Goal: Task Accomplishment & Management: Manage account settings

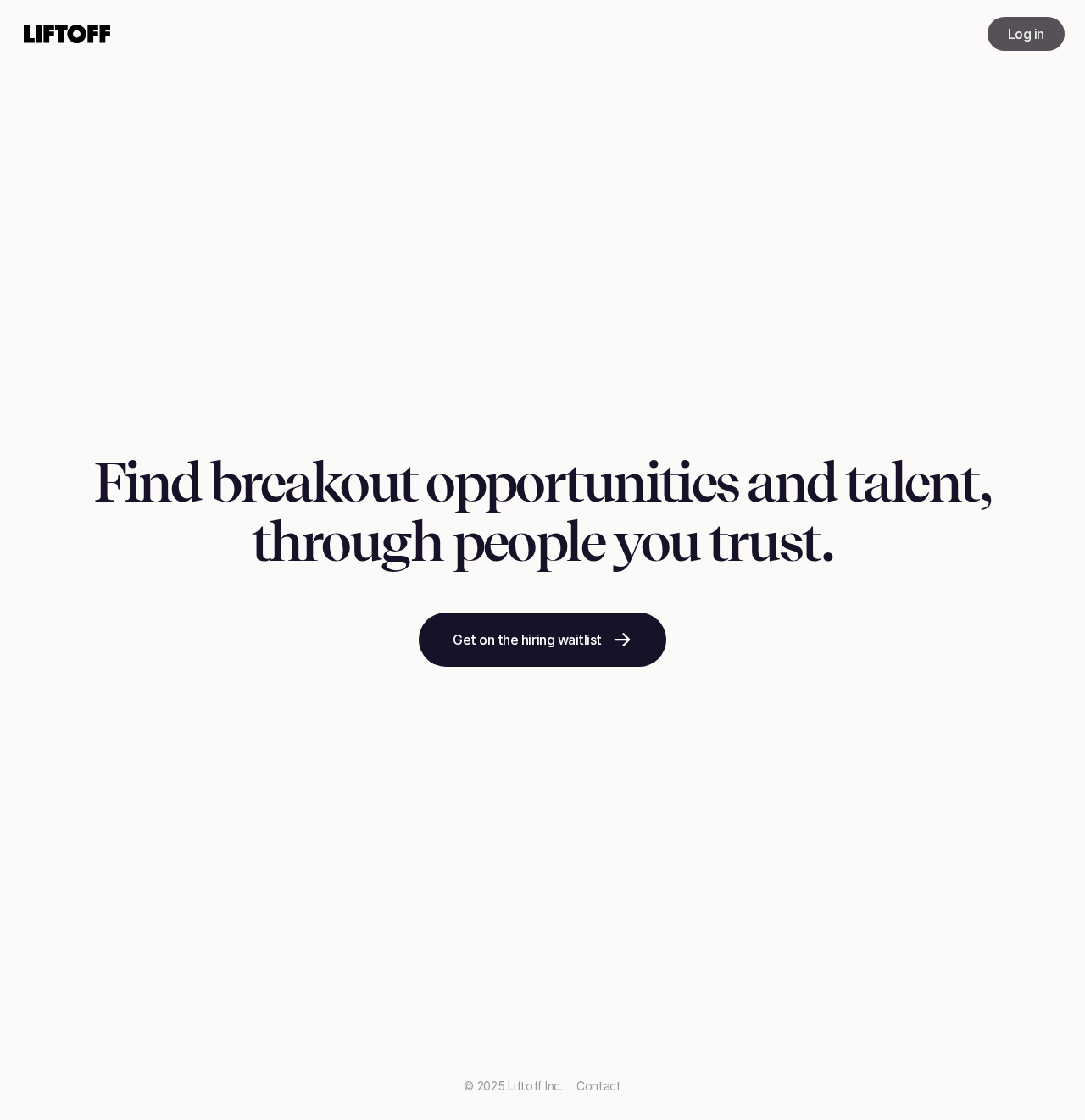
click at [1037, 33] on p "Log in" at bounding box center [1026, 34] width 37 height 21
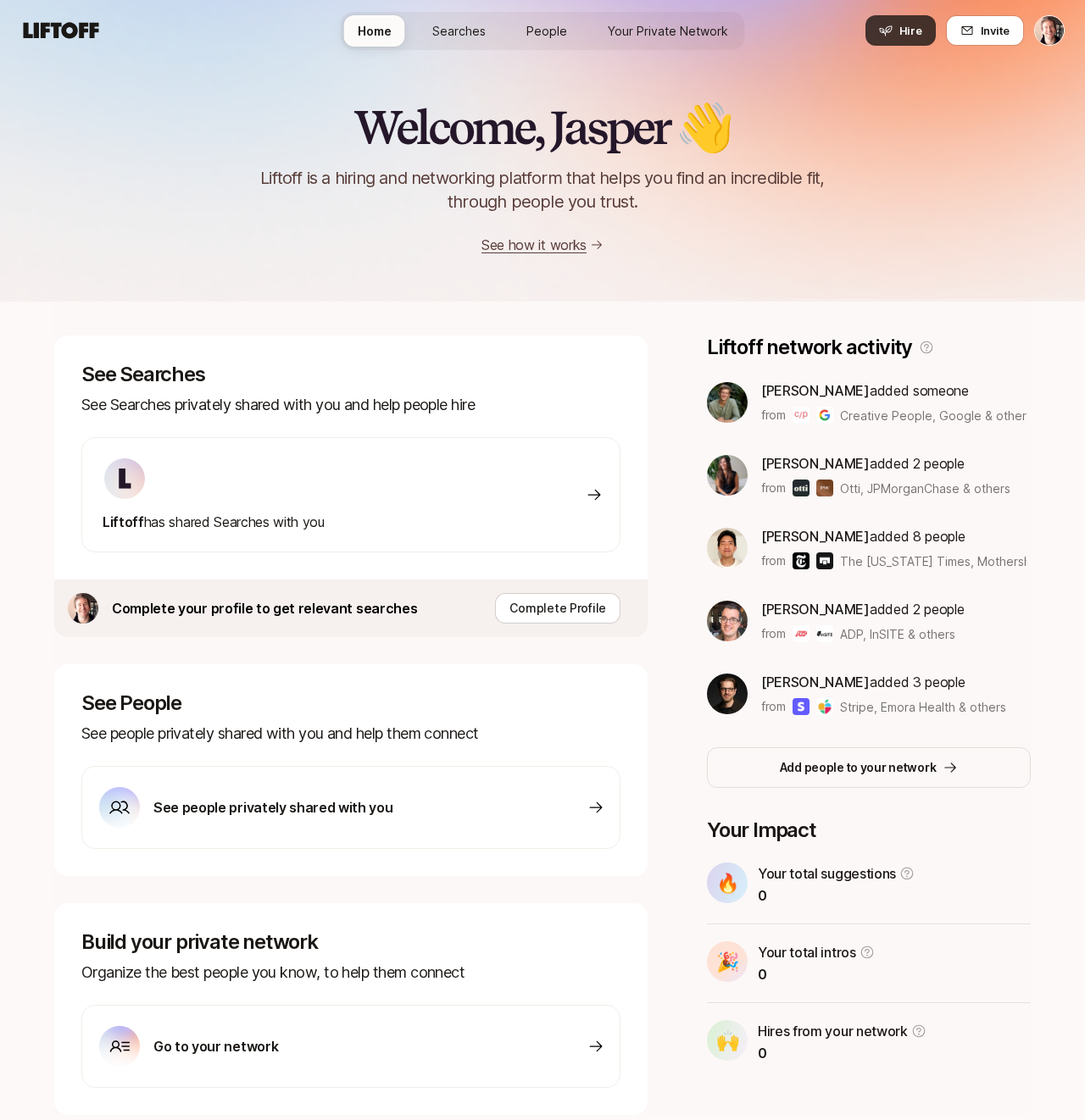
click at [902, 31] on span "Hire" at bounding box center [910, 31] width 23 height 17
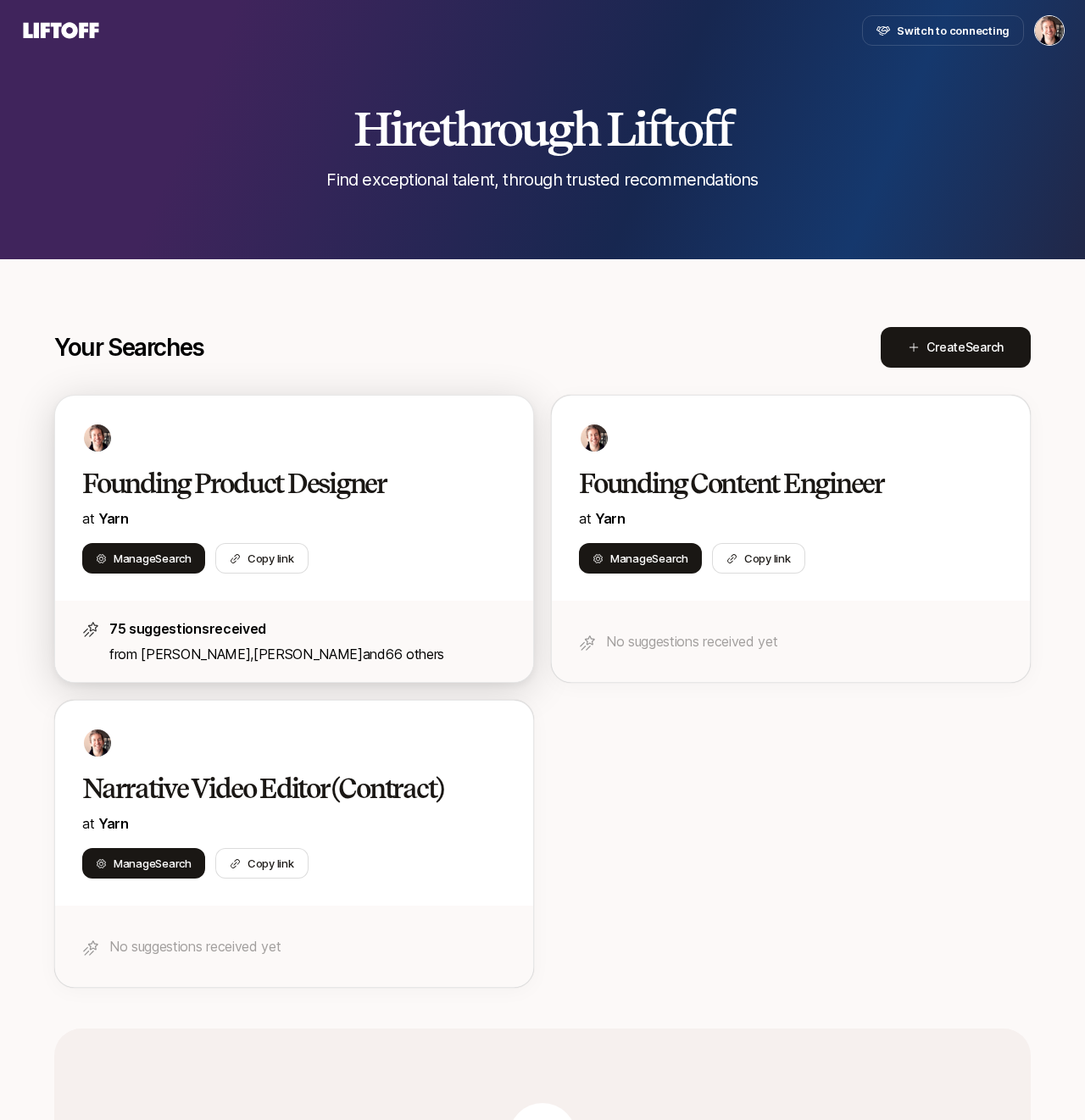
click at [248, 478] on h2 "Founding Product Designer" at bounding box center [276, 484] width 388 height 34
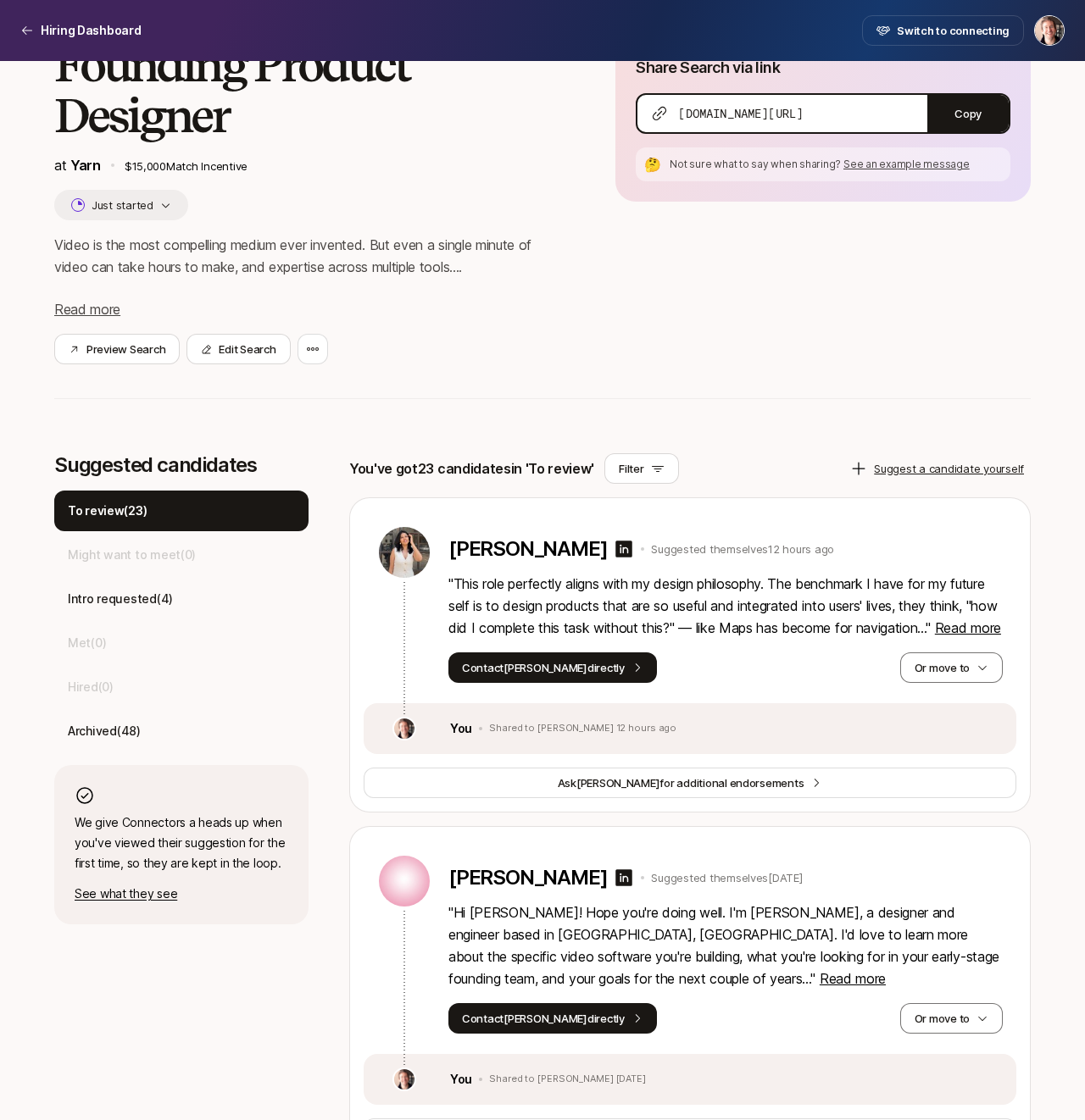
scroll to position [129, 0]
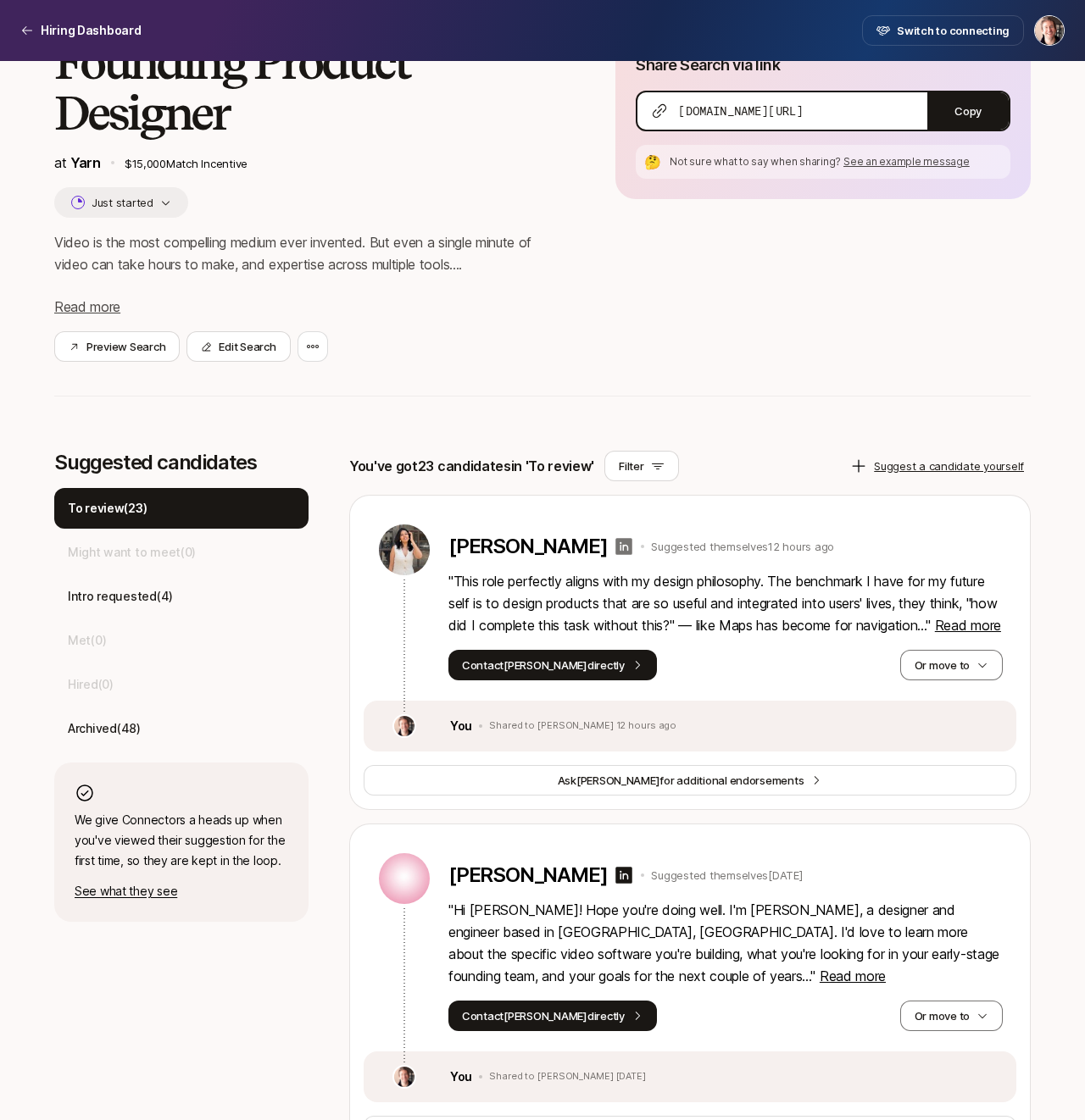
click at [617, 543] on icon at bounding box center [625, 546] width 17 height 17
click at [935, 634] on span "Read more" at bounding box center [968, 626] width 66 height 17
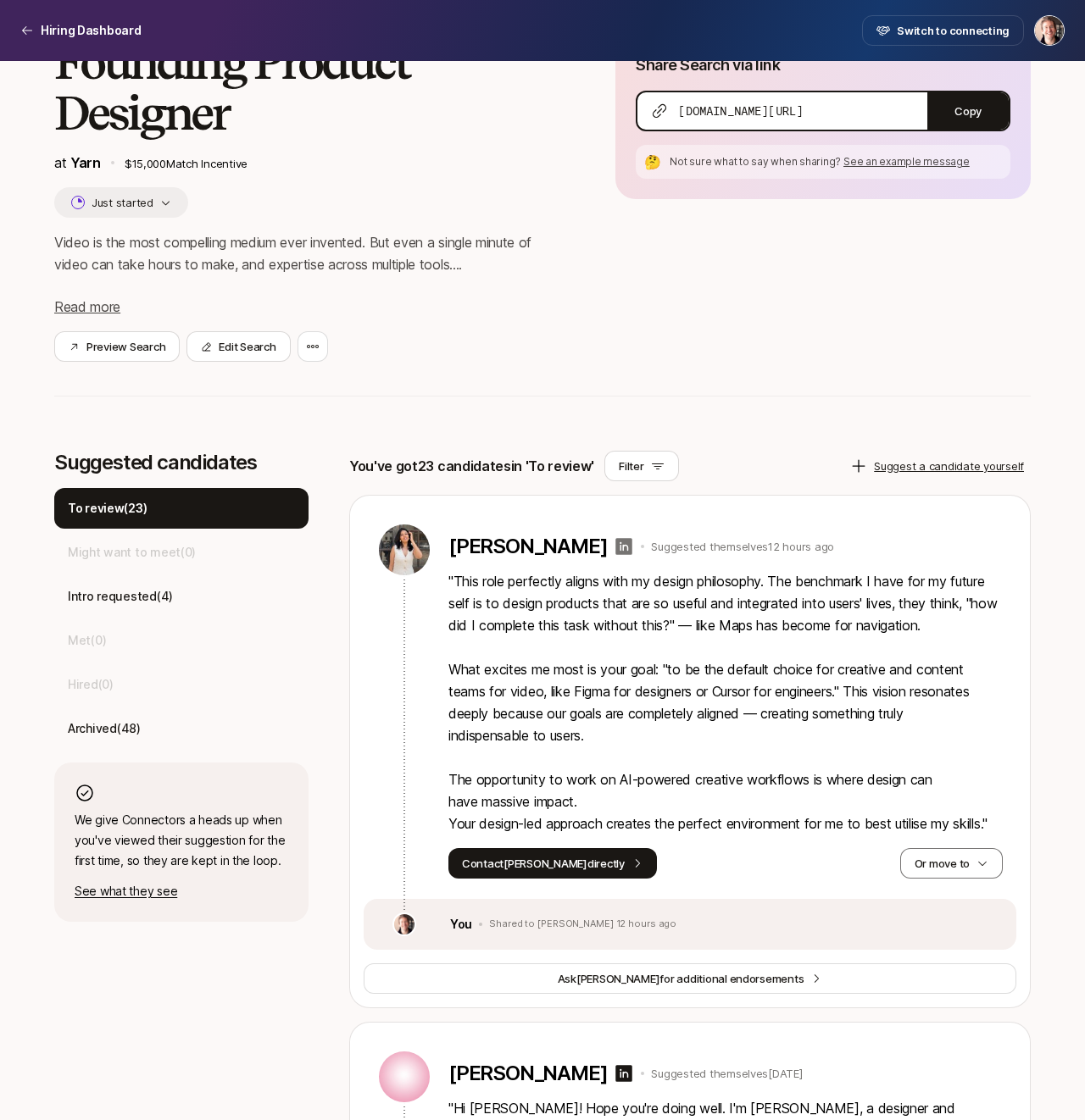
click at [614, 548] on icon at bounding box center [624, 546] width 21 height 21
click at [903, 875] on button "Or move to" at bounding box center [951, 864] width 103 height 31
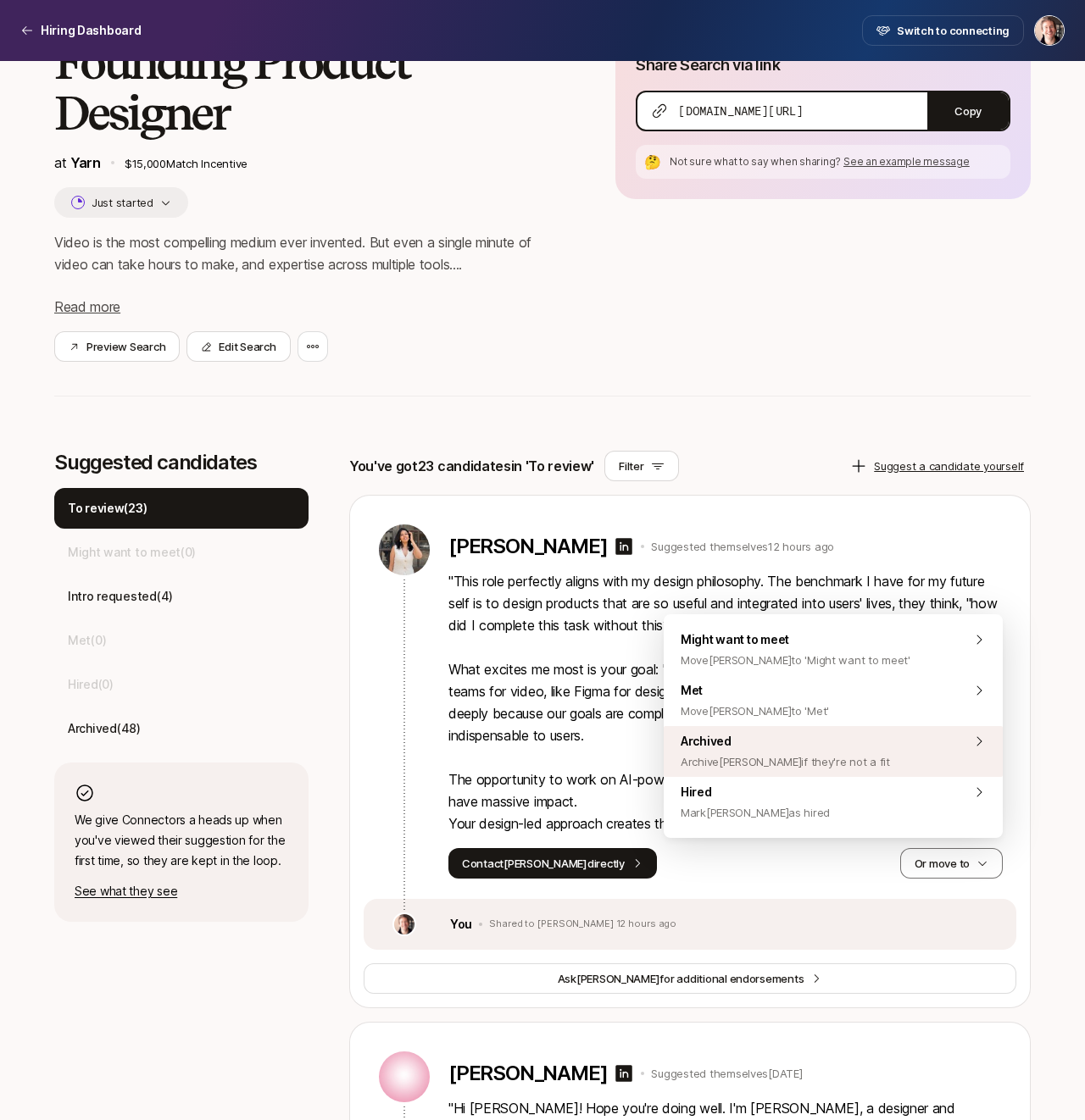
click at [778, 768] on span "Archive [PERSON_NAME] if they're not a fit" at bounding box center [785, 762] width 209 height 21
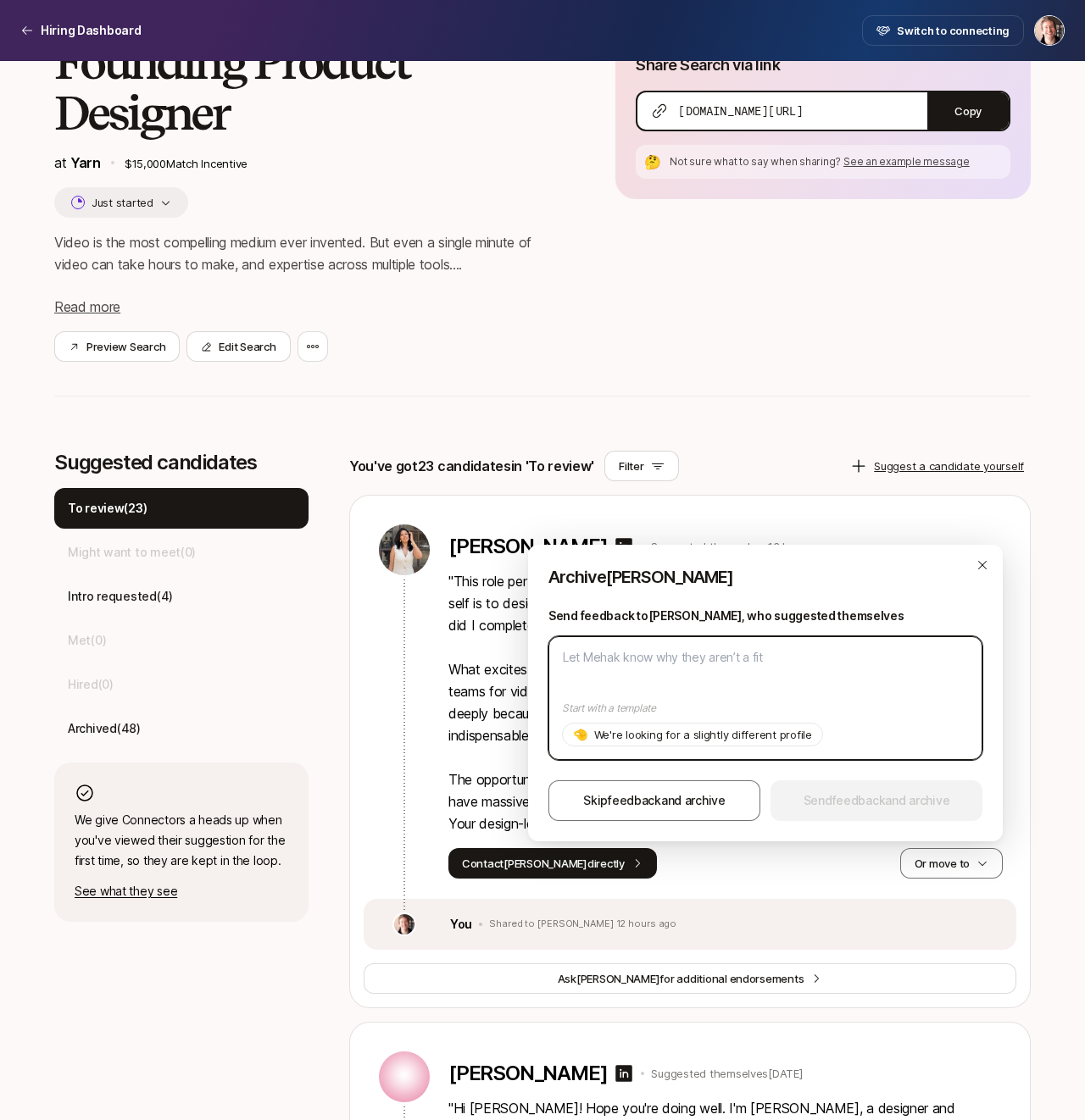
click at [702, 673] on textarea at bounding box center [765, 698] width 434 height 123
type textarea "L"
type textarea "x"
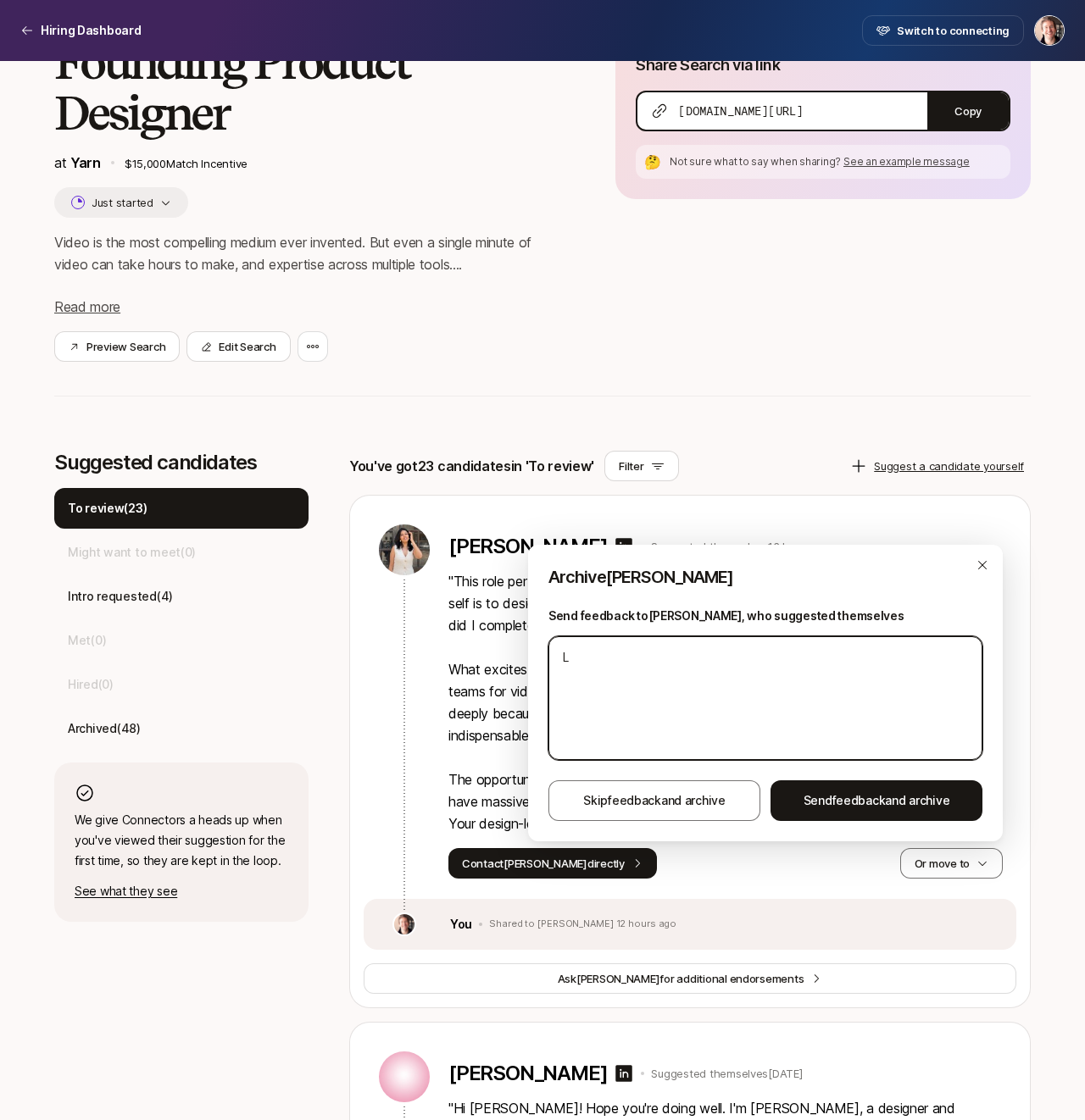
type textarea "Lo"
type textarea "x"
type textarea "Loo"
type textarea "x"
type textarea "Look"
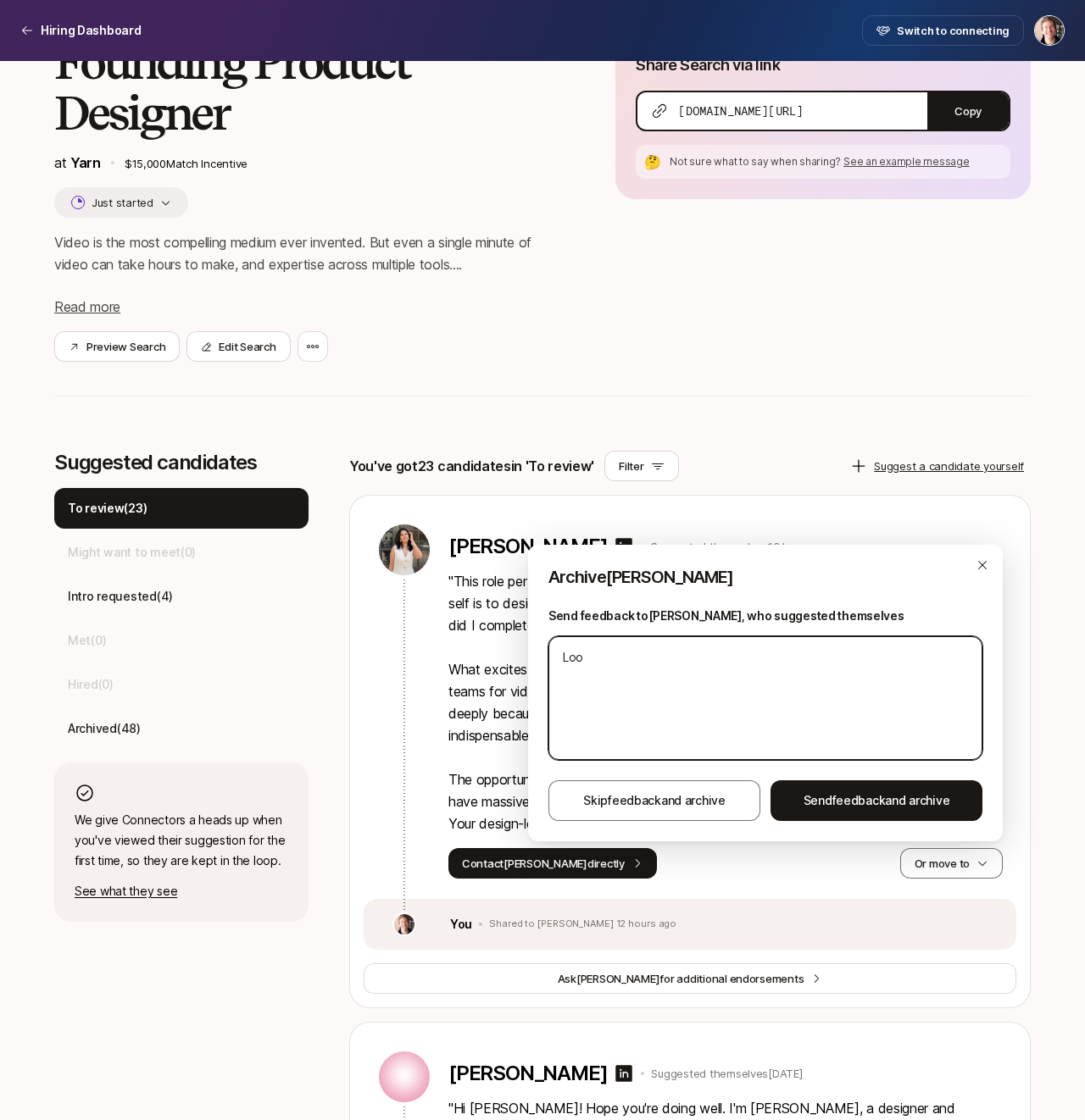
type textarea "x"
type textarea "Looki"
type textarea "x"
type textarea "Lookin"
type textarea "x"
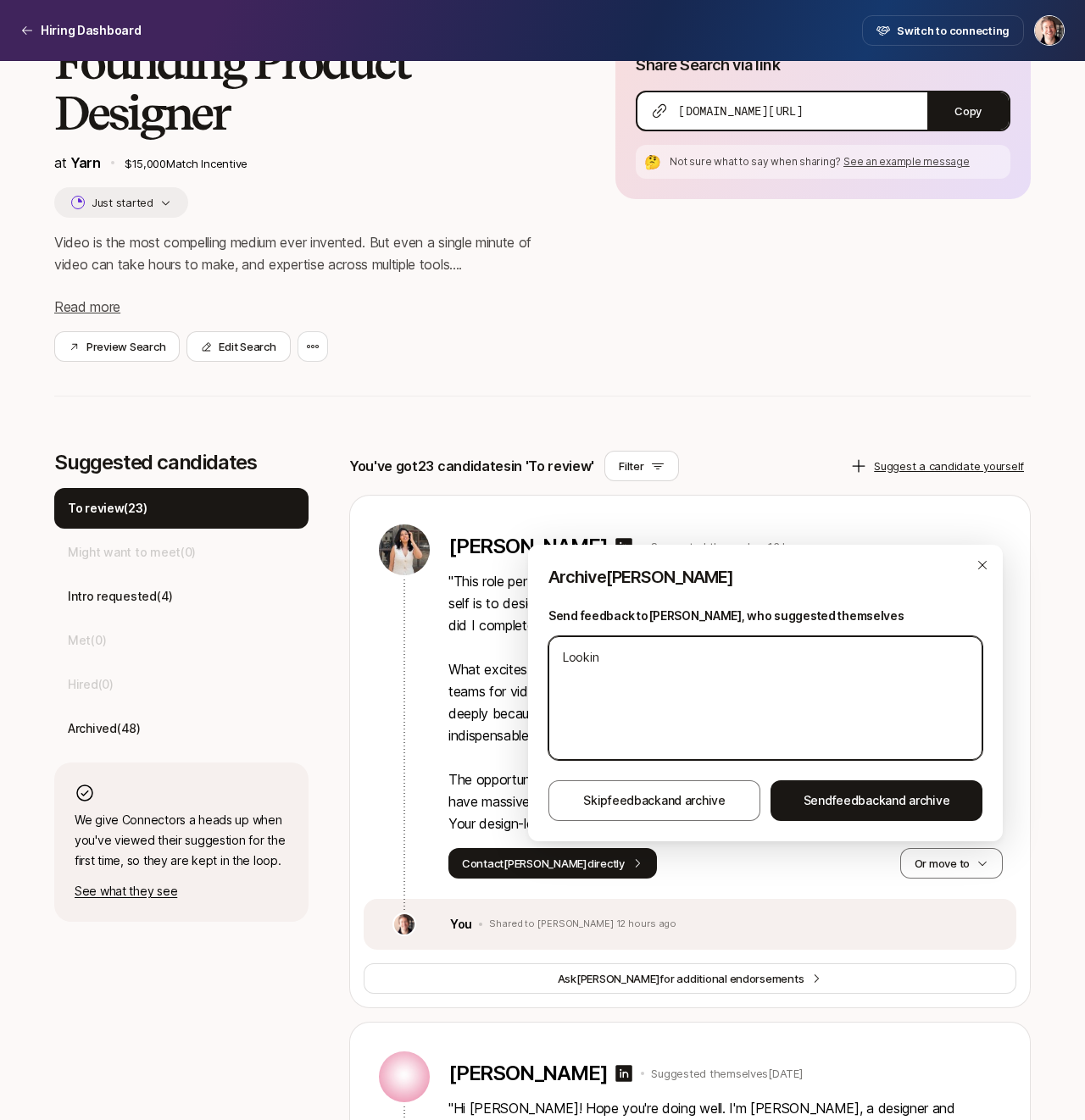
type textarea "Looking"
type textarea "x"
type textarea "Looking"
type textarea "x"
type textarea "Looking f"
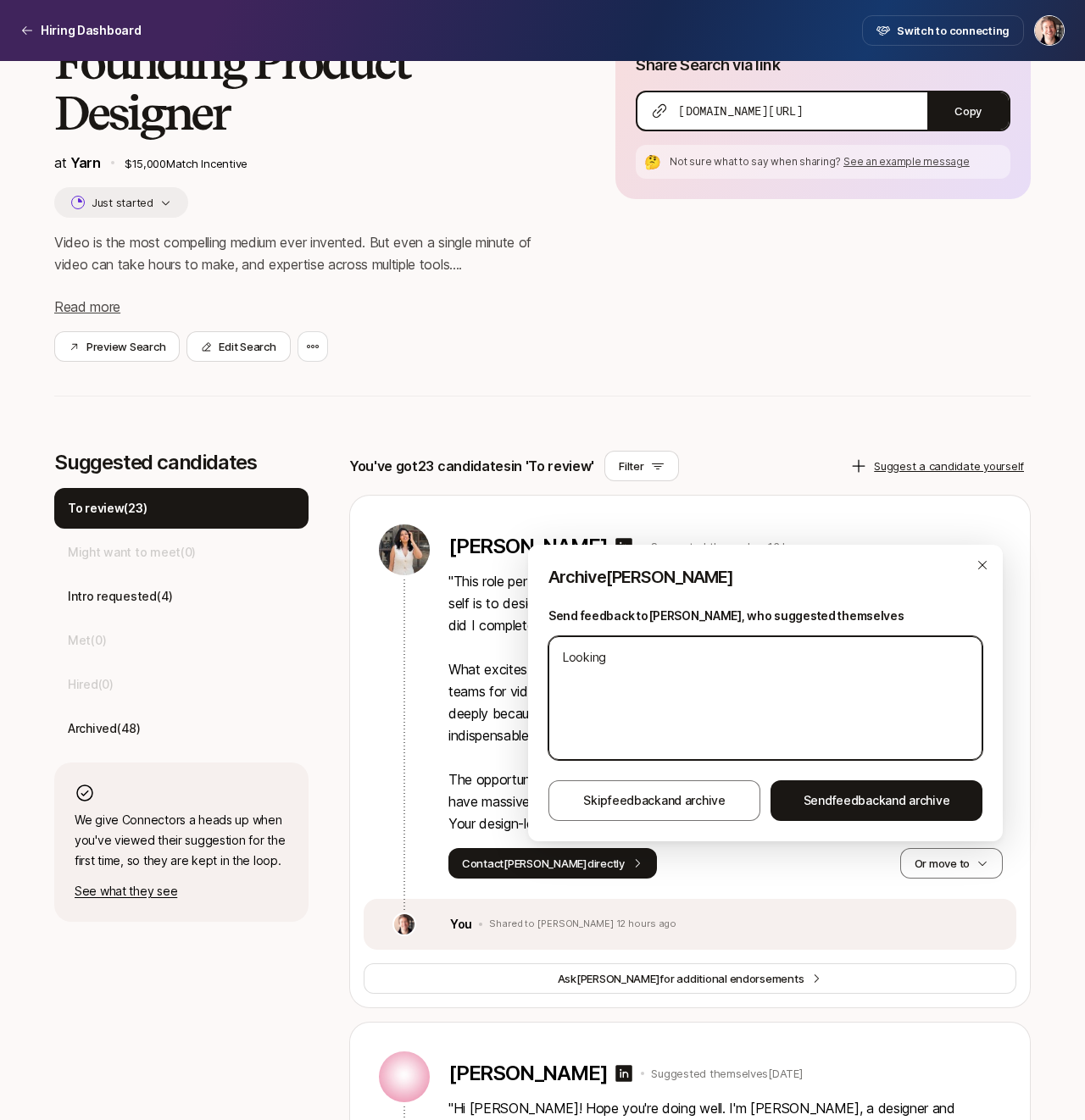
type textarea "x"
type textarea "Looking fo"
type textarea "x"
type textarea "Looking for"
type textarea "x"
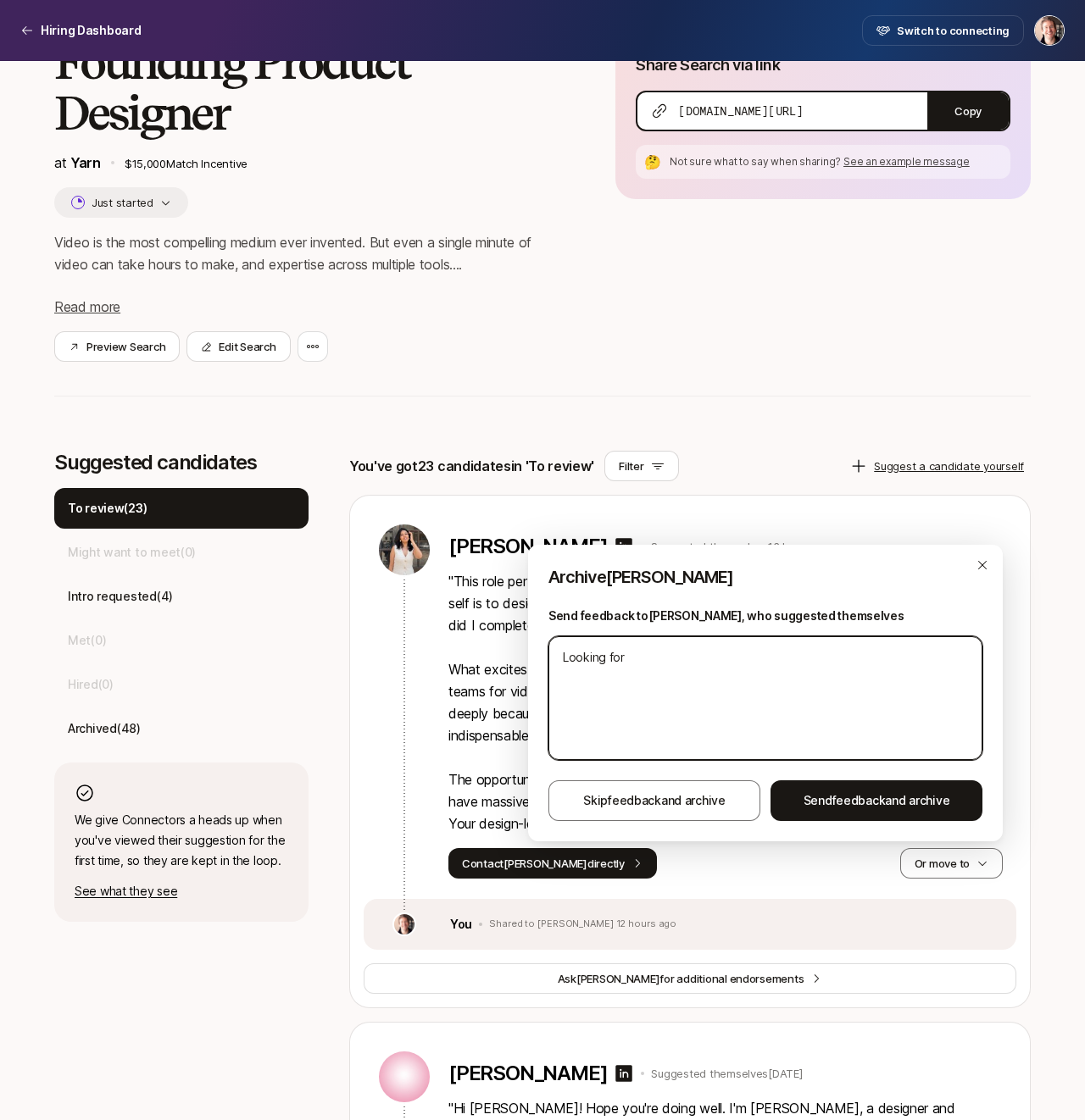
type textarea "Looking for"
type textarea "x"
type textarea "Looking for N"
type textarea "x"
type textarea "Looking for [GEOGRAPHIC_DATA]"
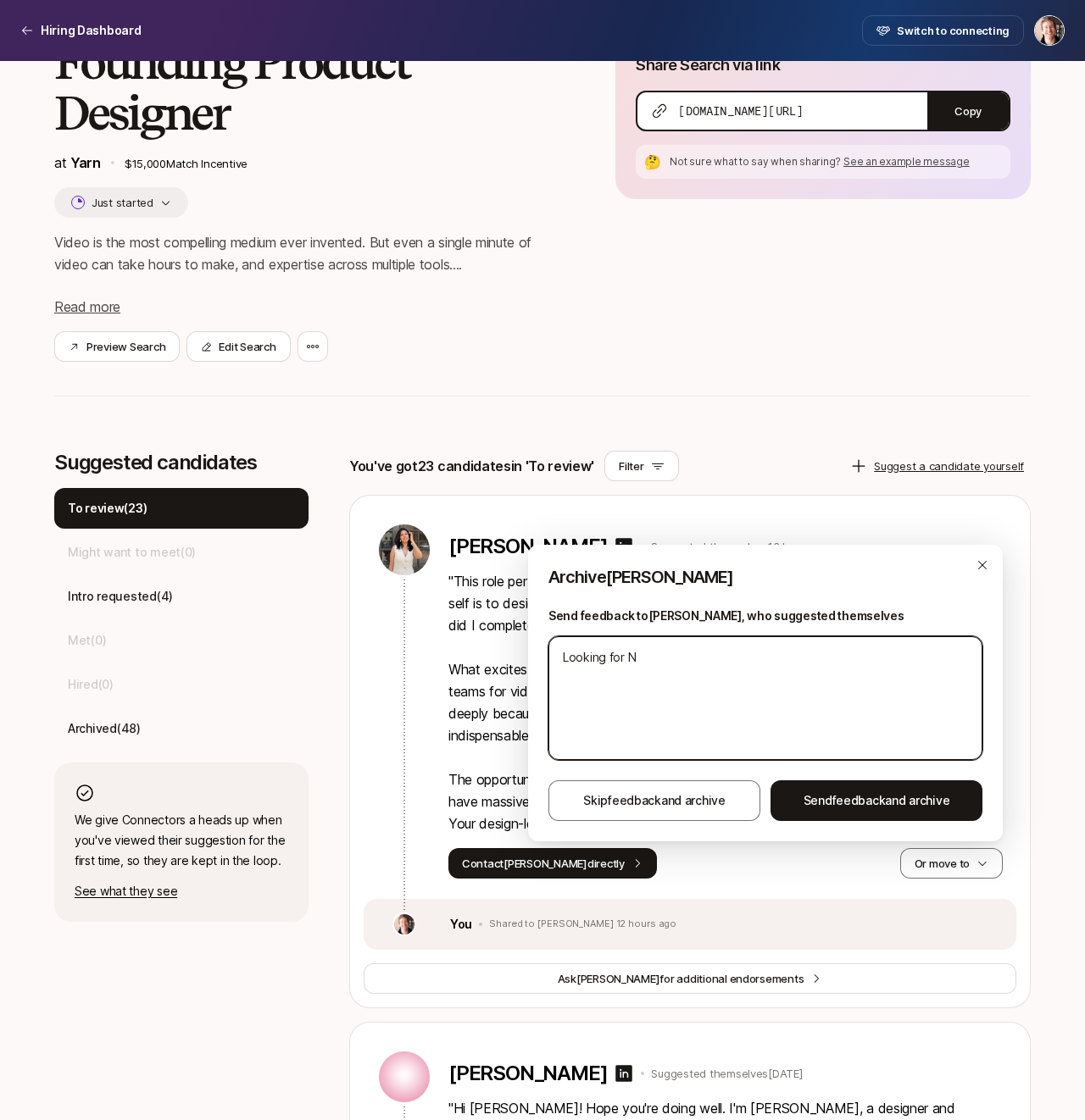
type textarea "x"
type textarea "Looking for [GEOGRAPHIC_DATA]"
type textarea "x"
type textarea "Looking for [GEOGRAPHIC_DATA]"
type textarea "x"
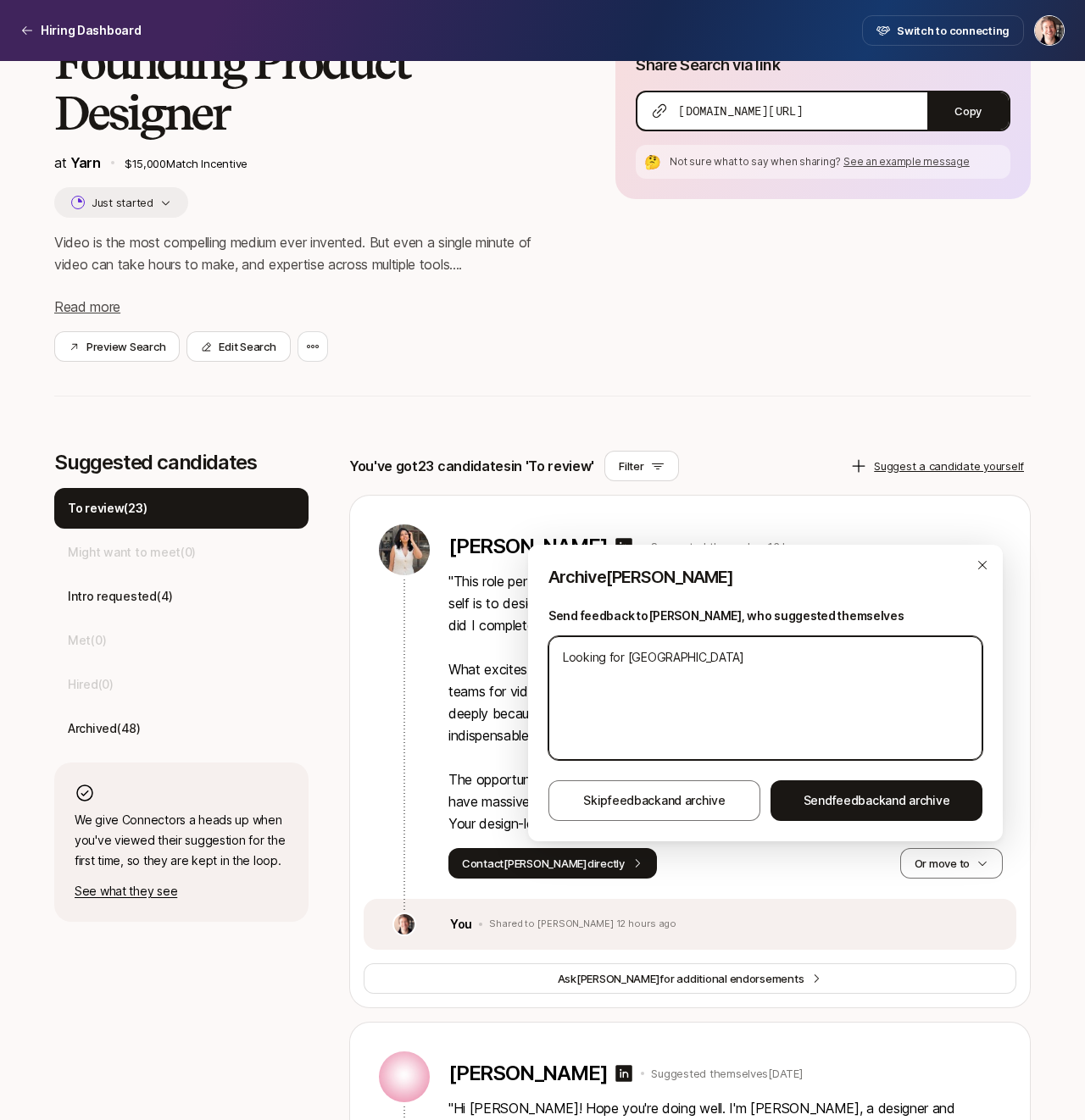
type textarea "Looking for NYC b"
type textarea "x"
type textarea "Looking for NYC ba"
type textarea "x"
type textarea "Looking for [GEOGRAPHIC_DATA] bas"
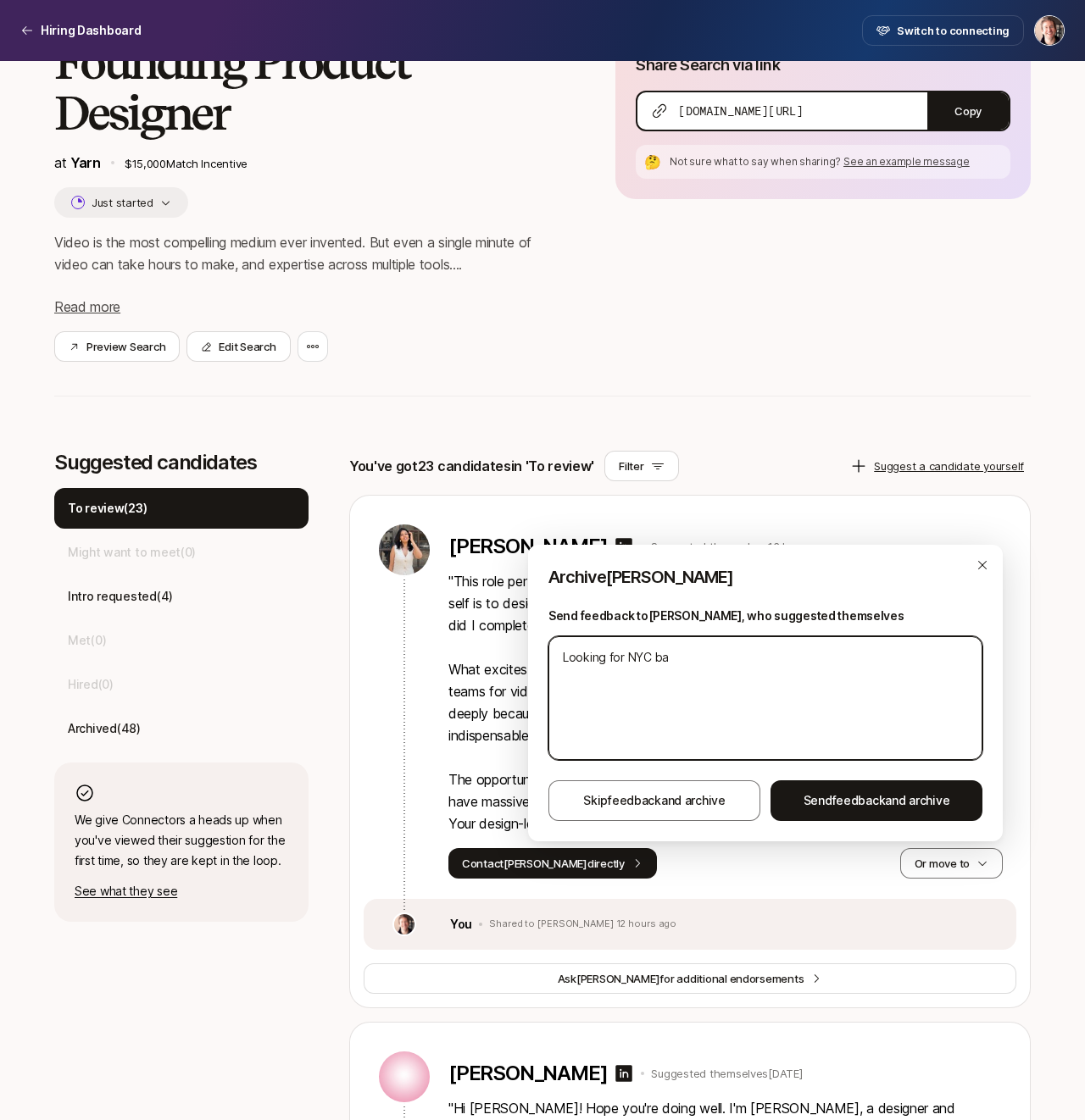
type textarea "x"
type textarea "Looking for NYC base"
type textarea "x"
type textarea "Looking for [GEOGRAPHIC_DATA] based"
type textarea "x"
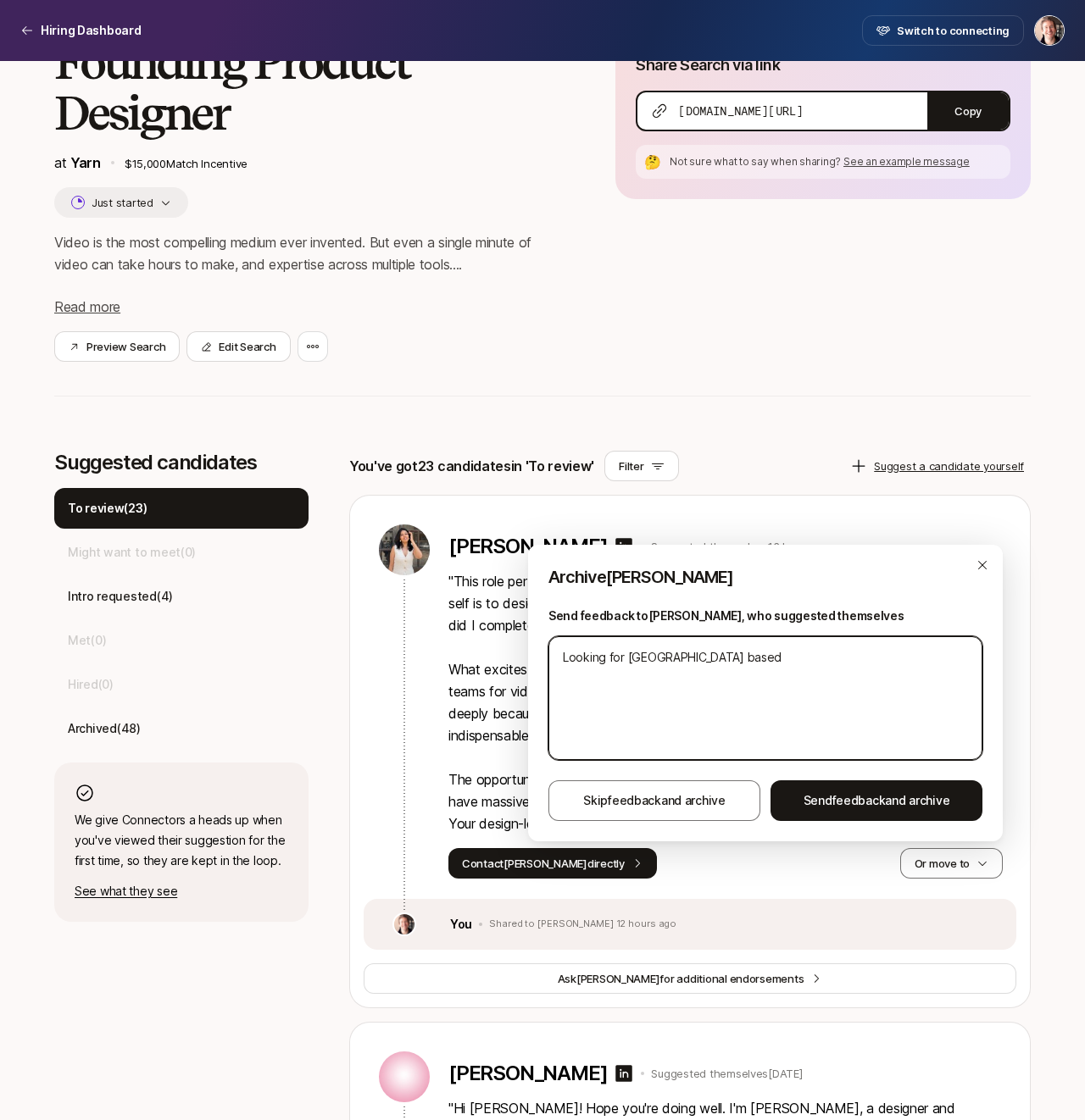
type textarea "Looking for [GEOGRAPHIC_DATA] based"
type textarea "x"
type textarea "Looking for NYC based o"
type textarea "x"
type textarea "Looking for NYC based on"
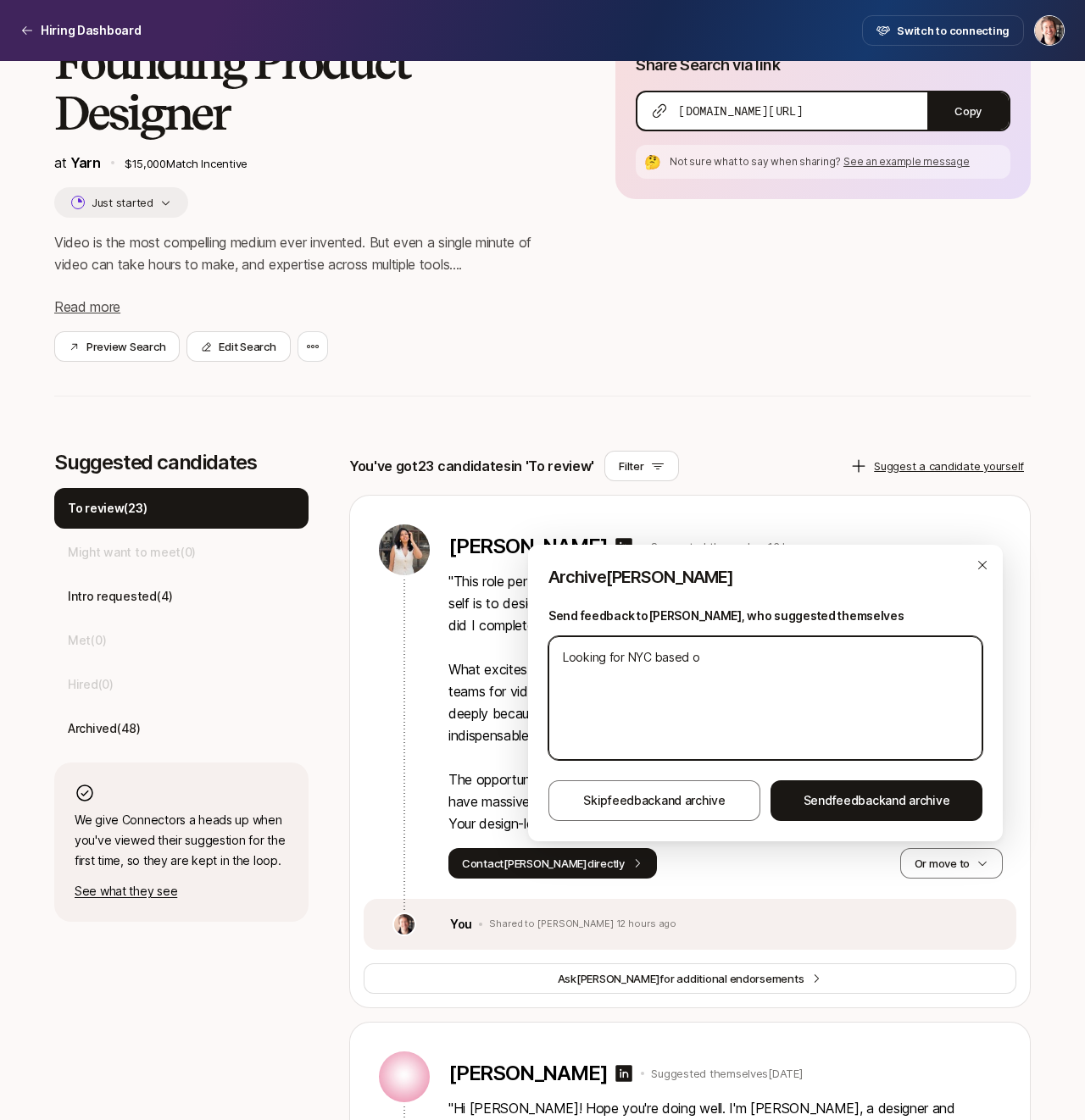
type textarea "x"
type textarea "Looking for NYC based onl"
type textarea "x"
type textarea "Looking for [GEOGRAPHIC_DATA] based only"
type textarea "x"
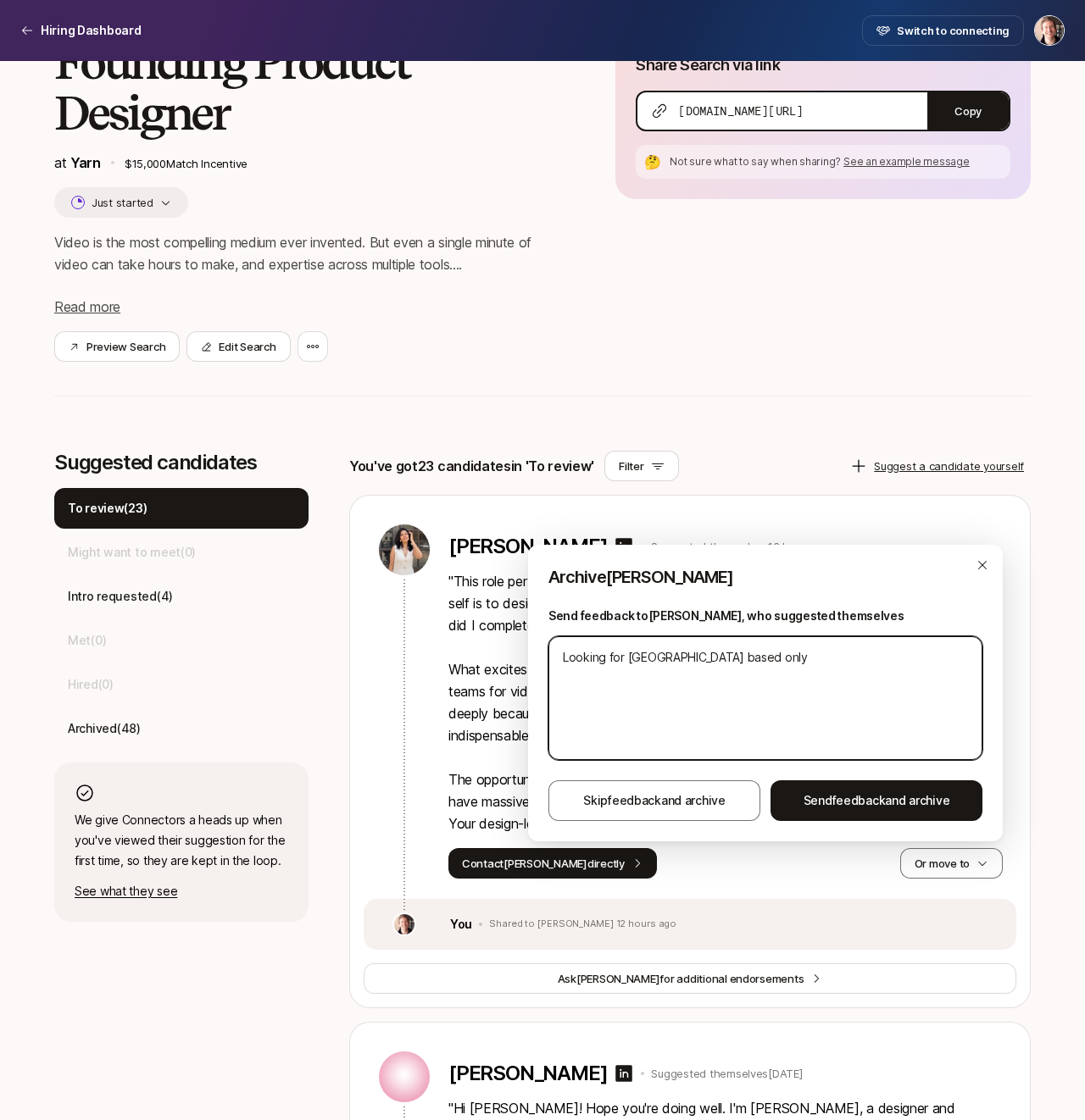
type textarea "Looking for [GEOGRAPHIC_DATA] based only"
type textarea "x"
type textarea "Looking for [GEOGRAPHIC_DATA] based only u"
type textarea "x"
type textarea "Looking for [GEOGRAPHIC_DATA] based only un"
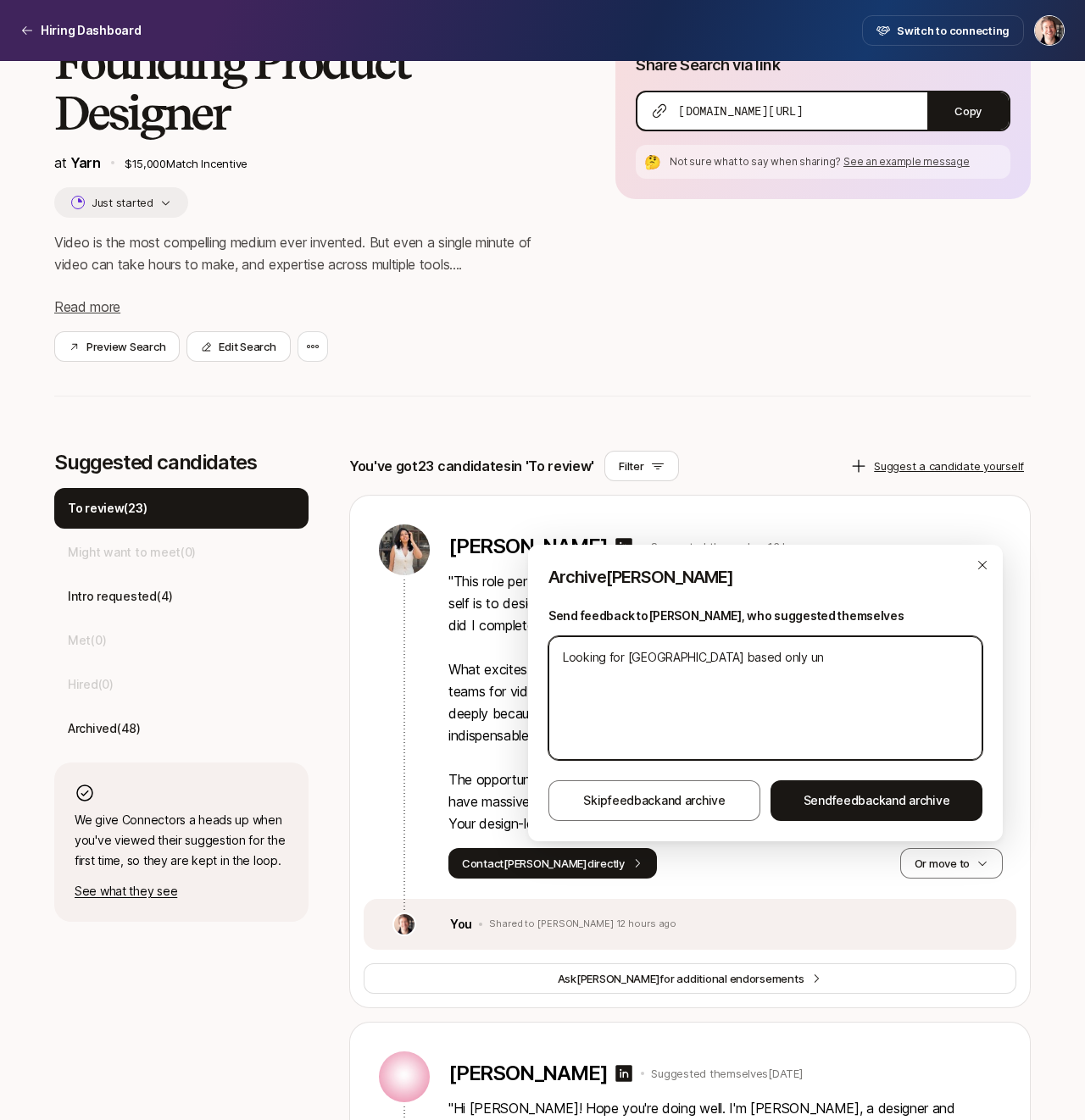
type textarea "x"
type textarea "Looking for NYC based only unf"
type textarea "x"
type textarea "Looking for [GEOGRAPHIC_DATA] based only unfo"
type textarea "x"
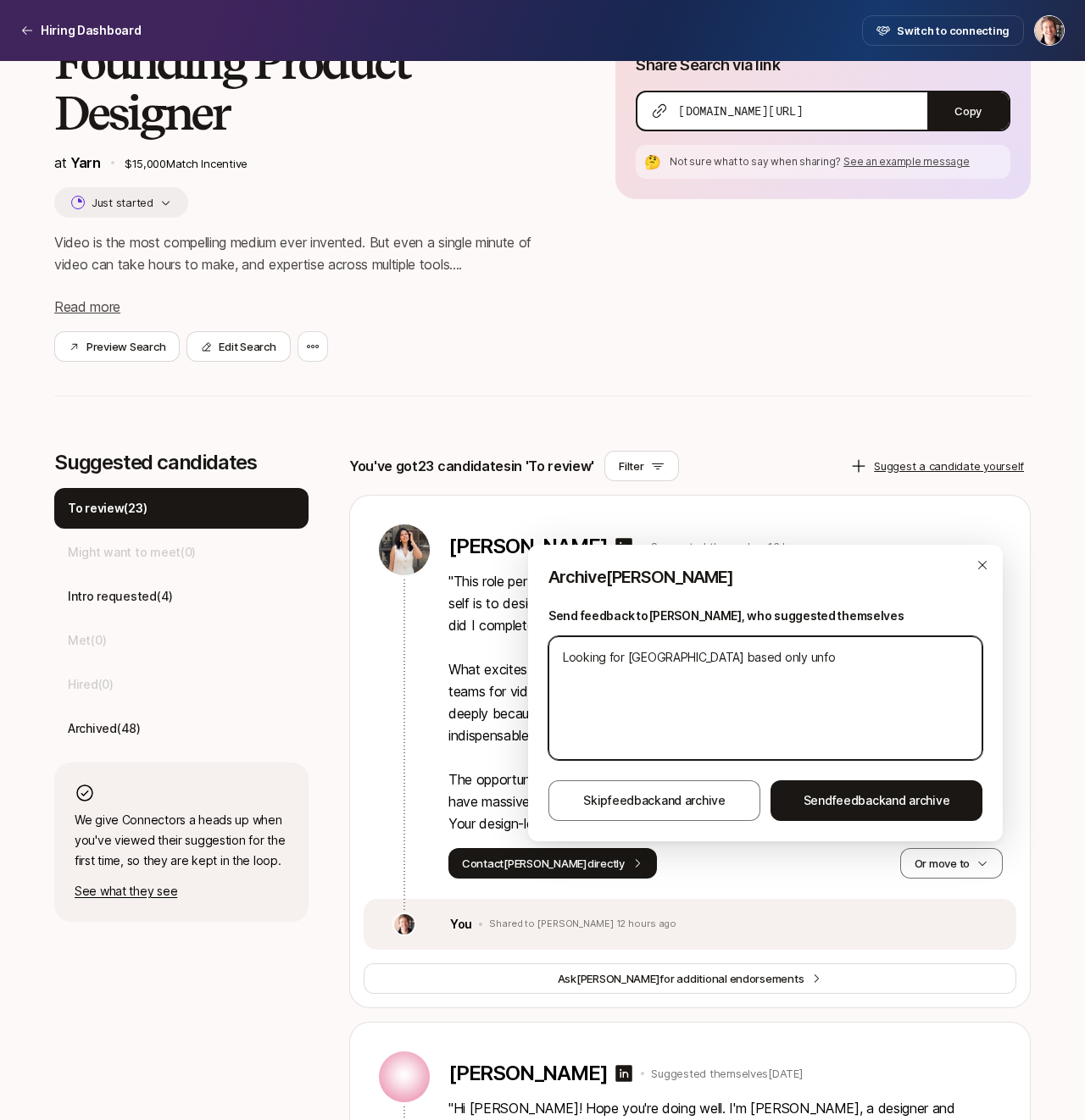
type textarea "Looking for [GEOGRAPHIC_DATA] based only unfor"
type textarea "x"
type textarea "Looking for [GEOGRAPHIC_DATA] based only unfort"
type textarea "x"
type textarea "Looking for [GEOGRAPHIC_DATA] based only unfortu"
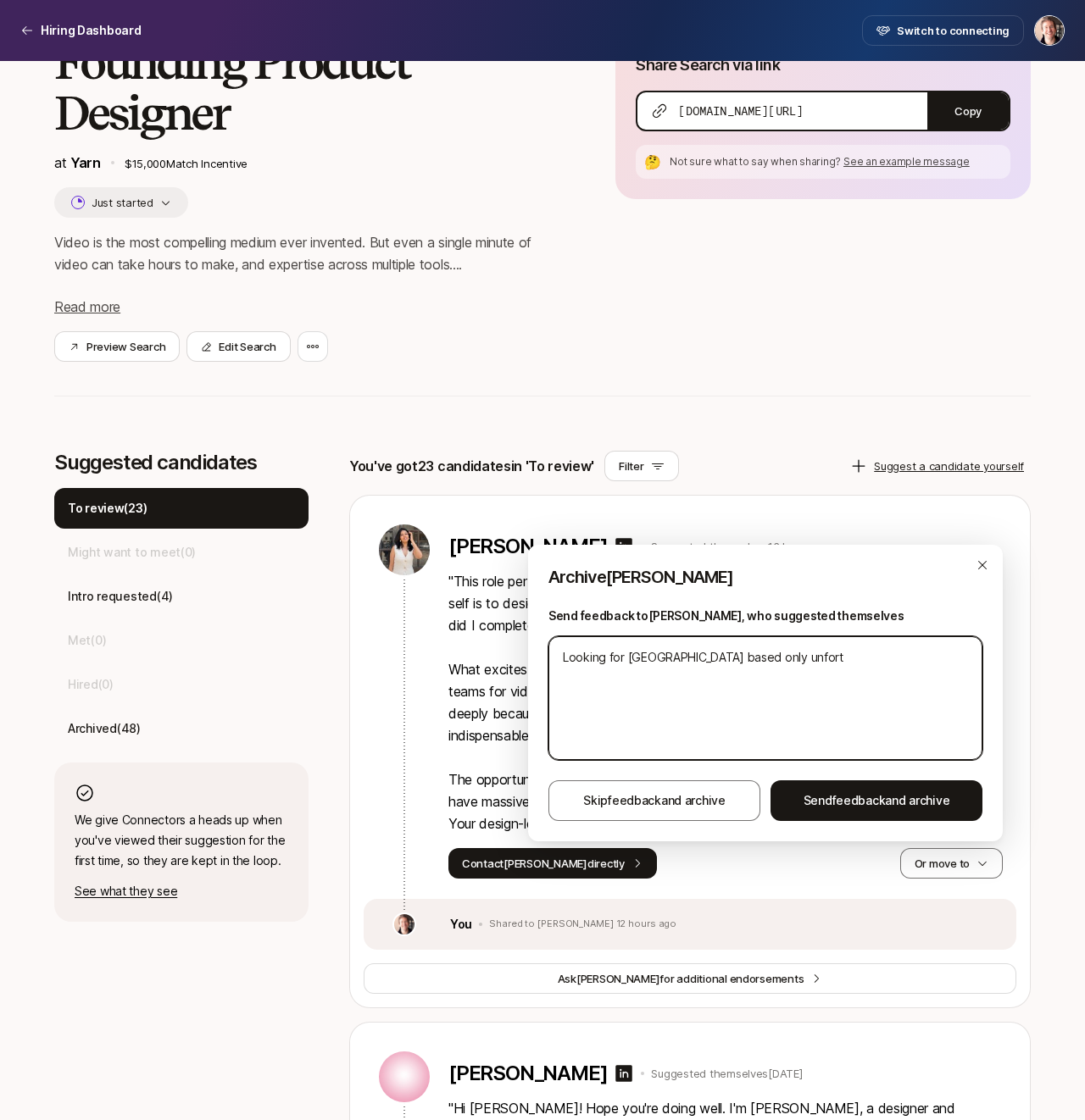
type textarea "x"
type textarea "Looking for [GEOGRAPHIC_DATA] based only unfortun"
type textarea "x"
type textarea "Looking for [GEOGRAPHIC_DATA] based only unfortuna"
type textarea "x"
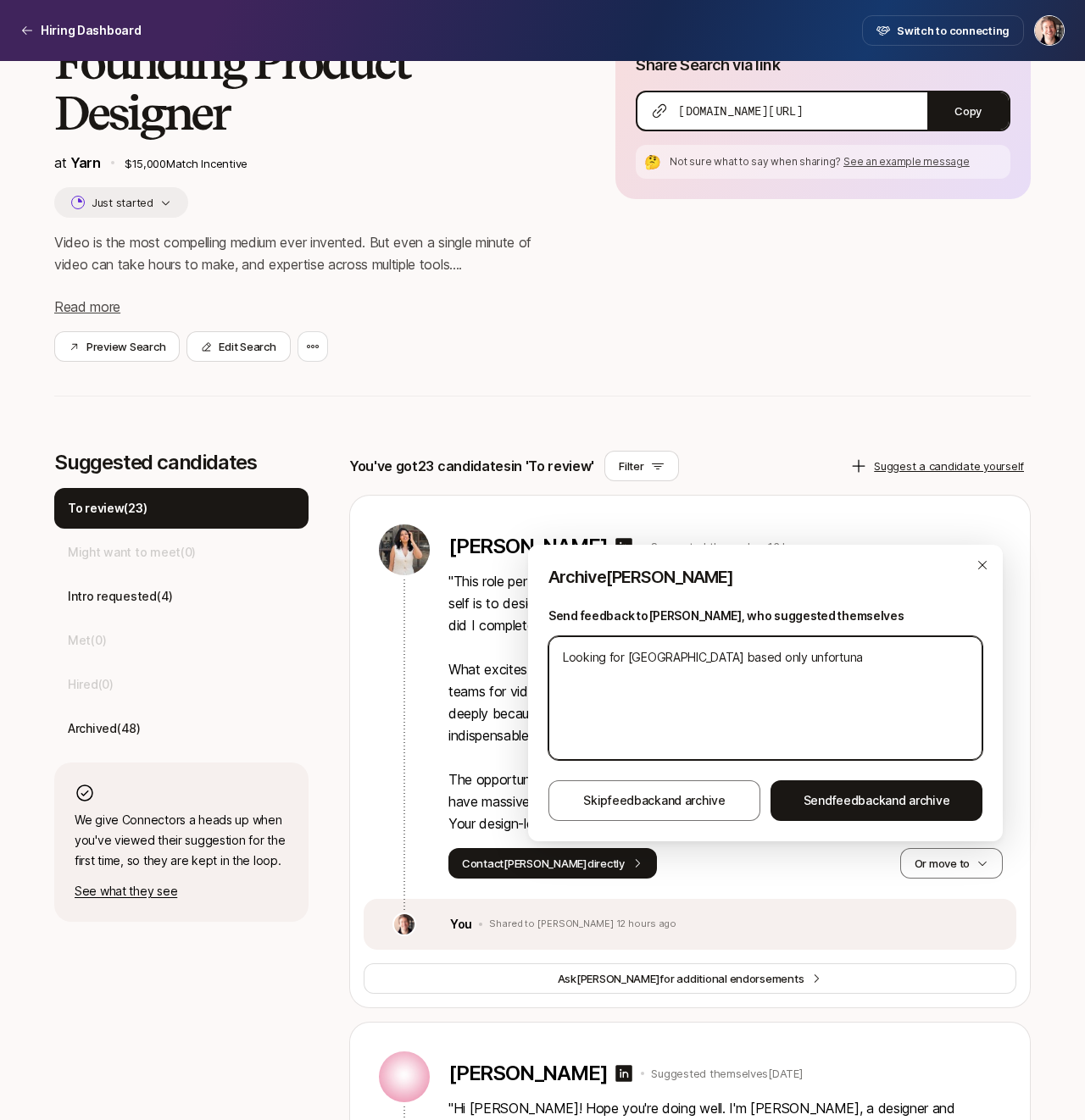
type textarea "Looking for [GEOGRAPHIC_DATA] based only unfortunat"
type textarea "x"
type textarea "Looking for NYC based only unfortunate"
type textarea "x"
type textarea "Looking for [GEOGRAPHIC_DATA] based only unfortunatel"
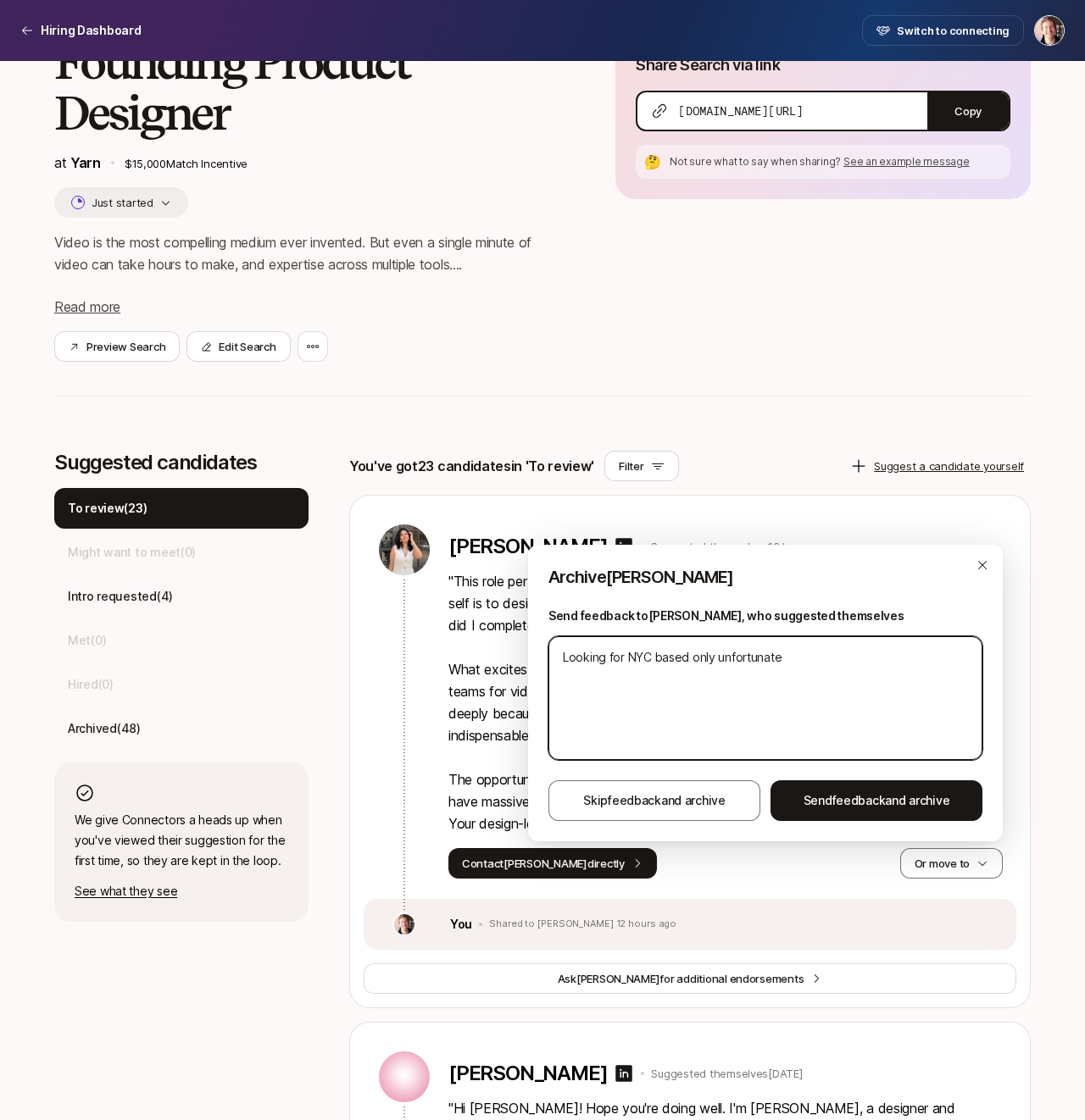
type textarea "x"
type textarea "Looking for [GEOGRAPHIC_DATA] based only unfortunately"
type textarea "x"
type textarea "Looking for [GEOGRAPHIC_DATA] based only unfortunately"
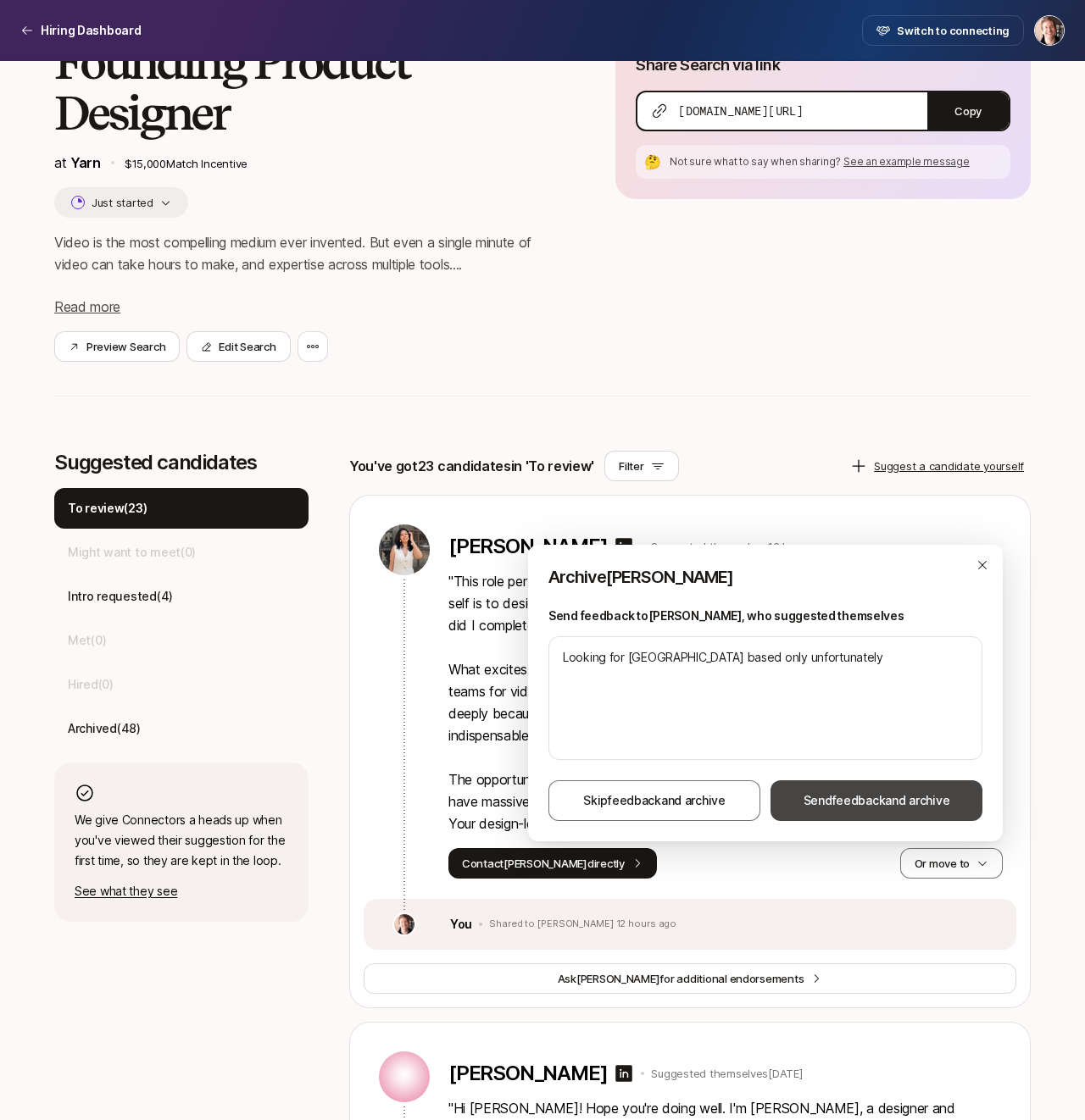
click at [885, 794] on span "Send feedback and archive" at bounding box center [876, 801] width 146 height 21
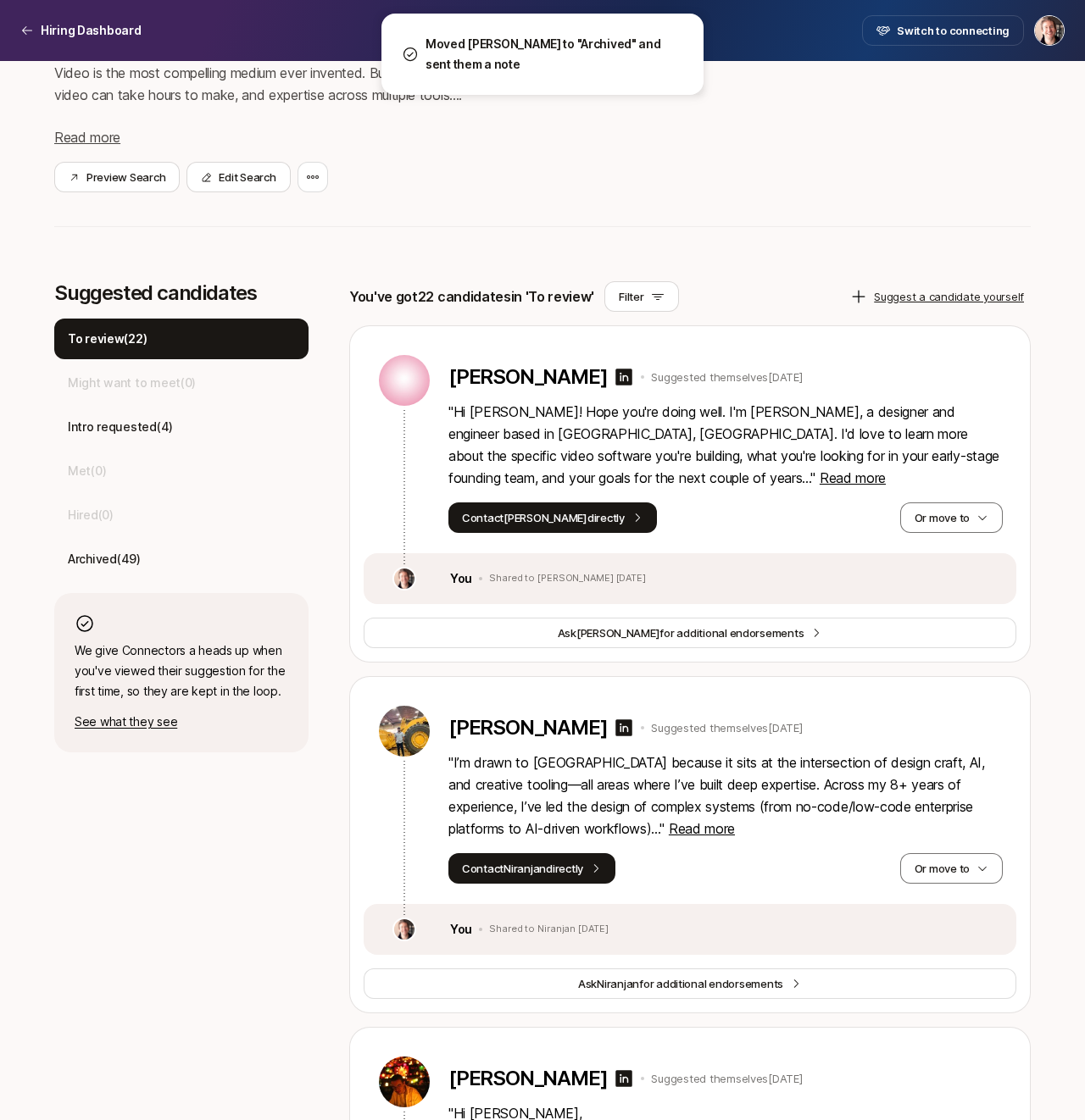
scroll to position [340, 0]
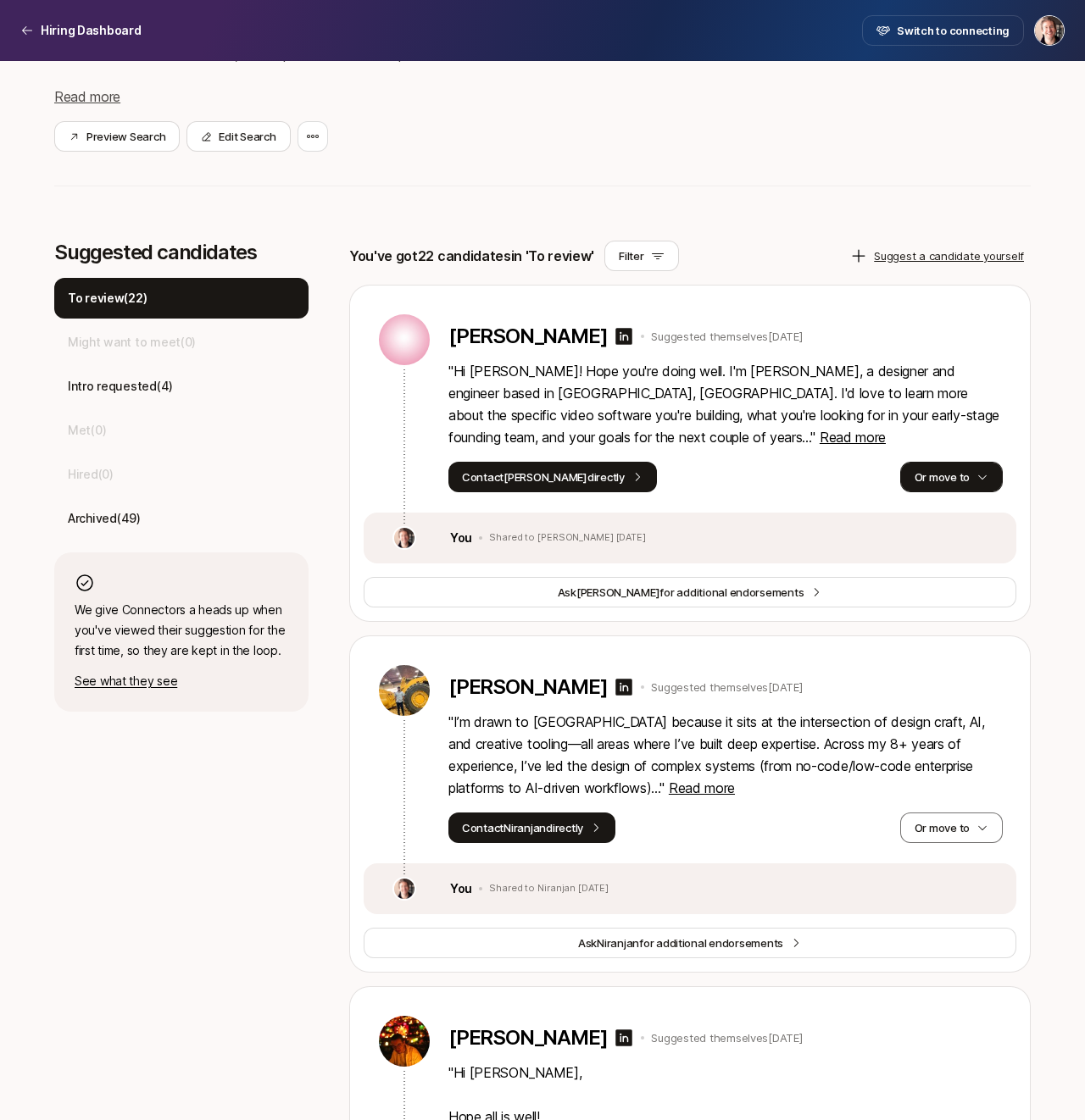
click at [953, 479] on button "Or move to" at bounding box center [951, 477] width 103 height 31
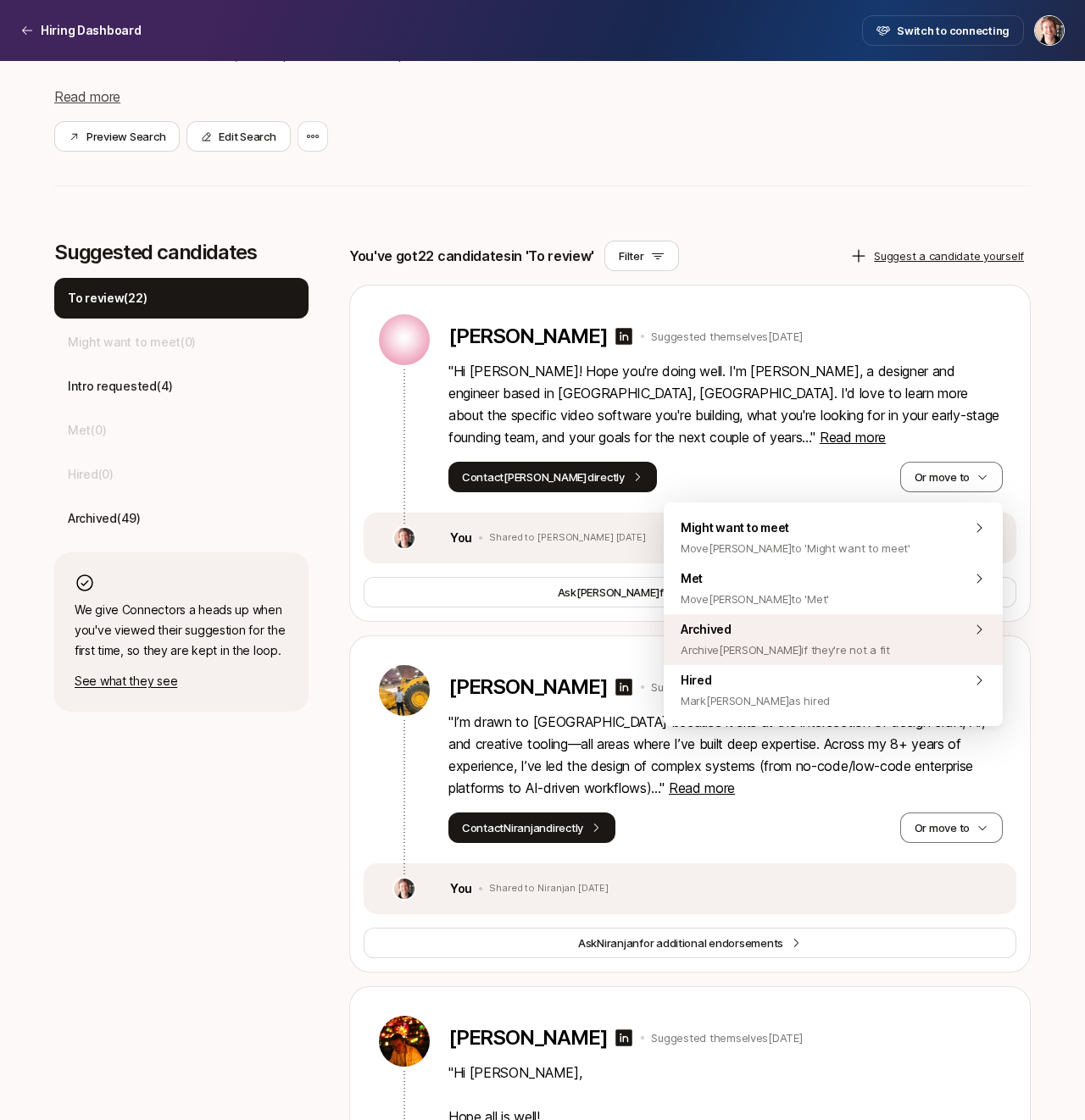
click at [868, 629] on div "Archived Archive [PERSON_NAME] if they're not a fit" at bounding box center [833, 640] width 339 height 51
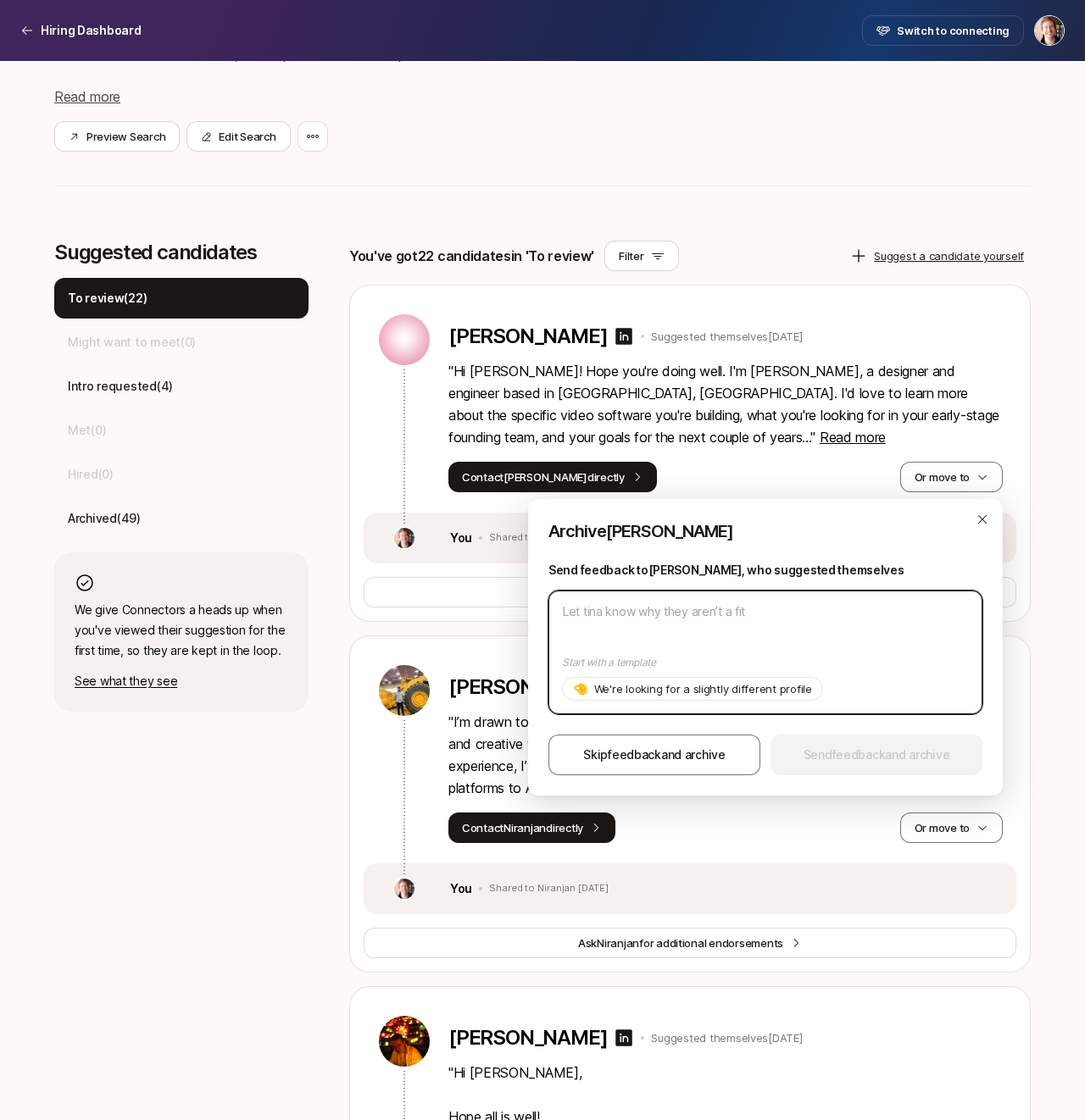
click at [868, 629] on textarea at bounding box center [765, 652] width 434 height 123
type textarea "x"
type textarea "U"
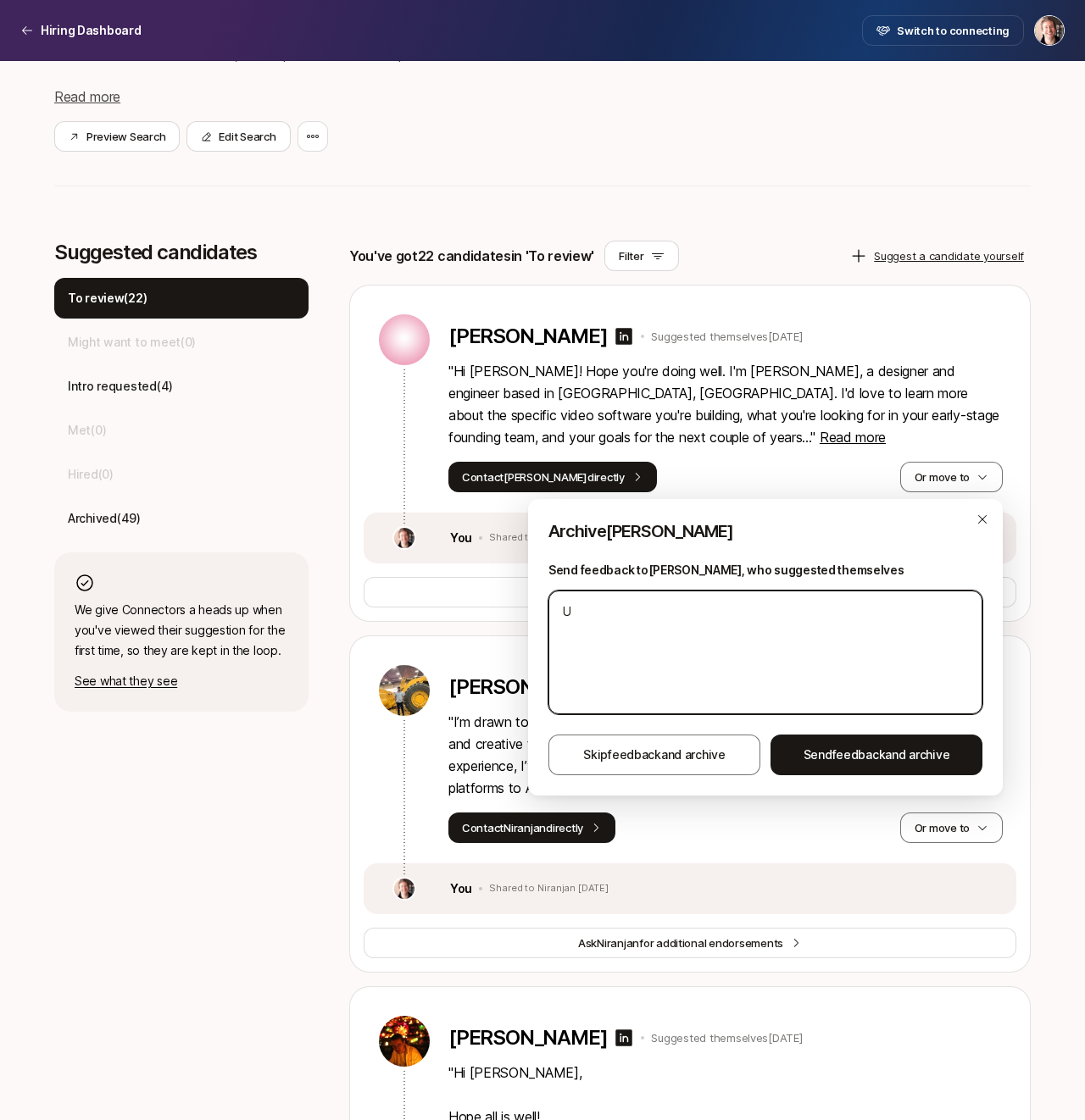
type textarea "x"
type textarea "Un"
type textarea "x"
type textarea "Unf"
type textarea "x"
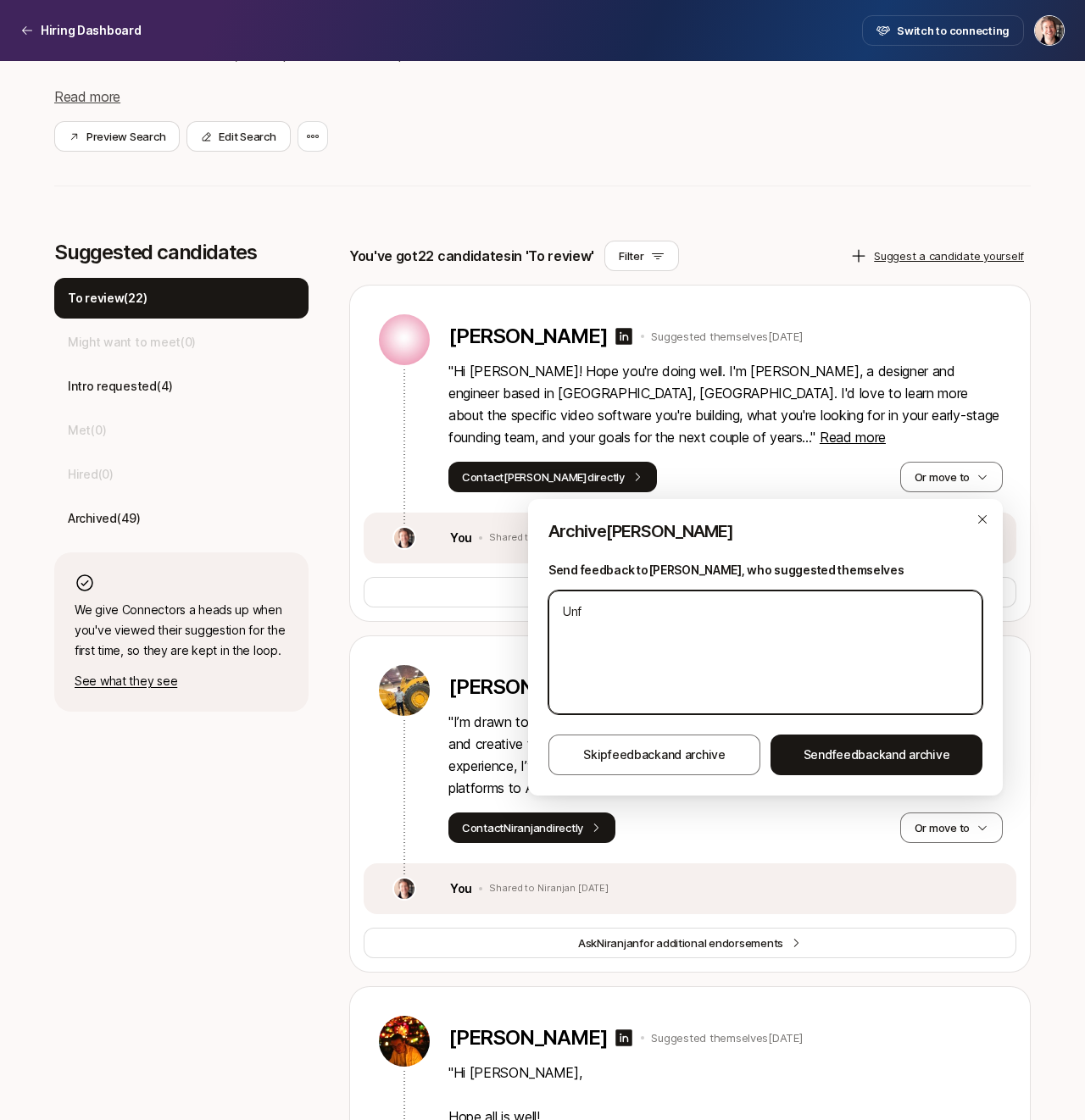
type textarea "Unfo"
type textarea "x"
type textarea "Unfor"
type textarea "x"
type textarea "Unfort"
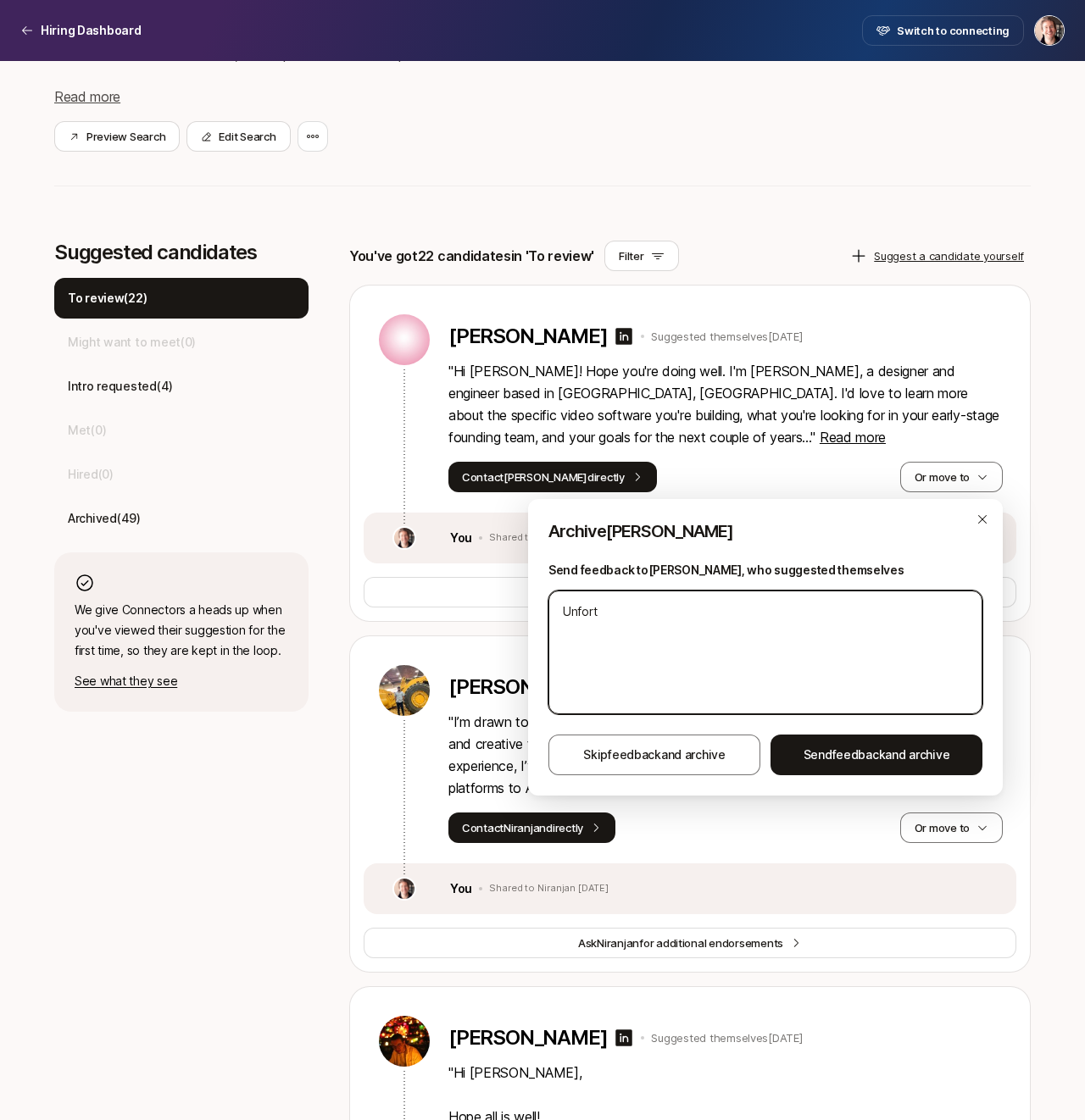
type textarea "x"
type textarea "Unfortun"
type textarea "x"
type textarea "Unfortuna"
type textarea "x"
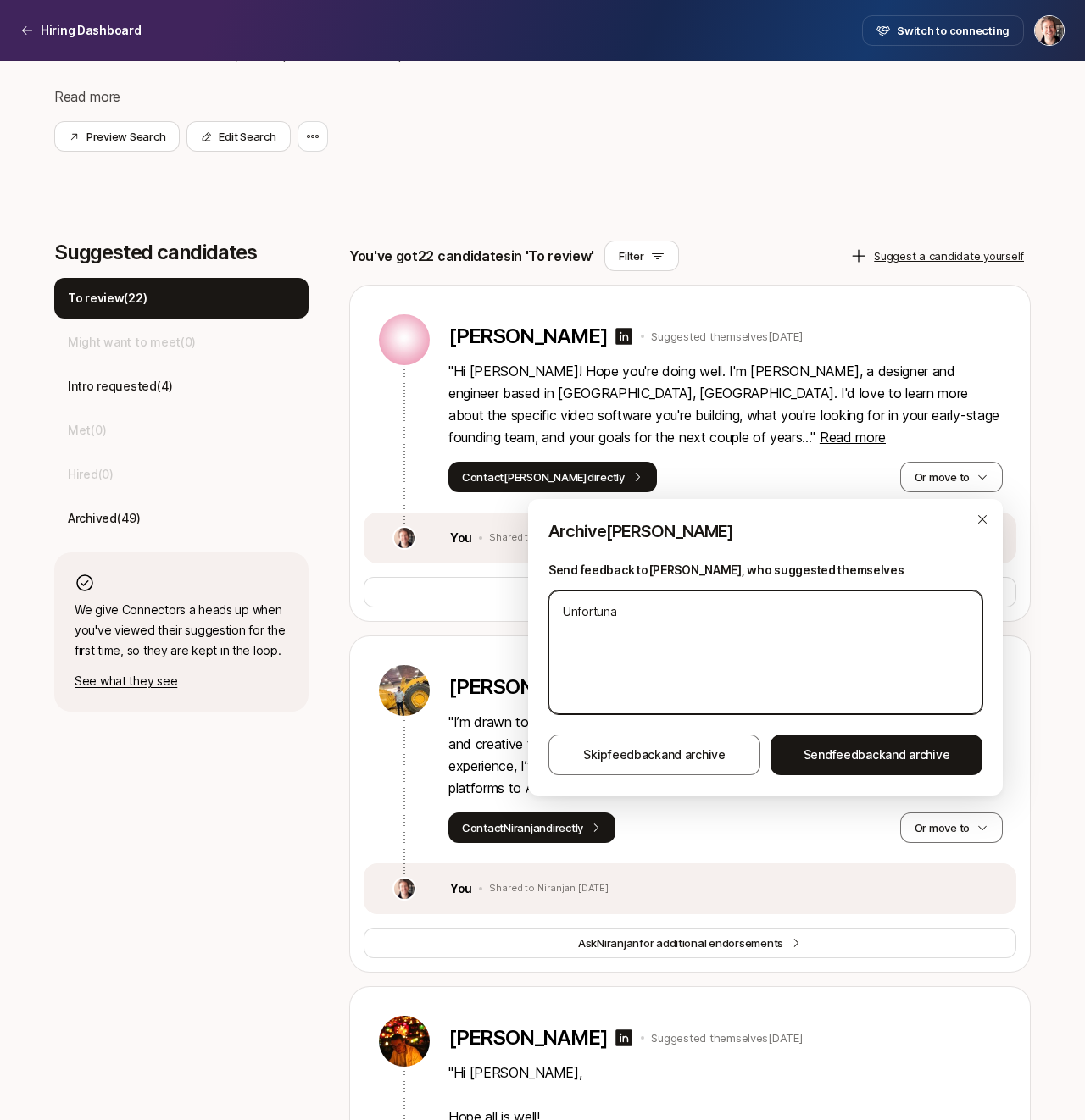
type textarea "Unfortunat"
type textarea "x"
type textarea "Unfortunatel"
type textarea "x"
type textarea "Unfortunately"
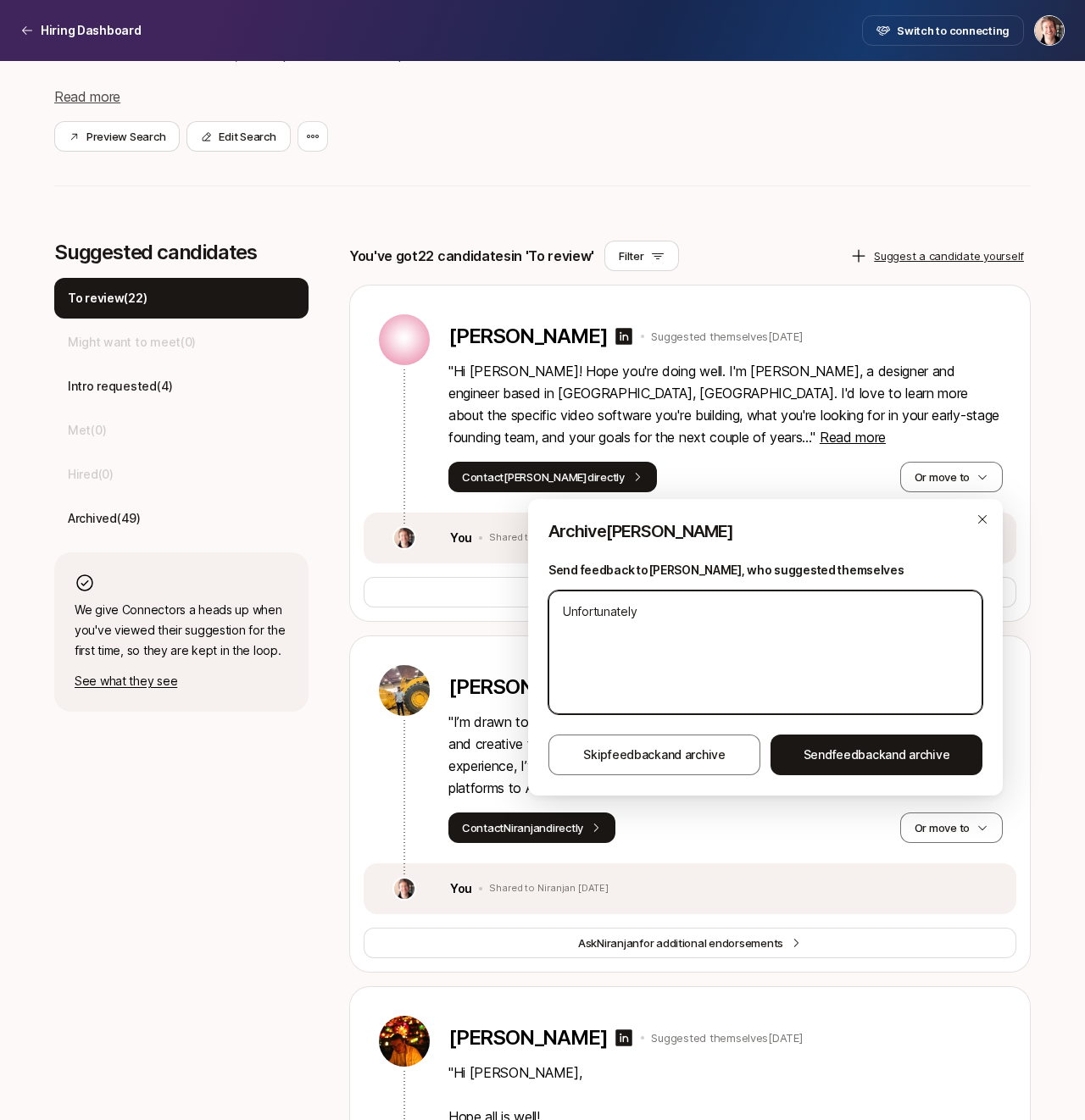
type textarea "x"
type textarea "Unfortunately"
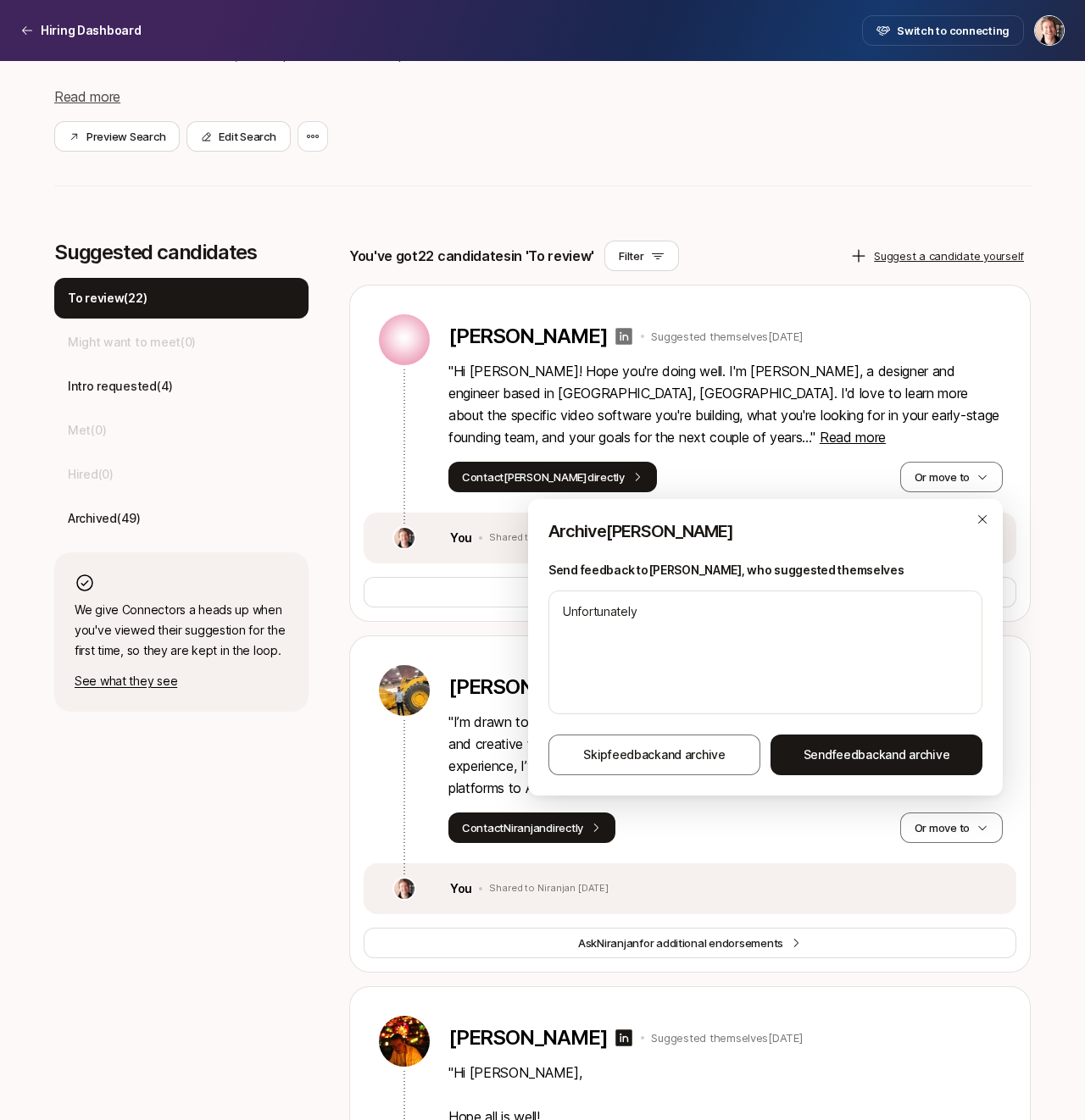
click at [617, 339] on icon at bounding box center [625, 337] width 17 height 17
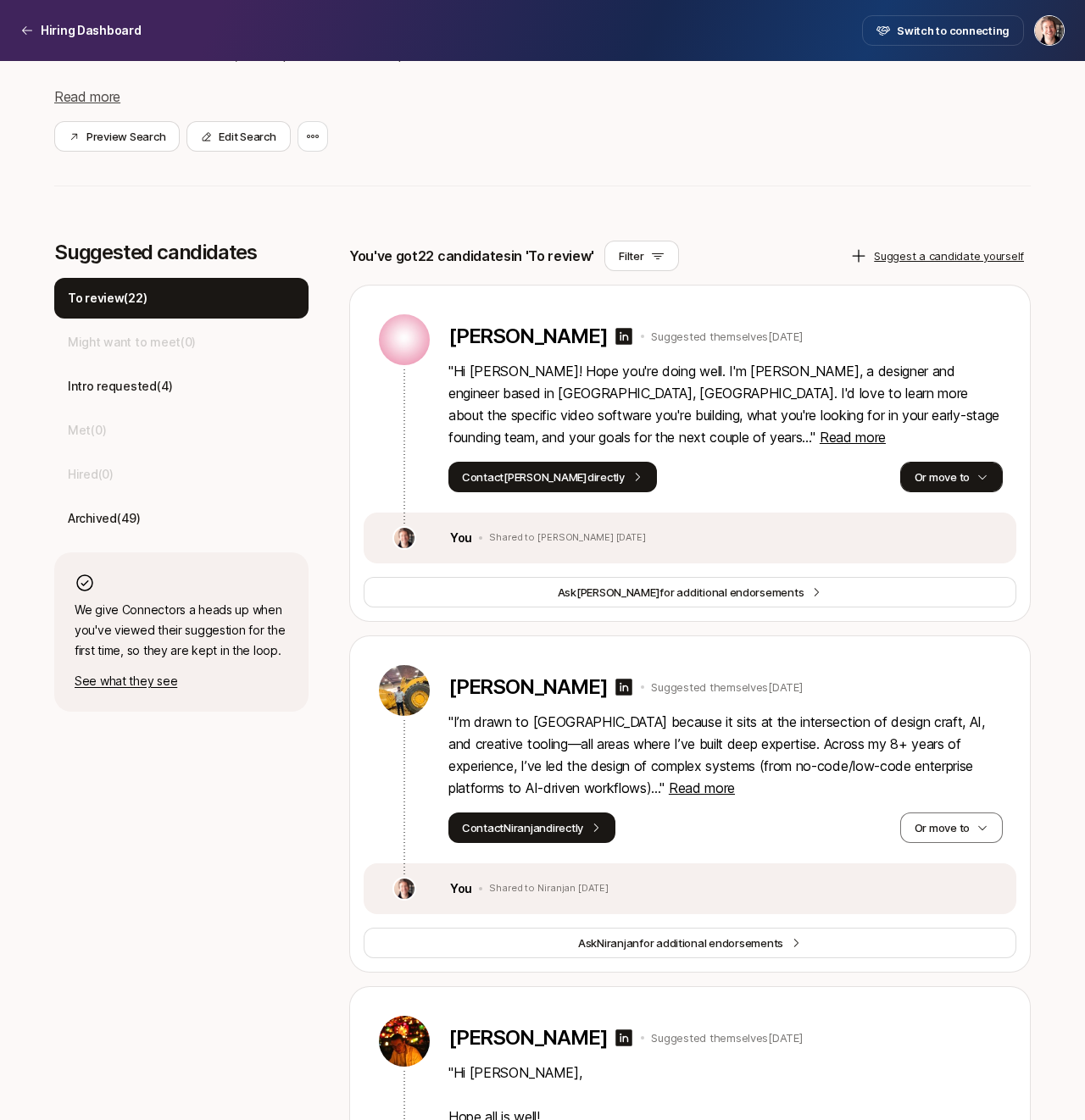
click at [932, 474] on button "Or move to" at bounding box center [951, 477] width 103 height 31
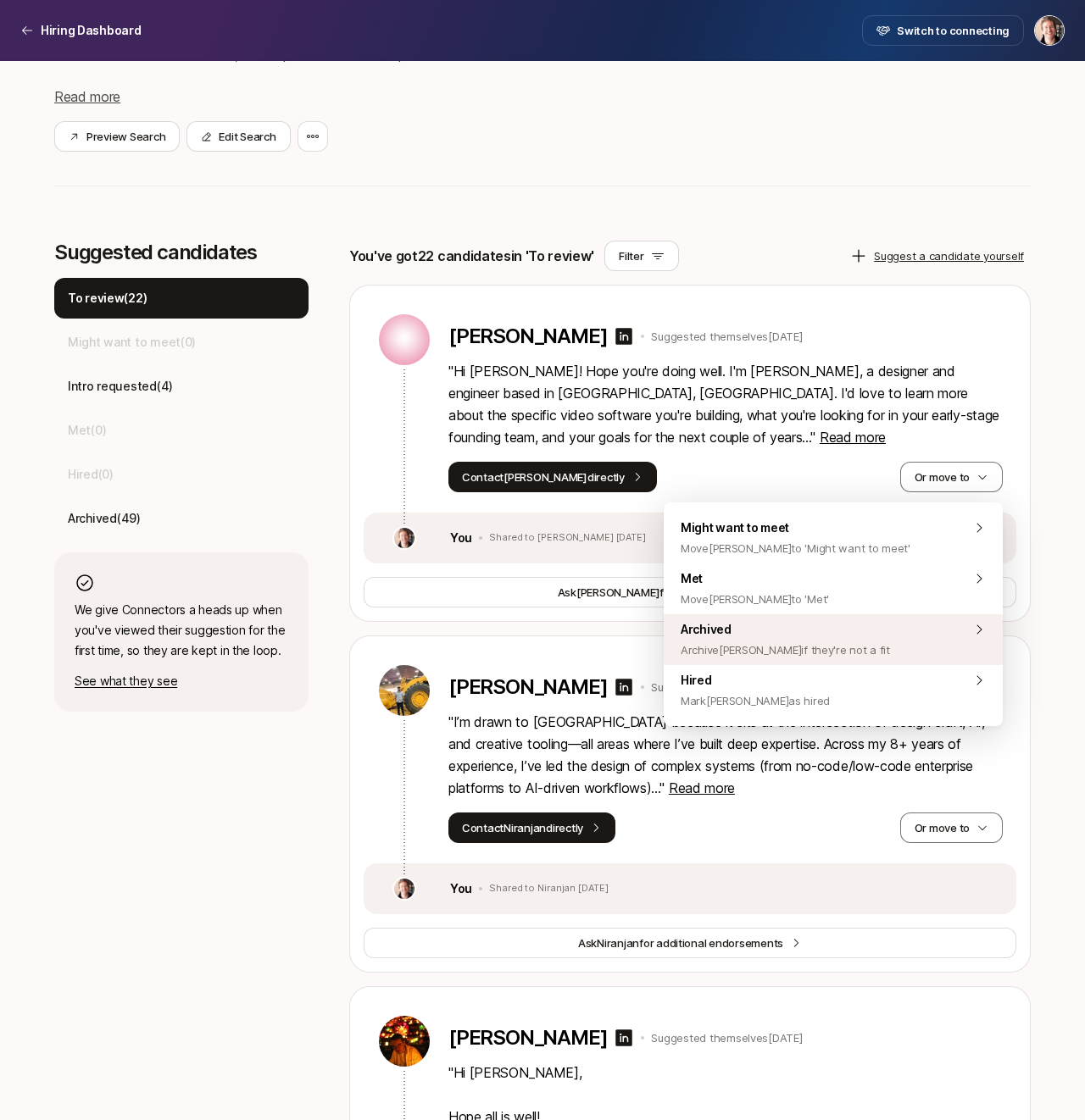
click at [826, 622] on span "Archived Archive [PERSON_NAME] if they're not a fit" at bounding box center [785, 640] width 209 height 41
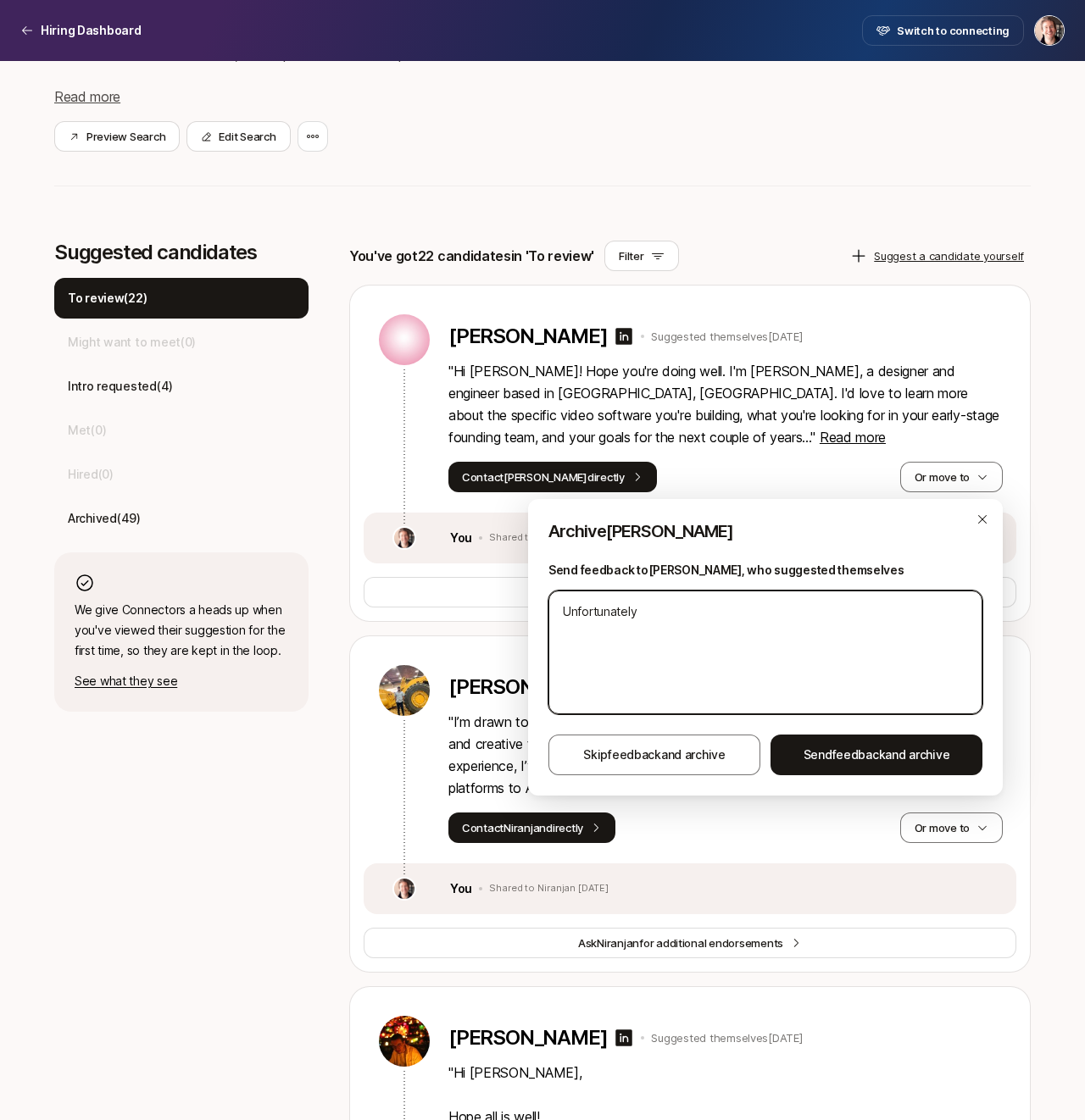
click at [826, 622] on textarea "Unfortunately" at bounding box center [765, 652] width 434 height 123
type textarea "x"
type textarea "Unfortunately l"
type textarea "x"
type textarea "Unfortunately lo"
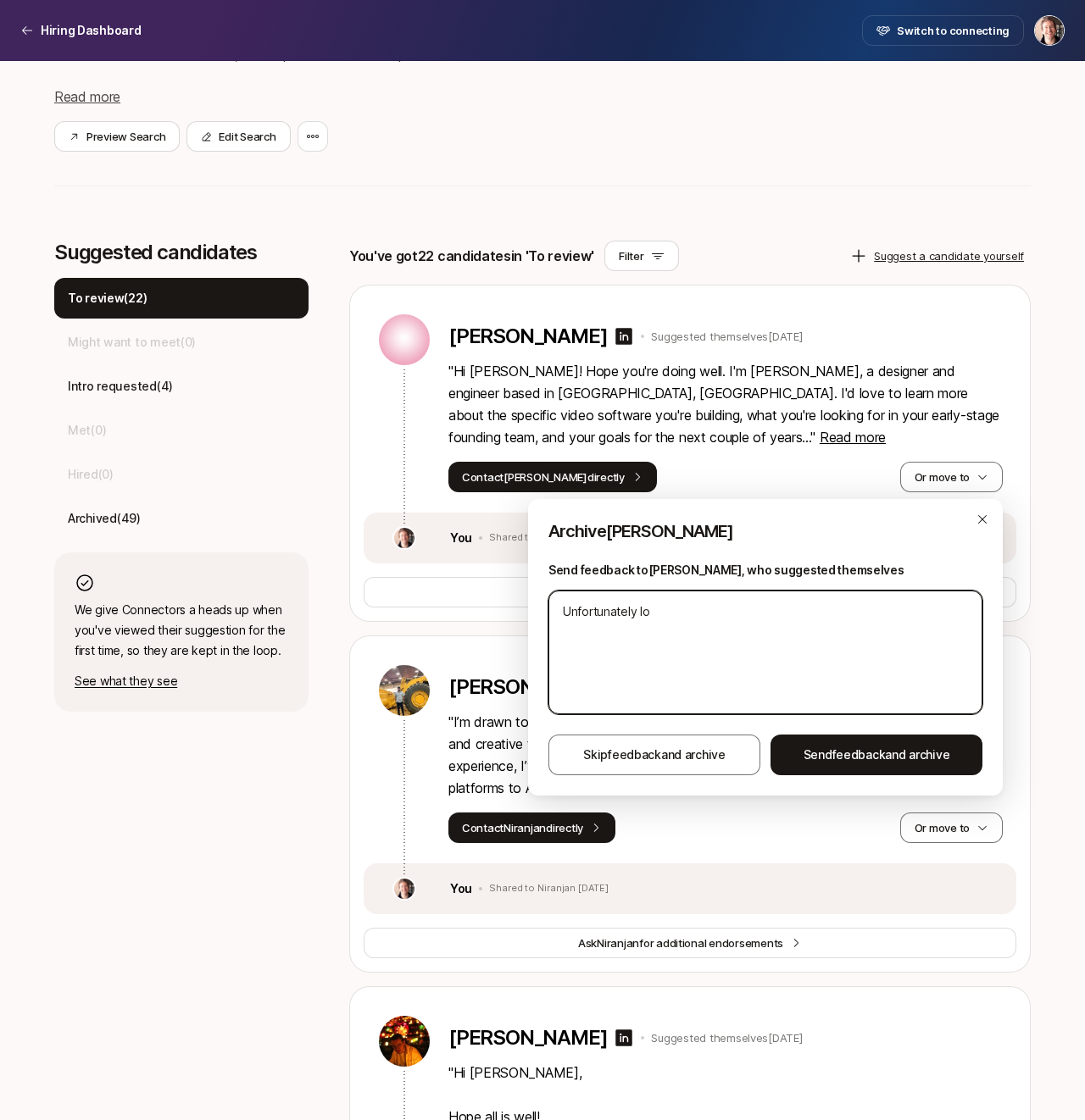
type textarea "x"
type textarea "Unfortunately loo"
type textarea "x"
type textarea "Unfortunately look"
type textarea "x"
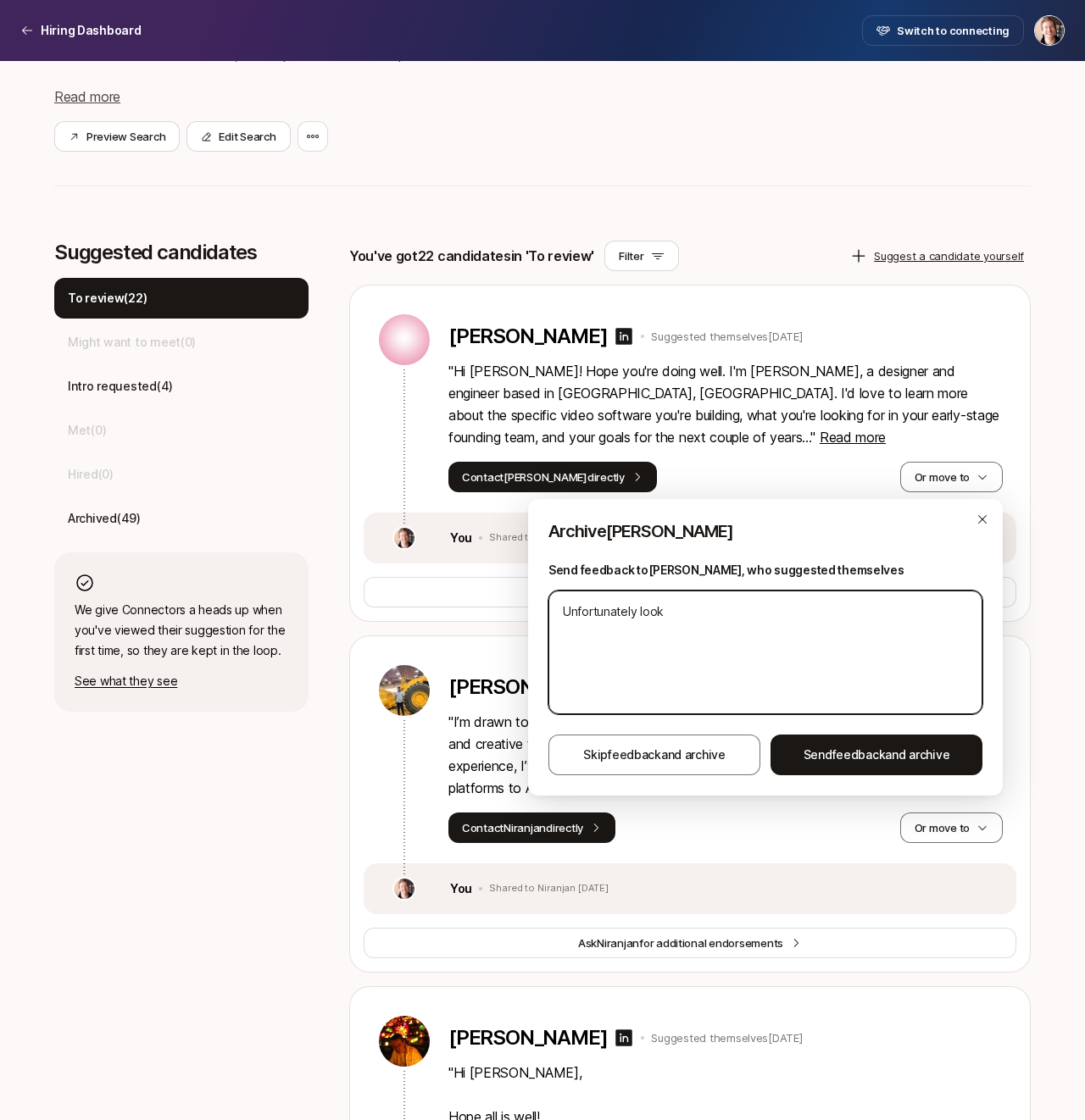
type textarea "Unfortunately looki"
type textarea "x"
type textarea "Unfortunately looking"
type textarea "x"
type textarea "Unfortunately looking"
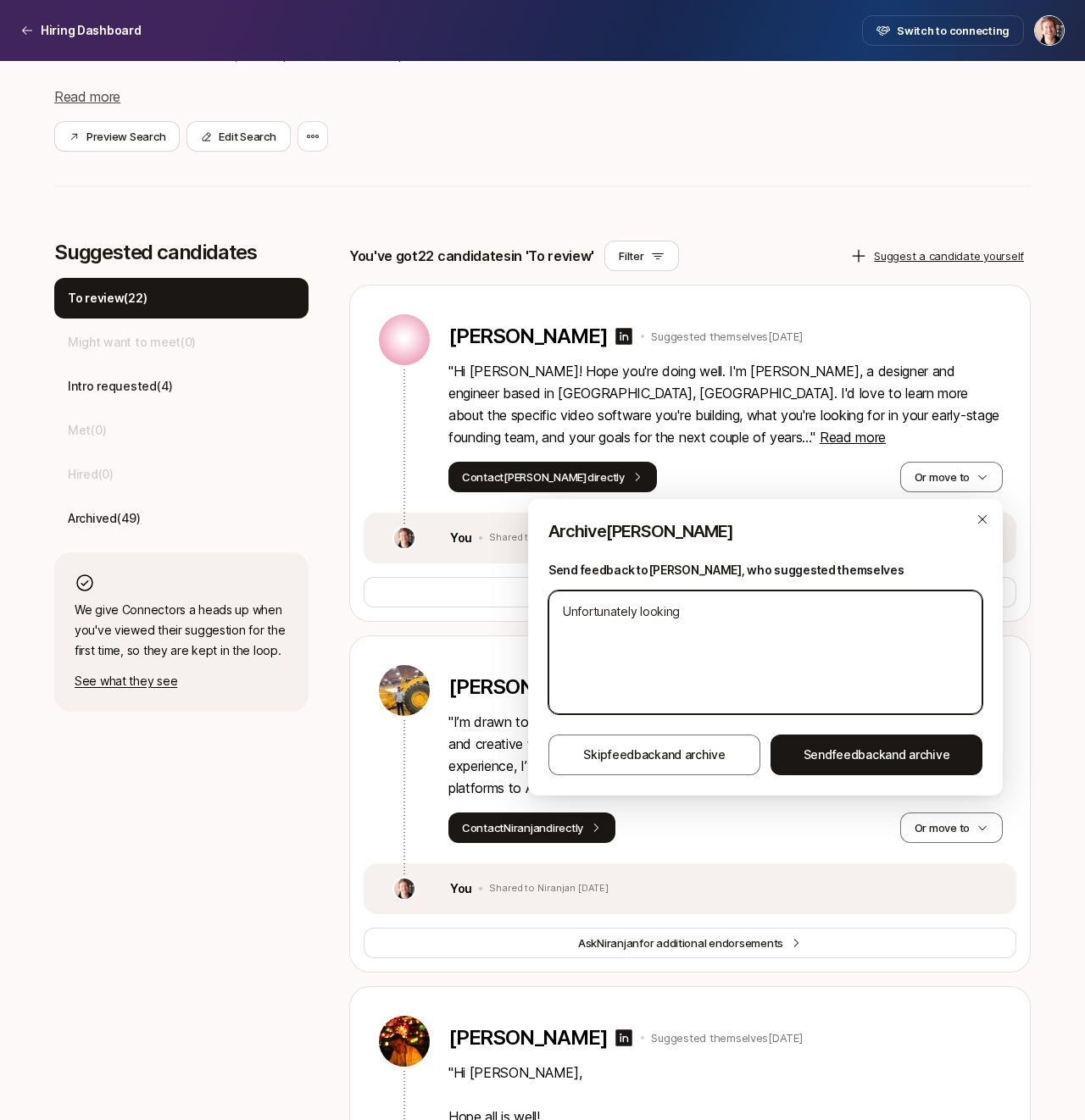
type textarea "x"
type textarea "Unfortunately looking f"
type textarea "x"
type textarea "Unfortunately looking fo"
type textarea "x"
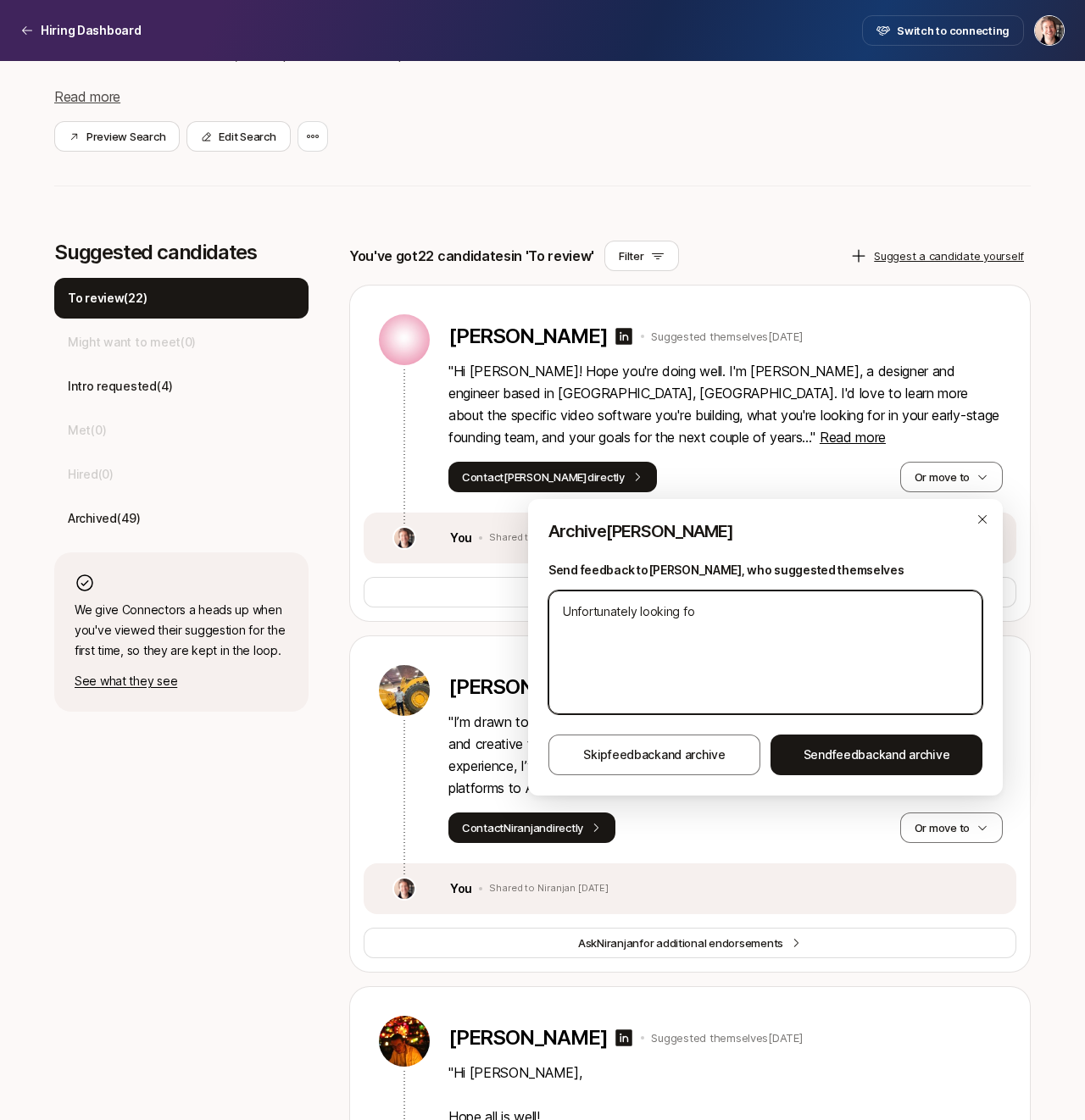
type textarea "Unfortunately looking for"
type textarea "x"
type textarea "Unfortunately looking for"
type textarea "x"
type textarea "Unfortunately looking for N"
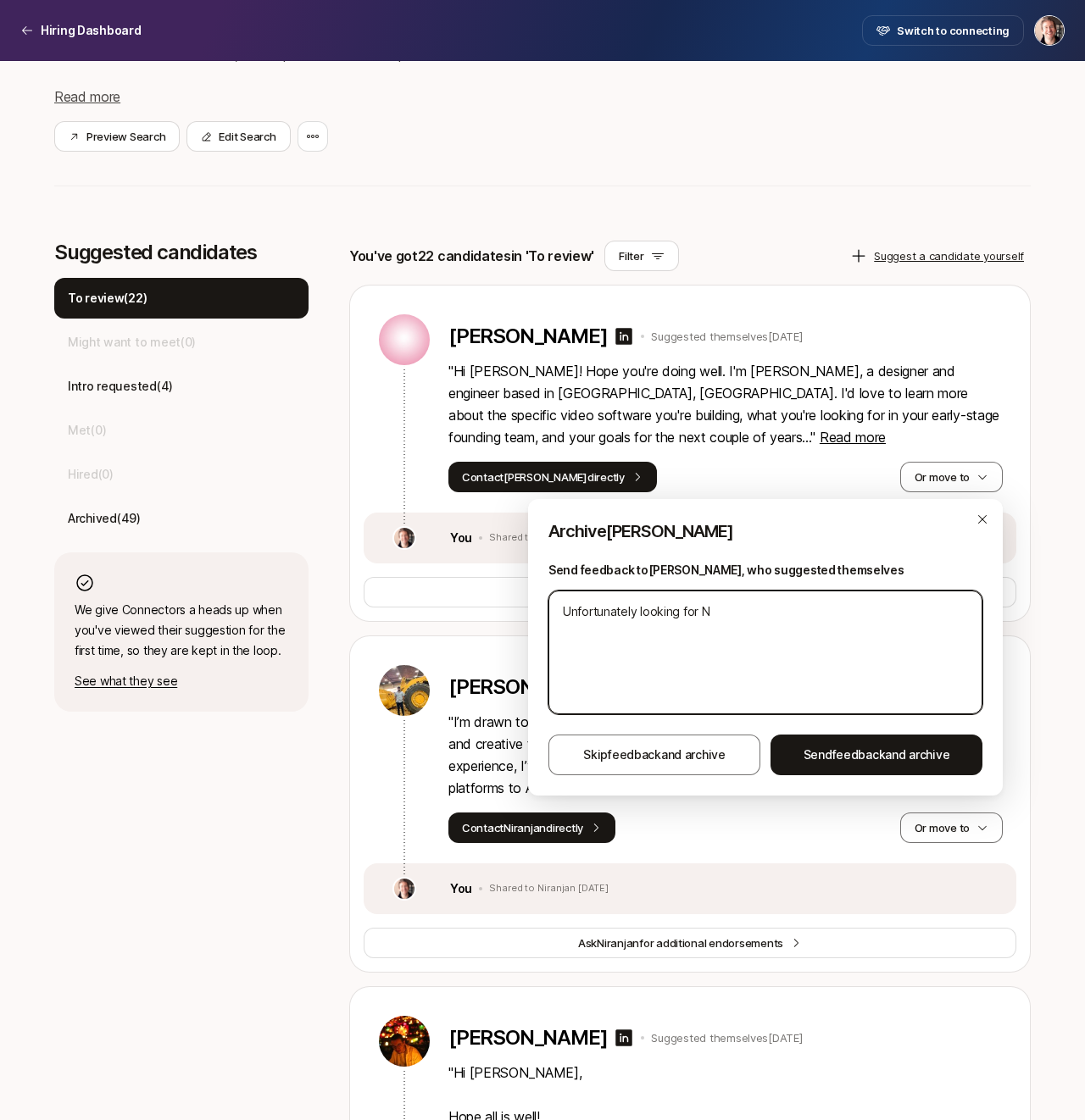
type textarea "x"
type textarea "Unfortunately looking for [GEOGRAPHIC_DATA]"
type textarea "x"
type textarea "Unfortunately looking for [GEOGRAPHIC_DATA]"
type textarea "x"
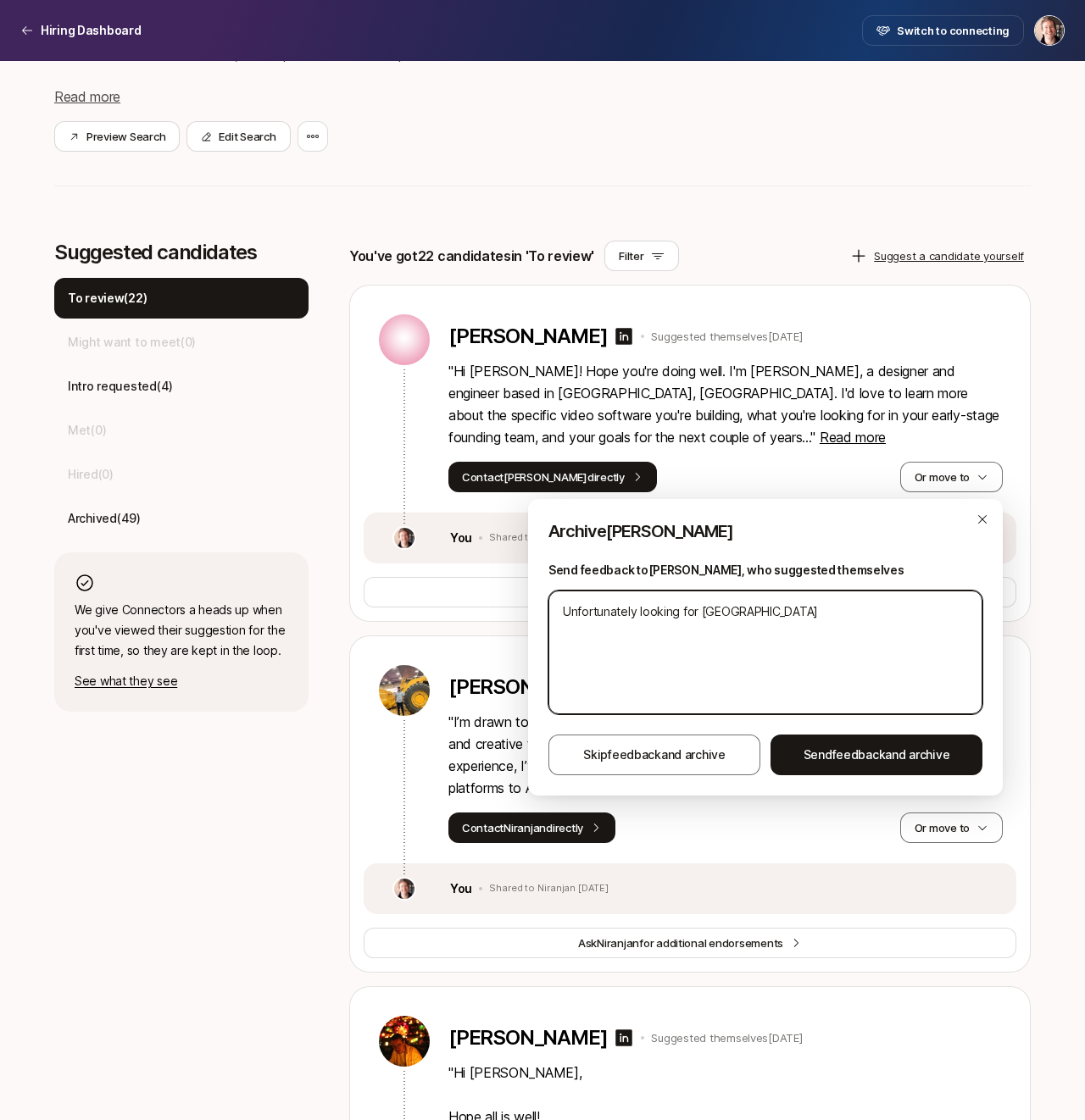
type textarea "Unfortunately looking for NYC b"
type textarea "x"
type textarea "Unfortunately looking for NYC ba"
type textarea "x"
type textarea "Unfortunately looking for [GEOGRAPHIC_DATA] bas"
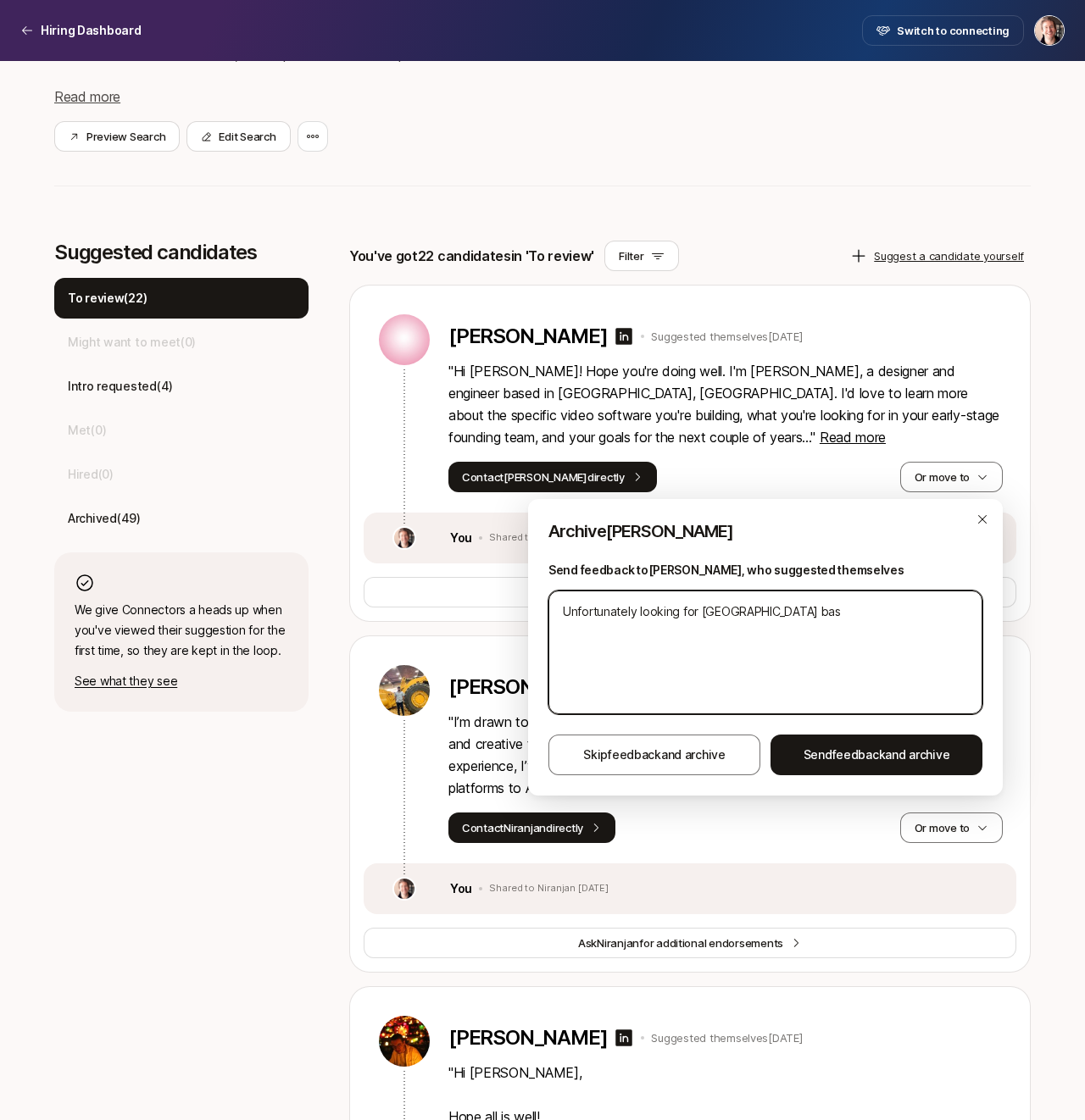
type textarea "x"
type textarea "Unfortunately looking for NYC base"
type textarea "x"
type textarea "Unfortunately looking for NYC based"
type textarea "x"
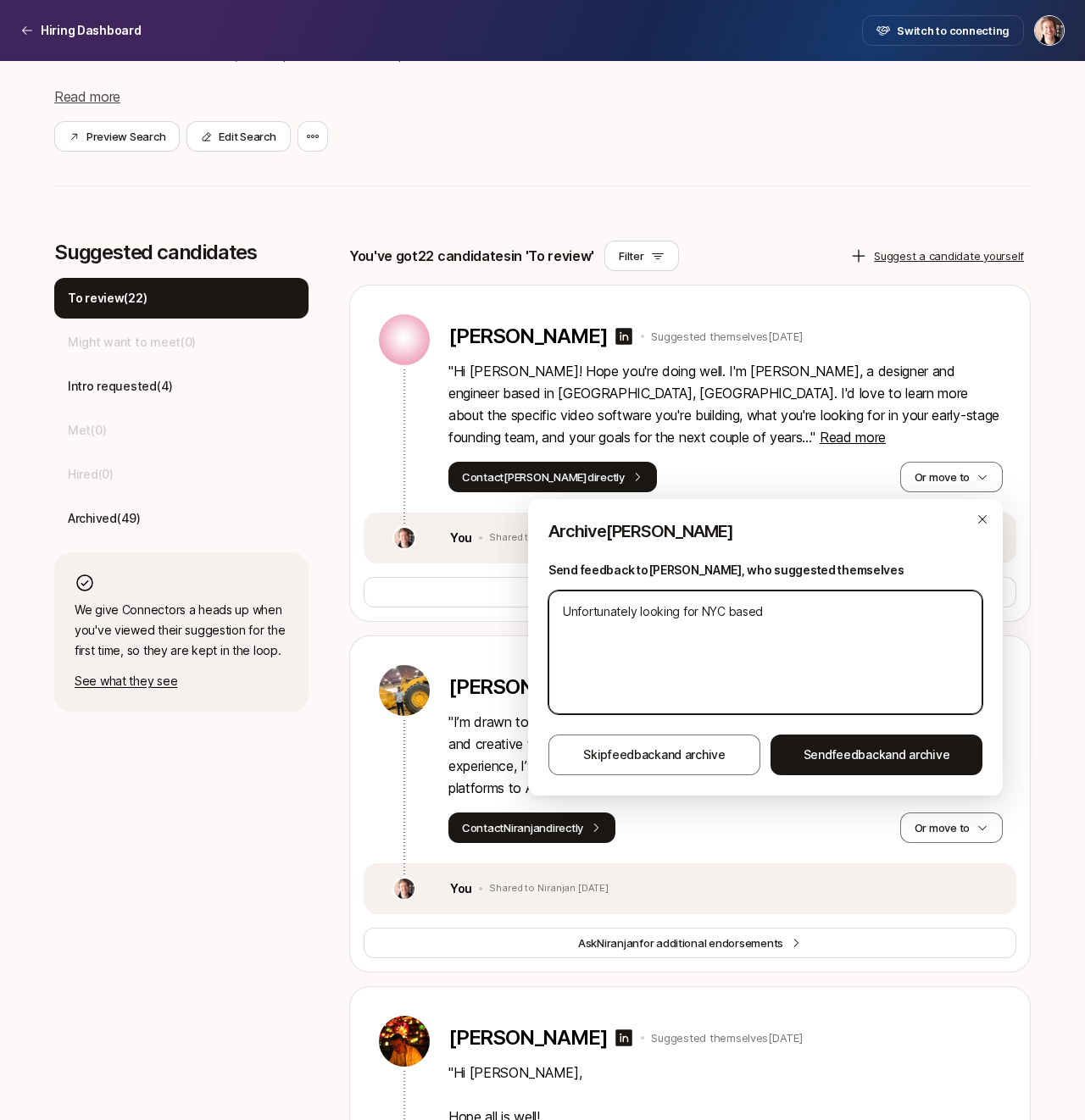
type textarea "Unfortunately looking for NYC based"
type textarea "x"
type textarea "Unfortunately looking for NYC based o"
type textarea "x"
type textarea "Unfortunately looking for NYC based on"
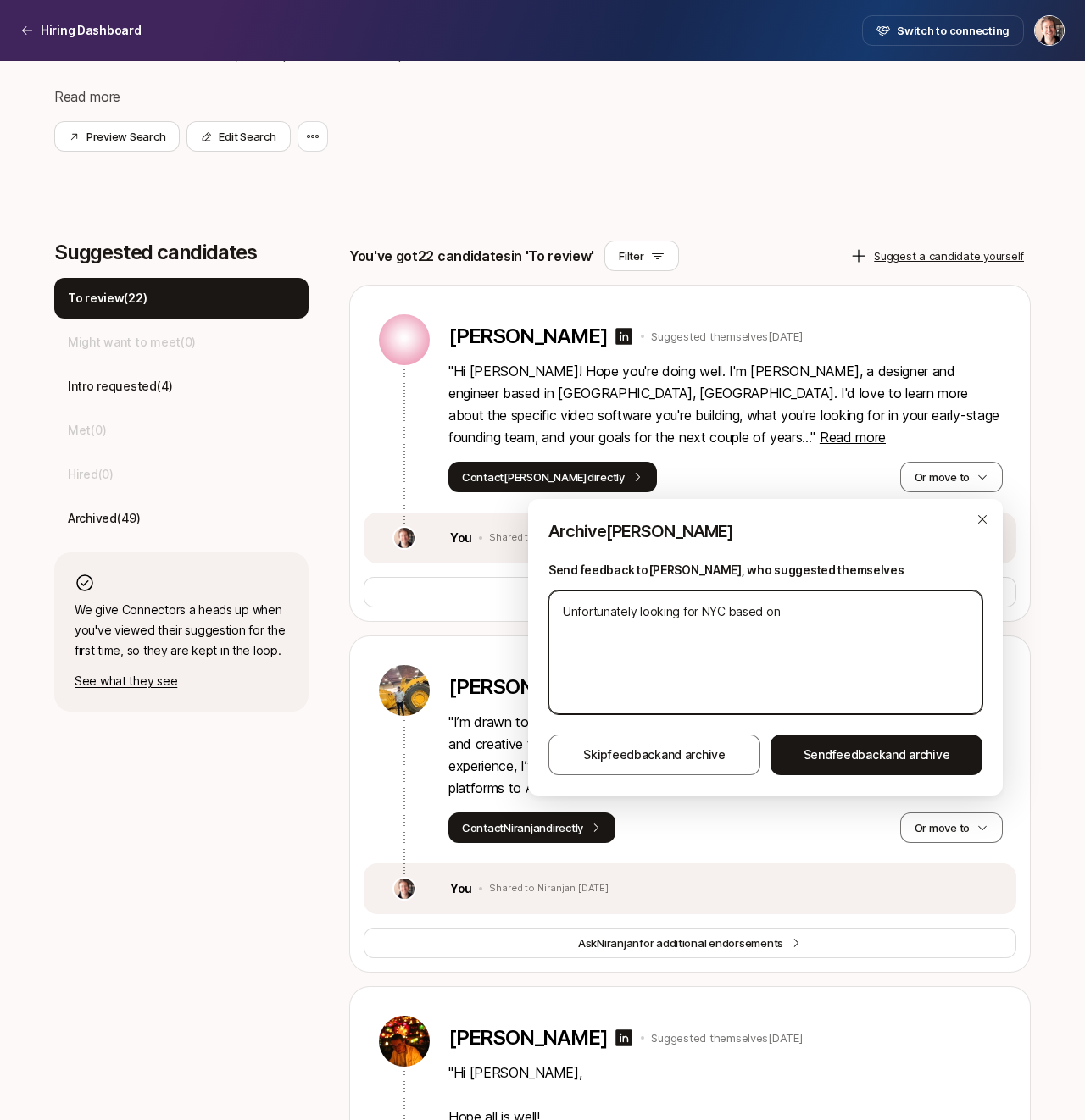
type textarea "x"
type textarea "Unfortunately looking for NYC based onl"
type textarea "x"
type textarea "Unfortunately looking for [GEOGRAPHIC_DATA] based only"
type textarea "x"
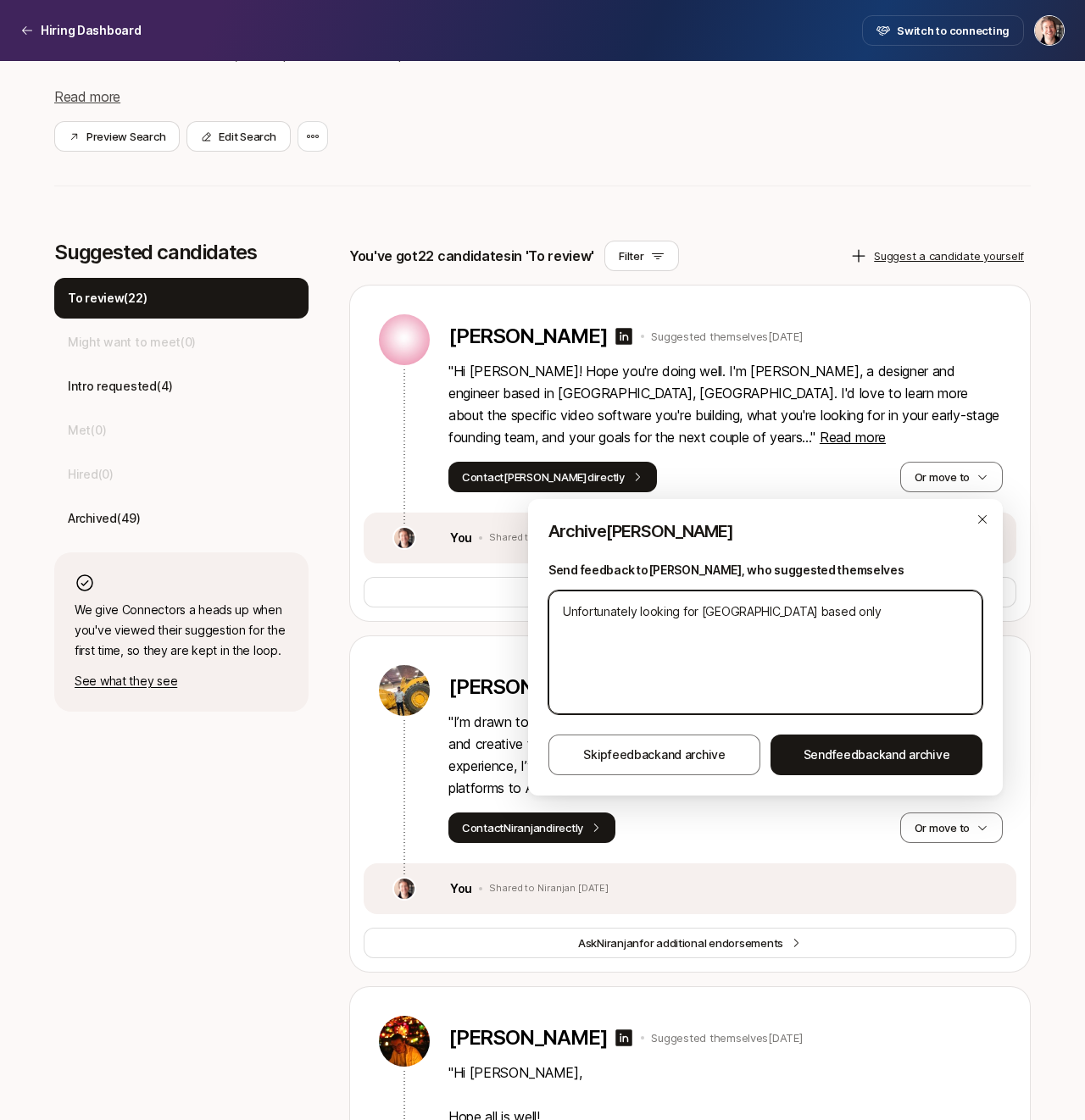
type textarea "Unfortunately looking for [GEOGRAPHIC_DATA] based only"
type textarea "x"
type textarea "Unfortunately looking for NYC based only t"
type textarea "x"
type textarea "Unfortunately looking for NYC based only th"
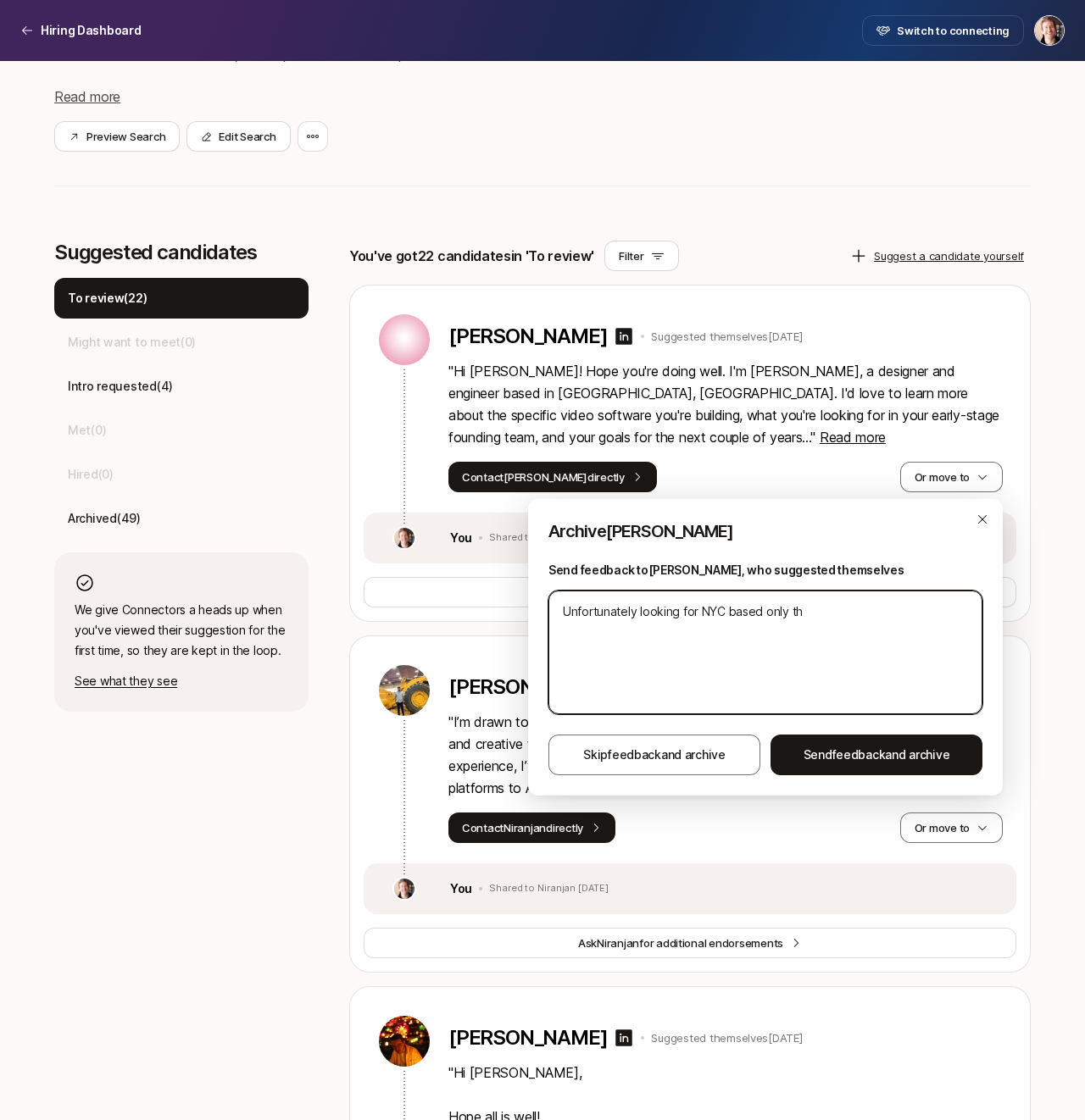
type textarea "x"
type textarea "Unfortunately looking for NYC based only tha"
type textarea "x"
type textarea "Unfortunately looking for NYC based only thank"
type textarea "x"
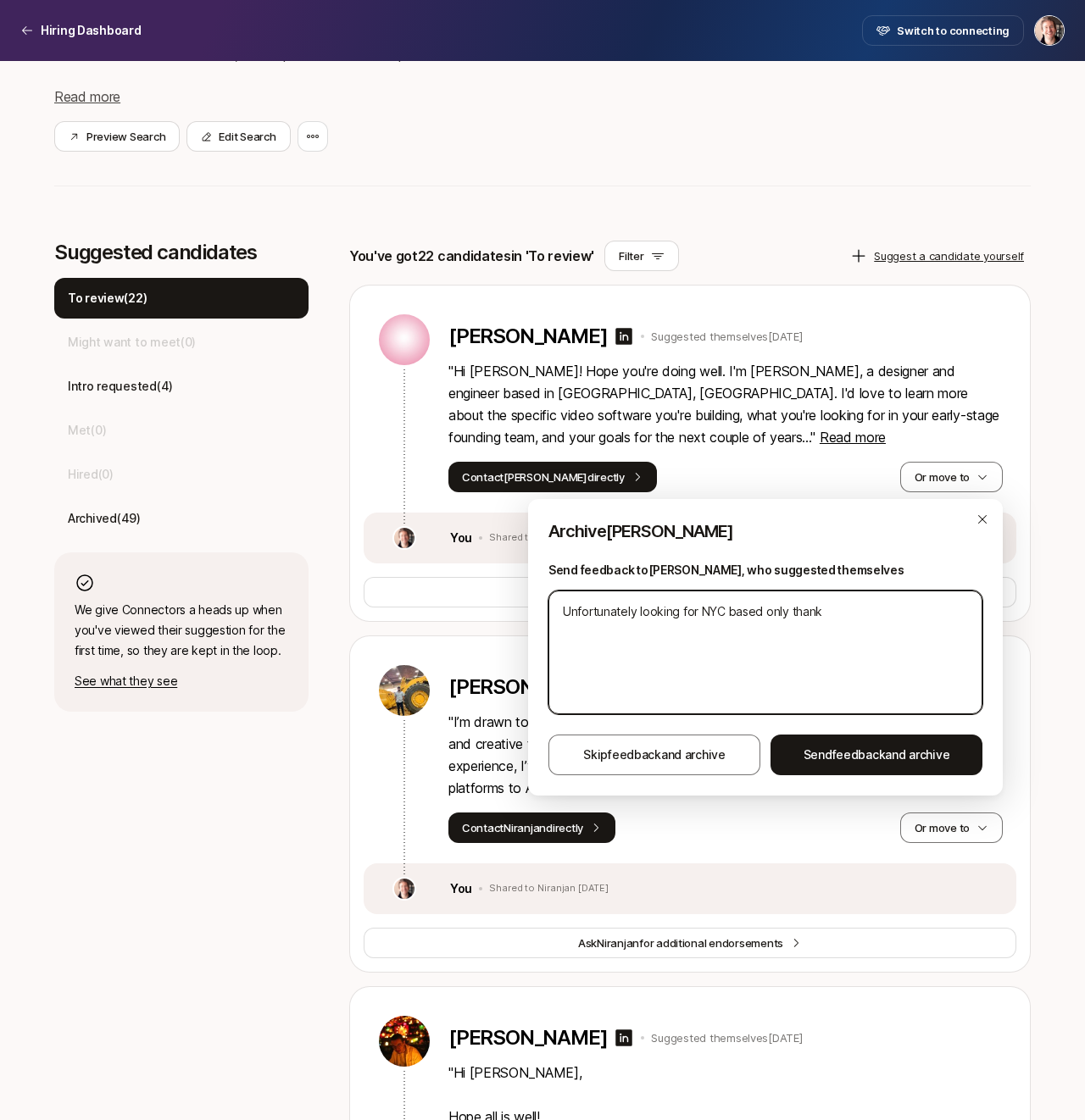
type textarea "Unfortunately looking for NYC based only thanks"
type textarea "x"
type textarea "Unfortunately looking for [GEOGRAPHIC_DATA] based only thanks!"
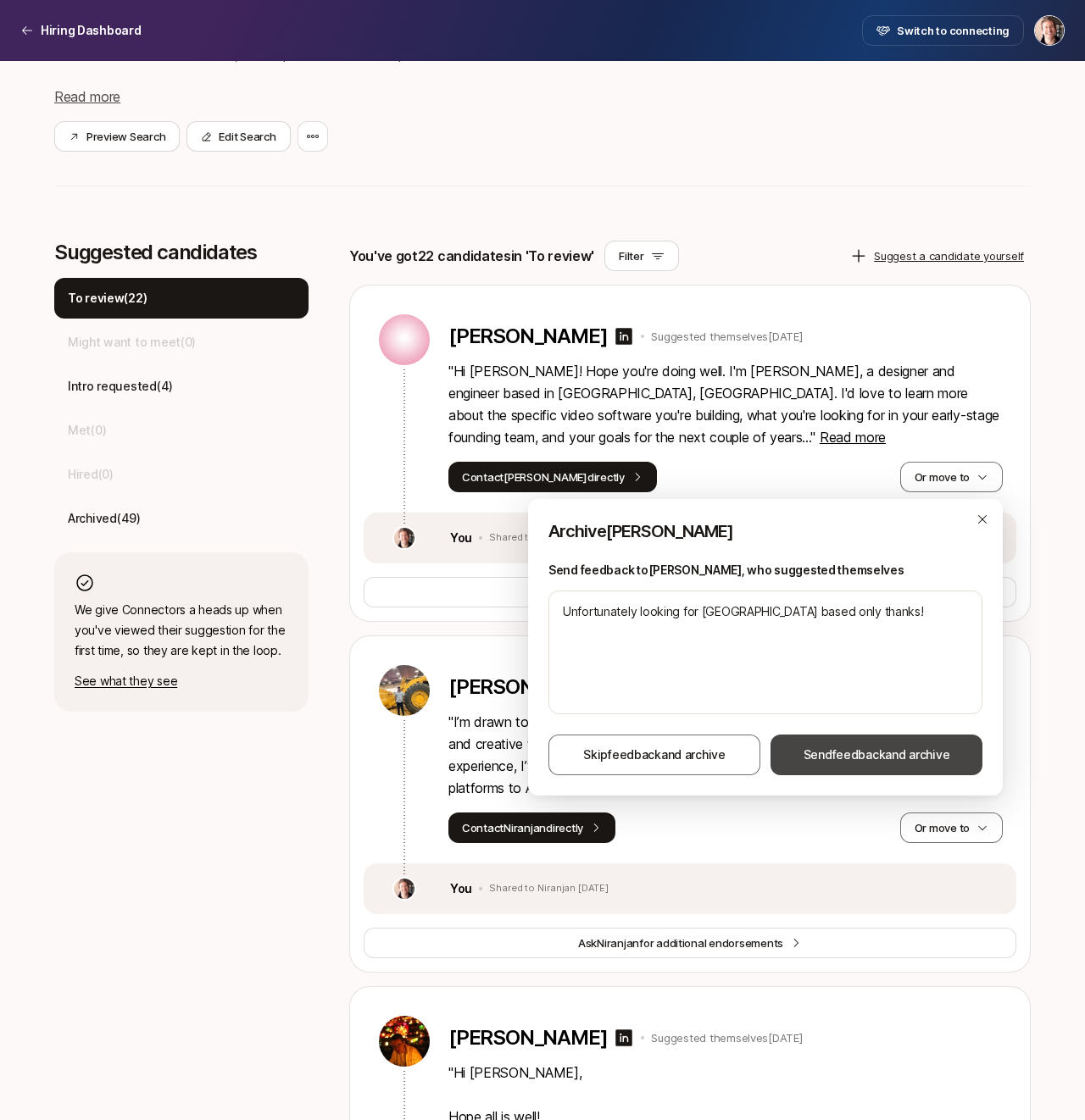
click at [838, 745] on span "Send feedback and archive" at bounding box center [876, 755] width 146 height 21
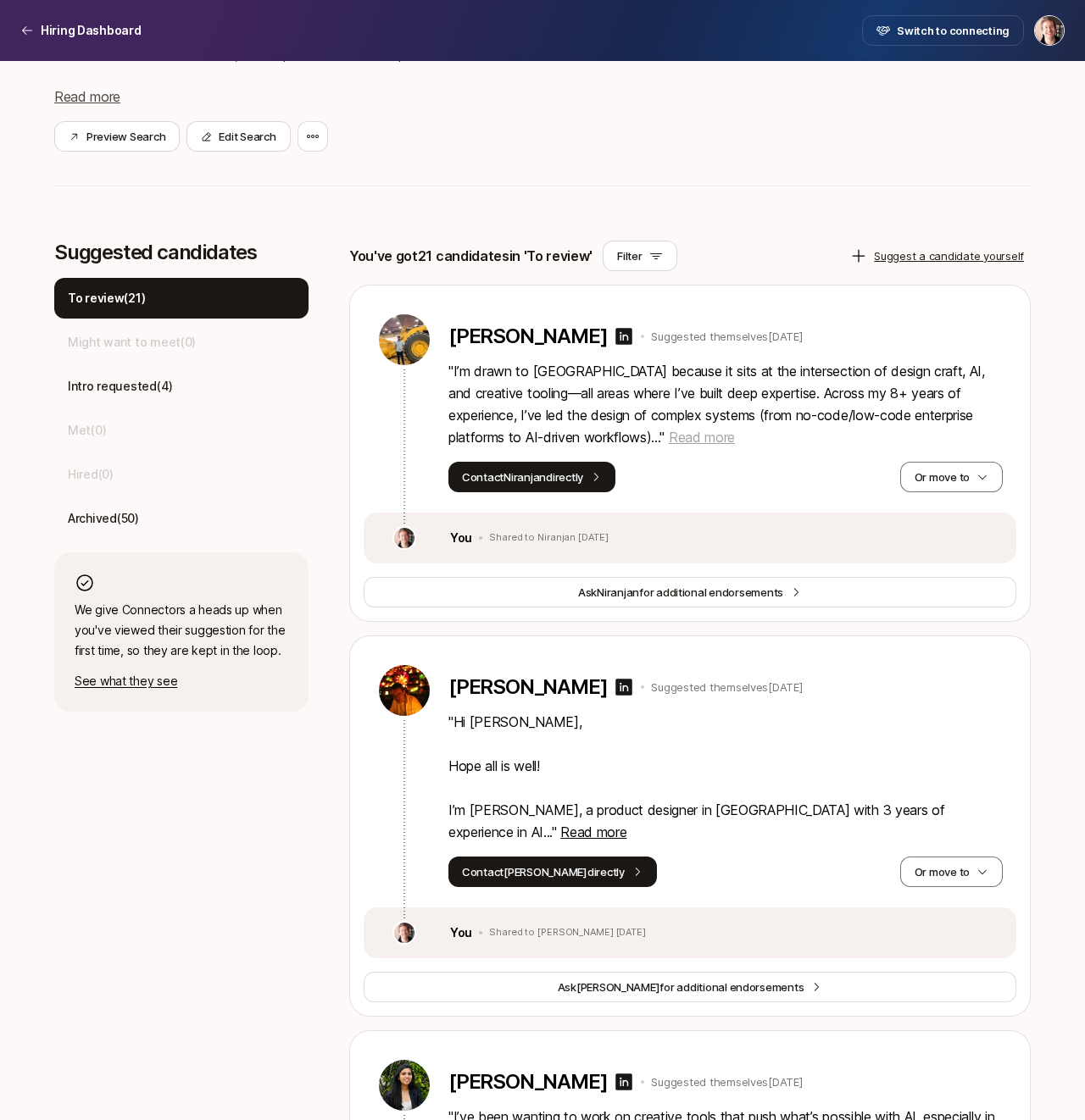
click at [669, 439] on span "Read more" at bounding box center [701, 438] width 66 height 17
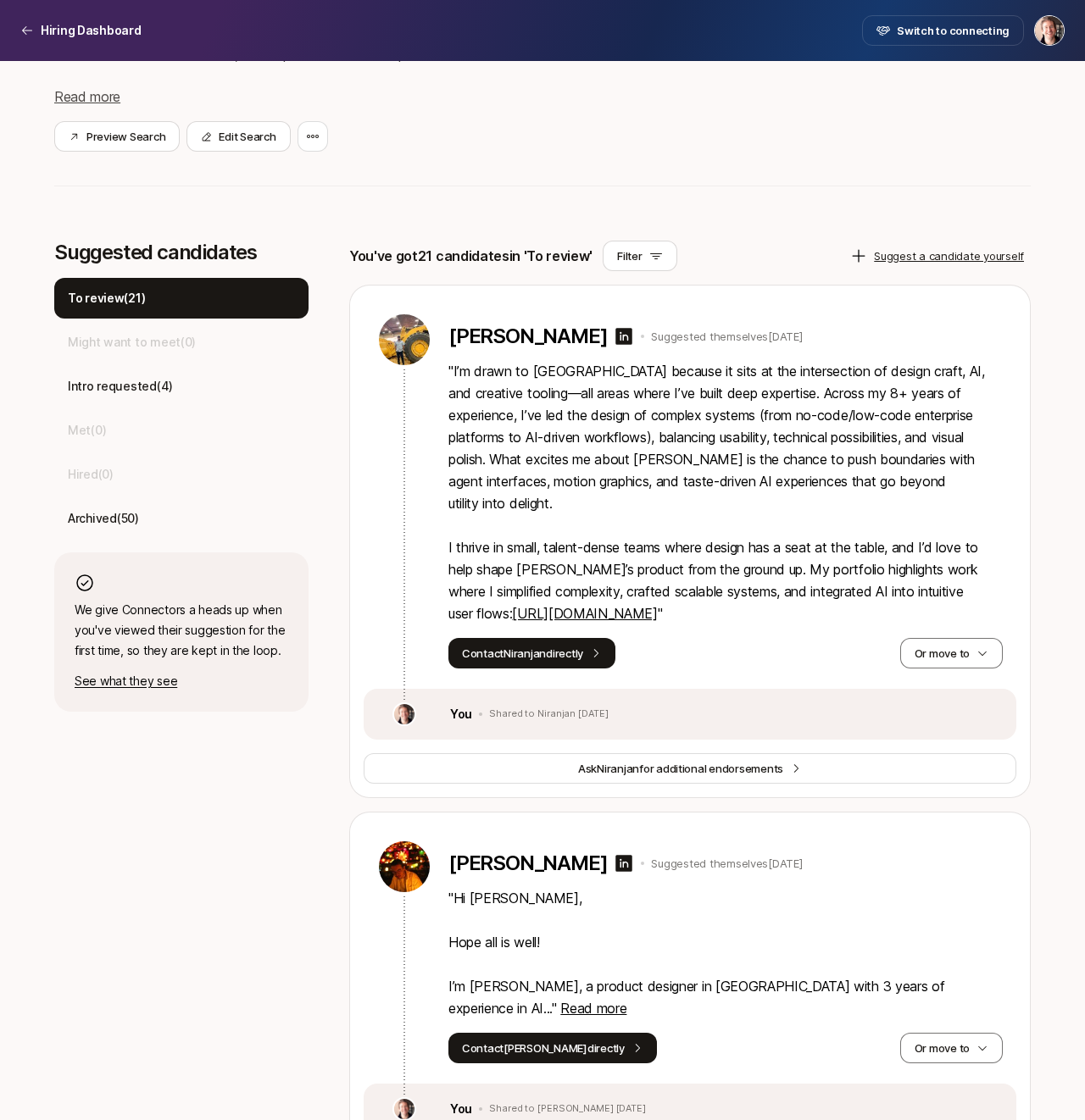
click at [591, 605] on link "[URL][DOMAIN_NAME]" at bounding box center [584, 614] width 145 height 17
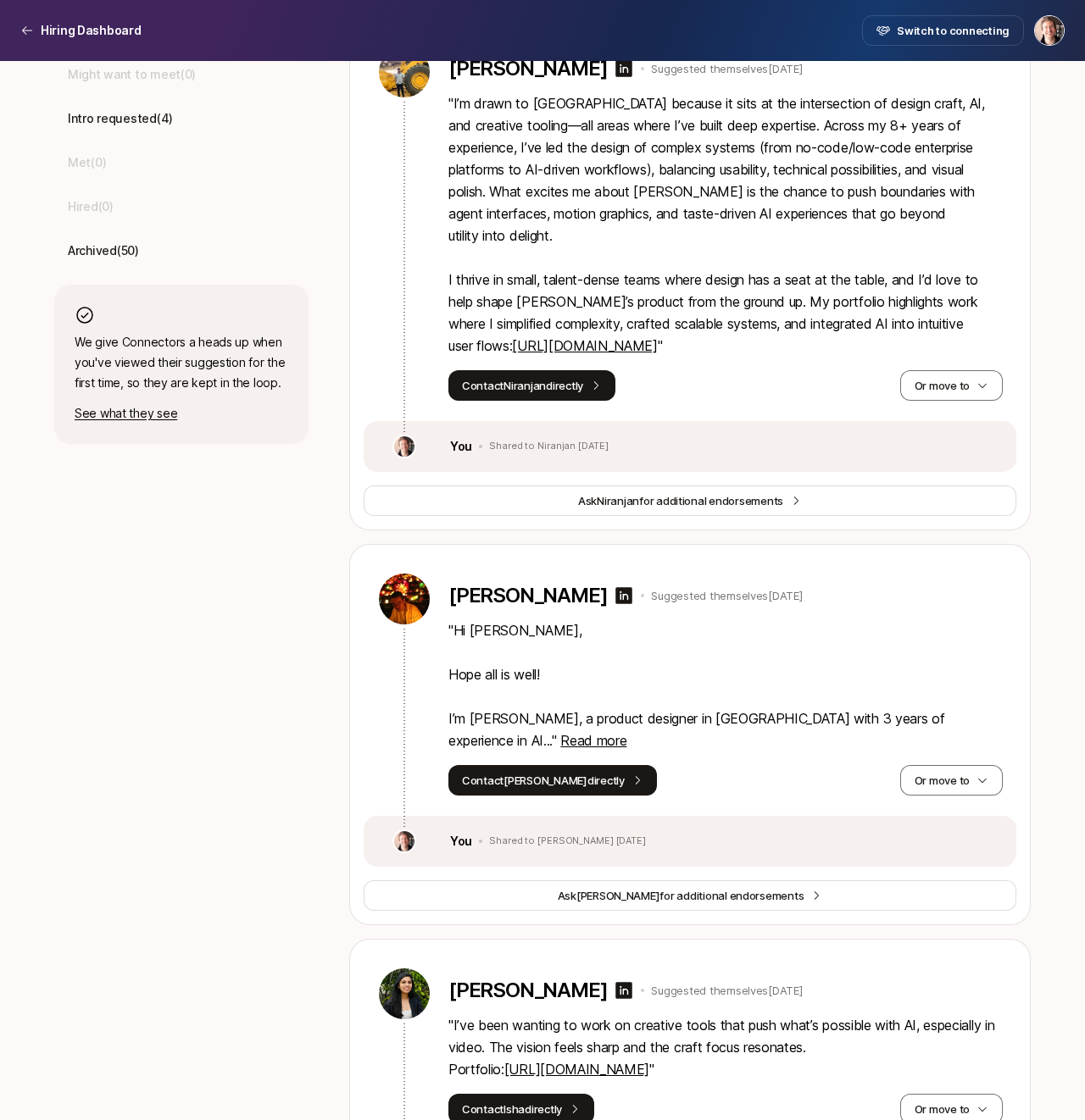
scroll to position [609, 0]
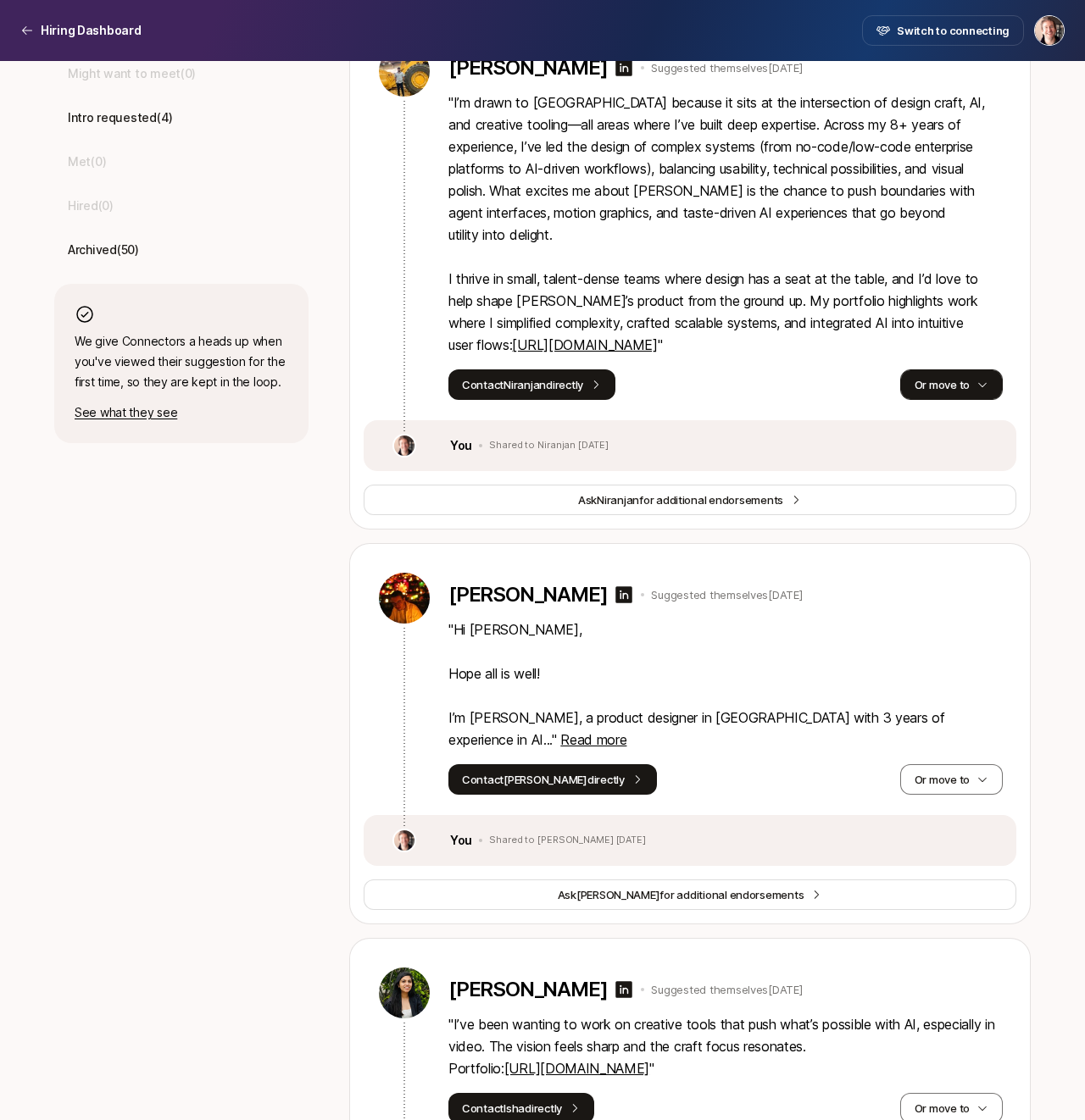
click at [933, 370] on button "Or move to" at bounding box center [951, 385] width 103 height 31
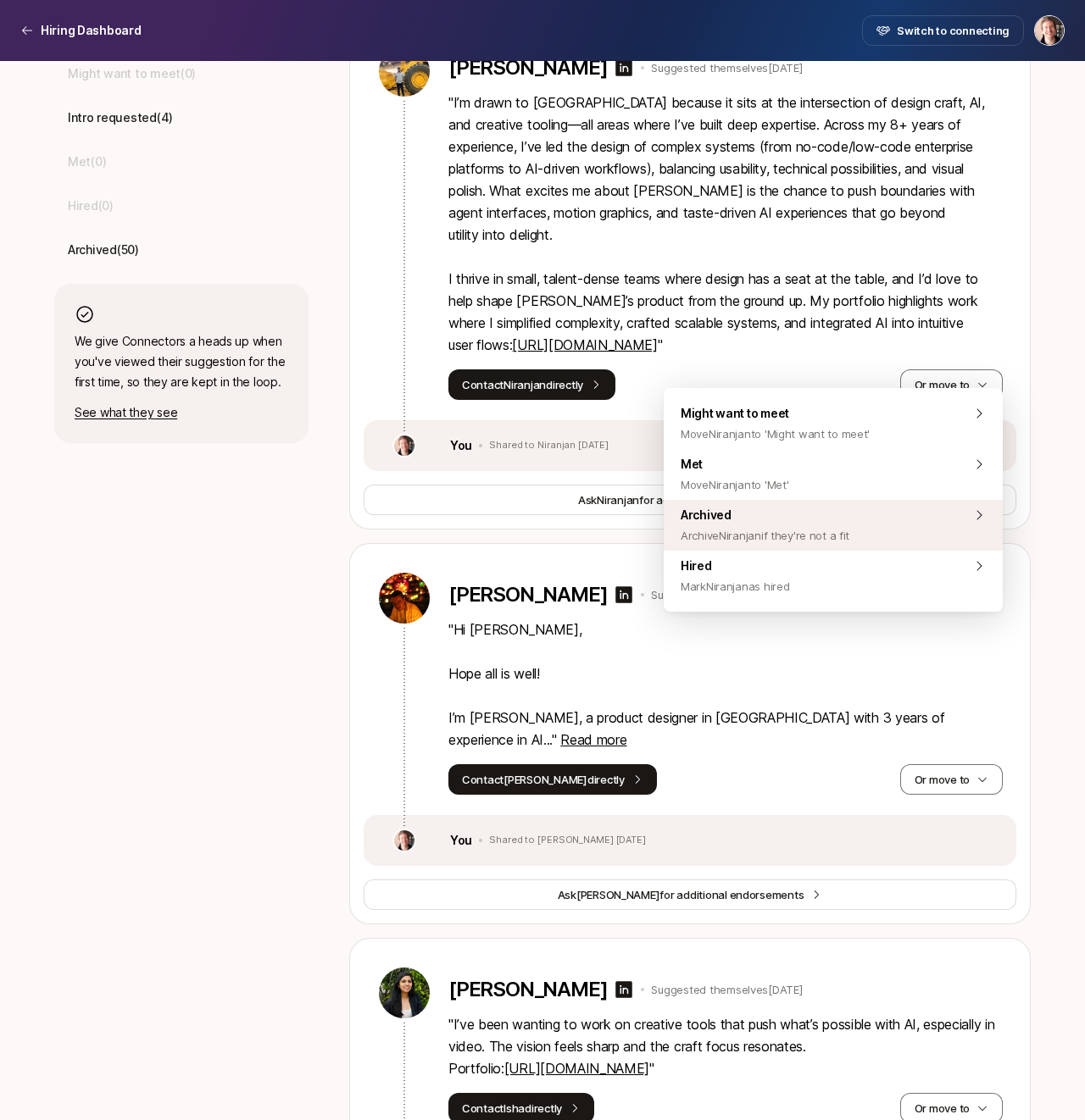
click at [829, 515] on span "Archived Archive Niranjan if they're not a fit" at bounding box center [765, 526] width 169 height 41
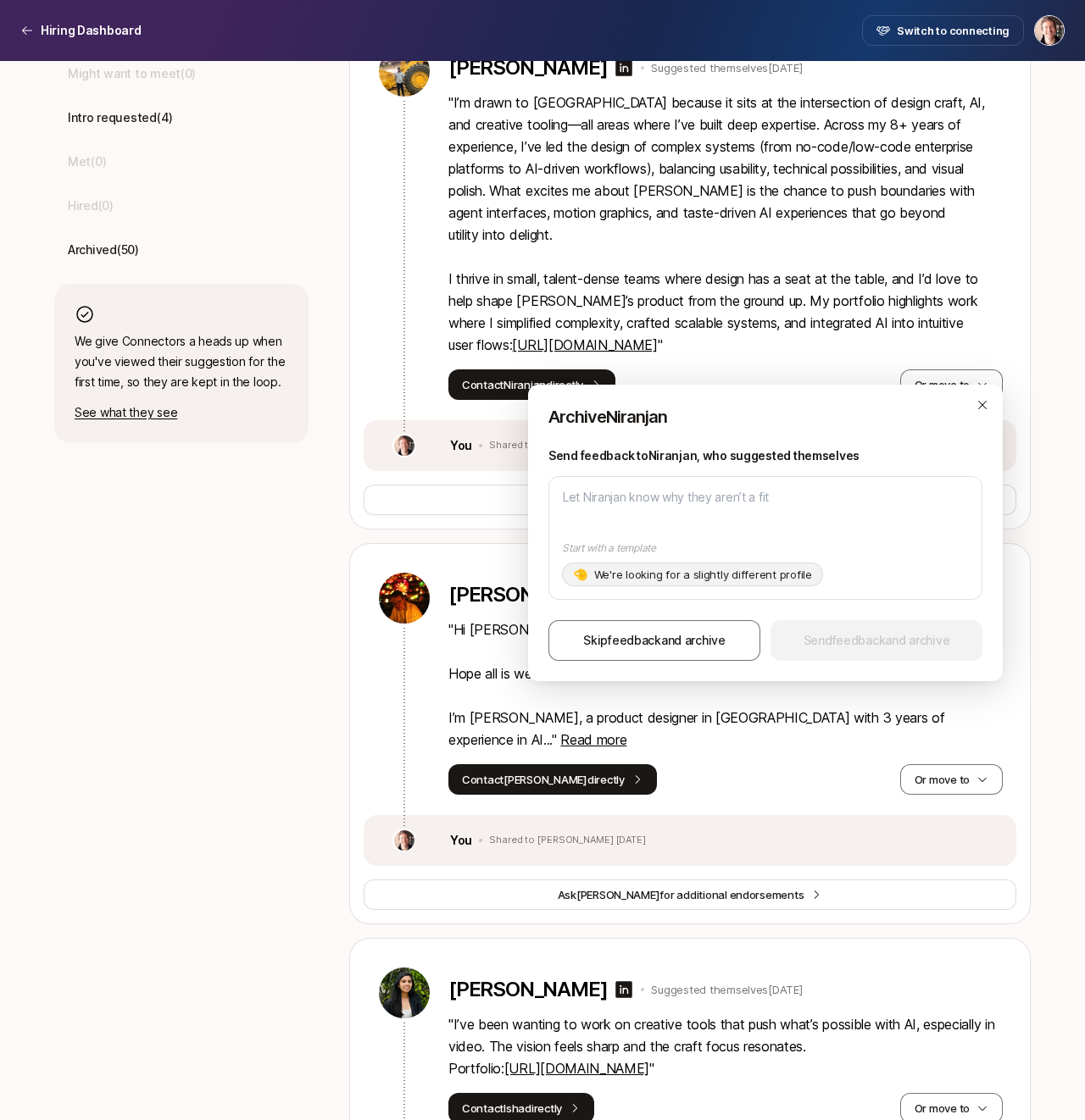
click at [742, 575] on p "We're looking for a slightly different profile" at bounding box center [703, 575] width 218 height 17
type textarea "x"
type textarea "Hi [PERSON_NAME], Thanks for your interest in the Founding Product Designer!! Y…"
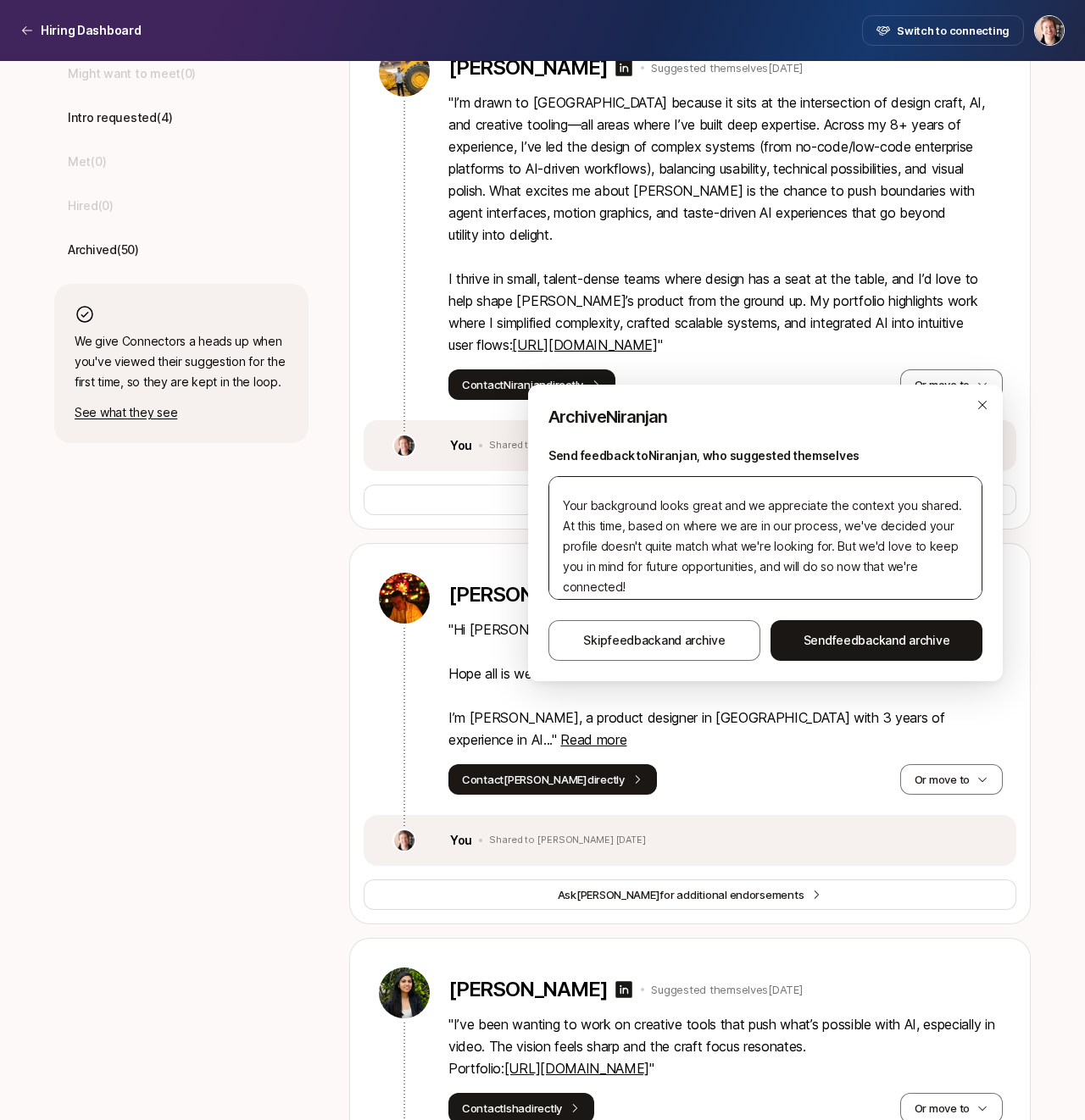
scroll to position [122, 0]
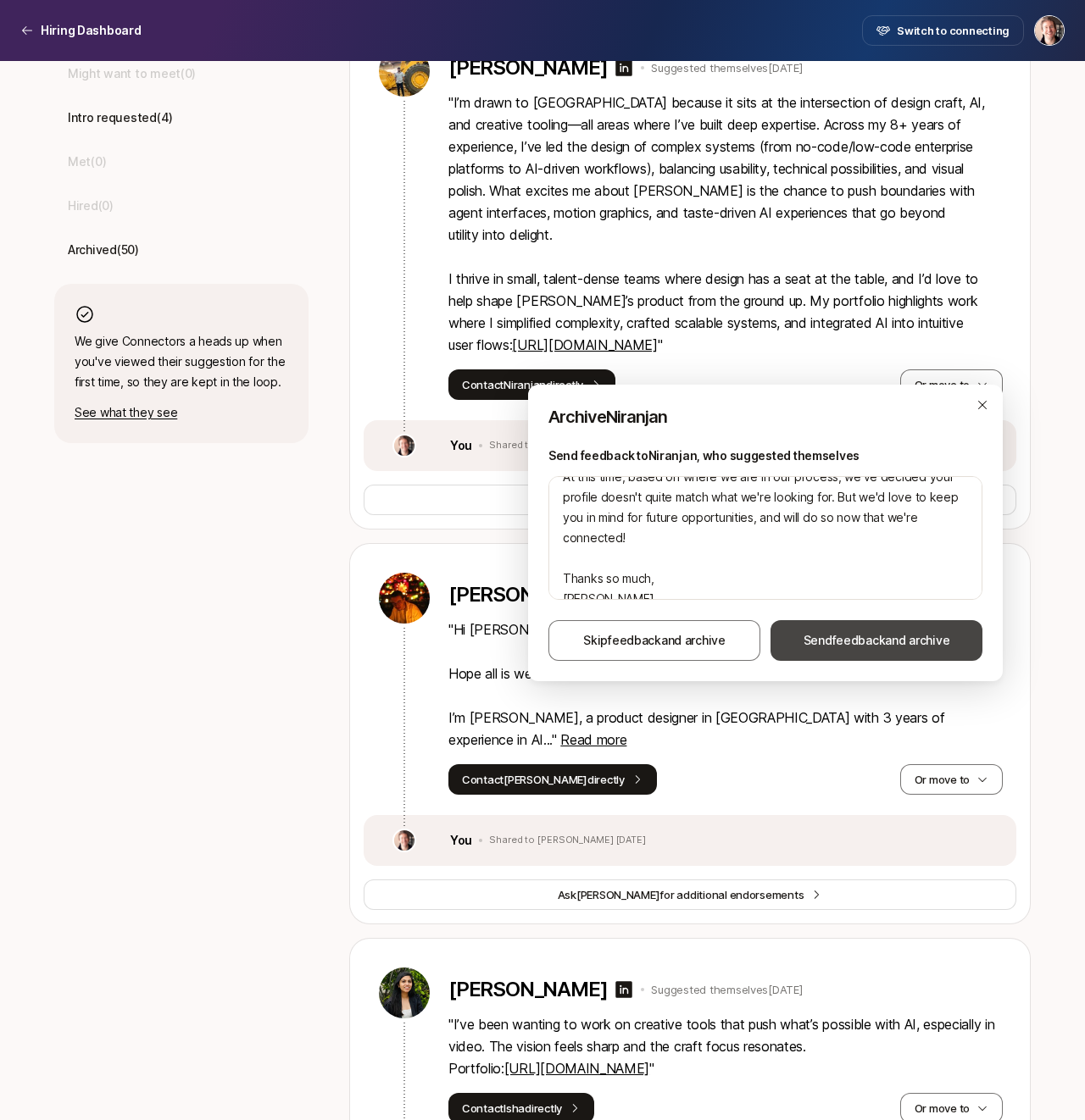
click at [838, 637] on span "feedback" at bounding box center [859, 640] width 53 height 15
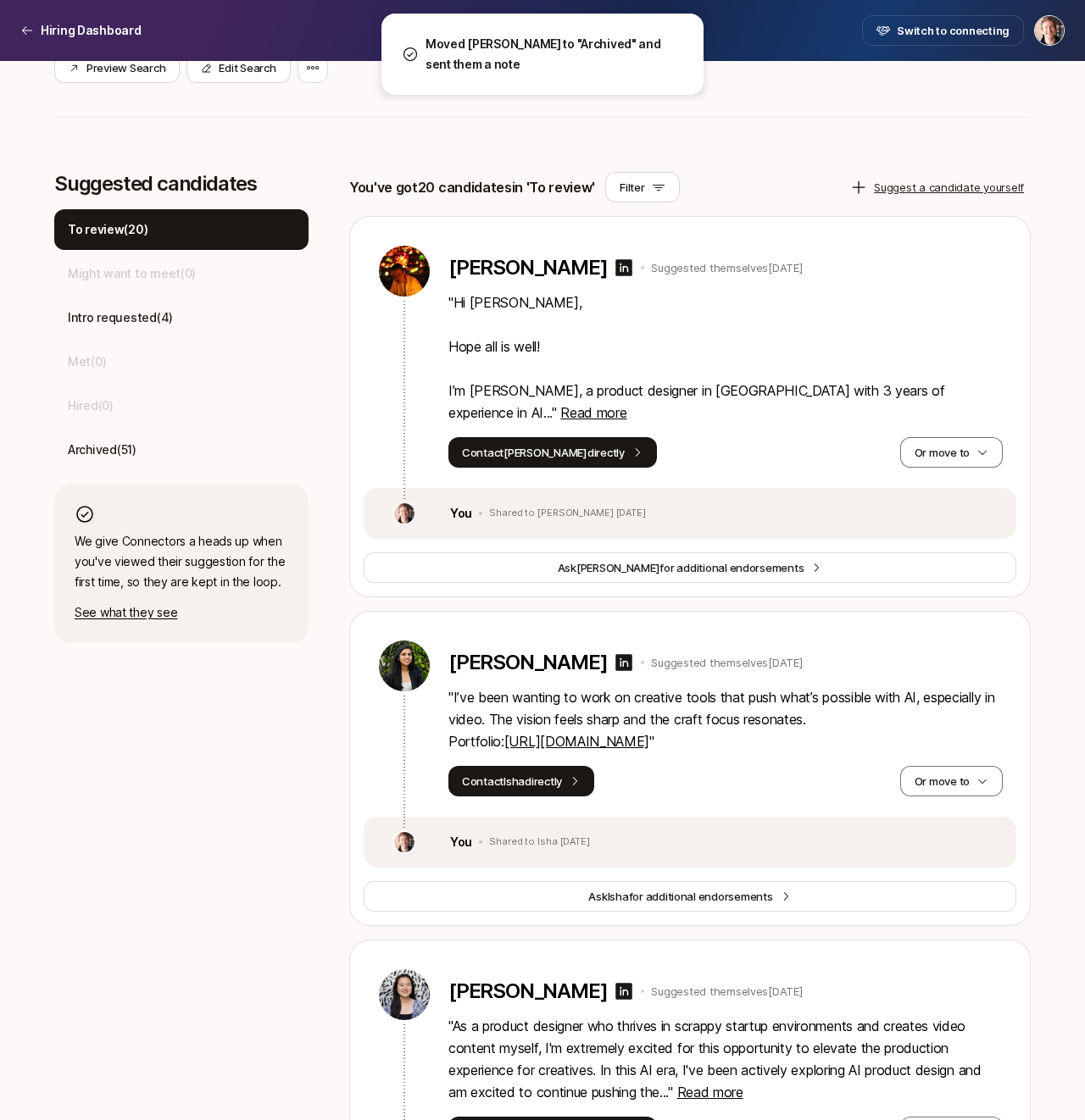
scroll to position [400, 0]
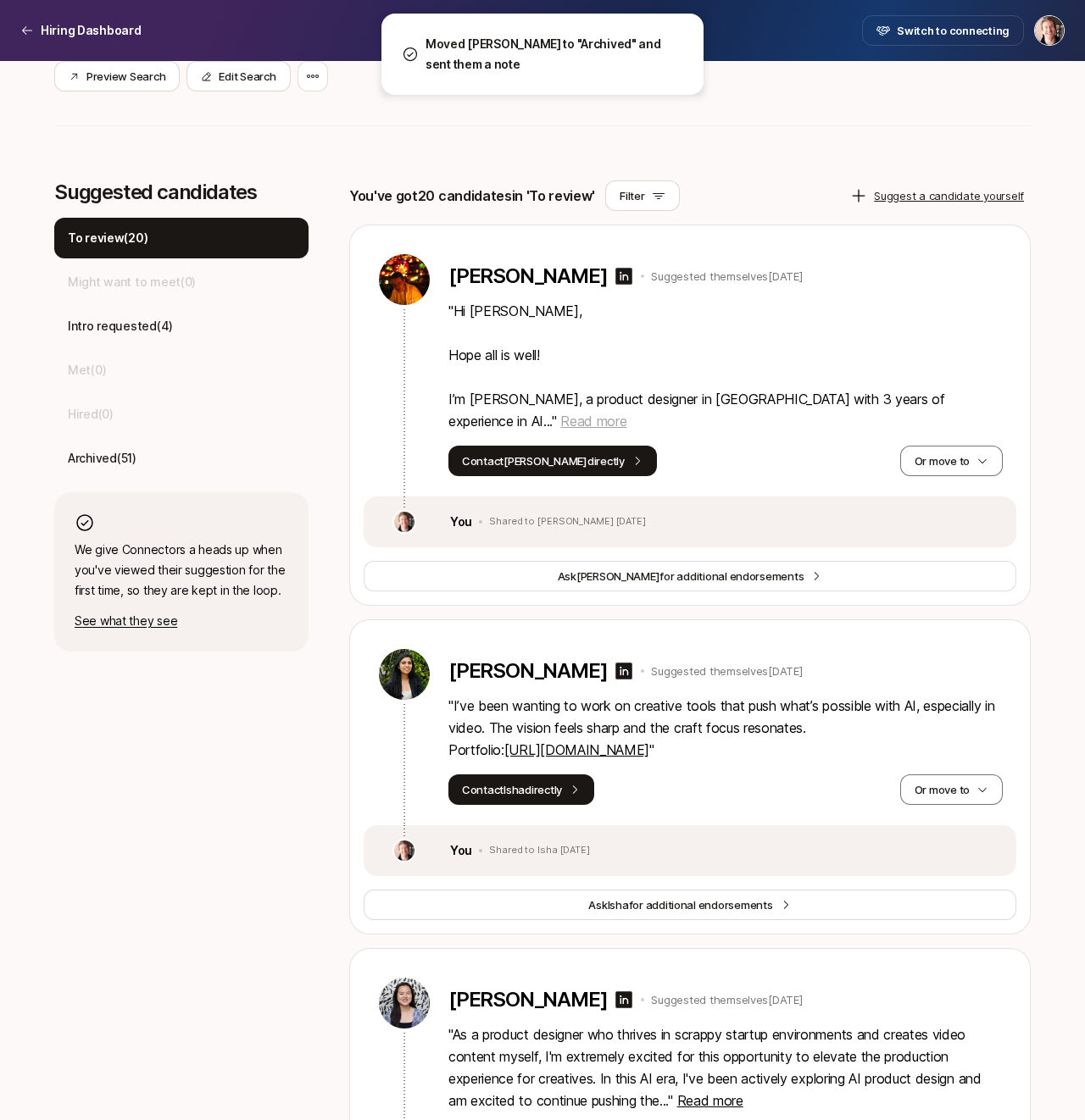
click at [626, 413] on span "Read more" at bounding box center [593, 421] width 66 height 17
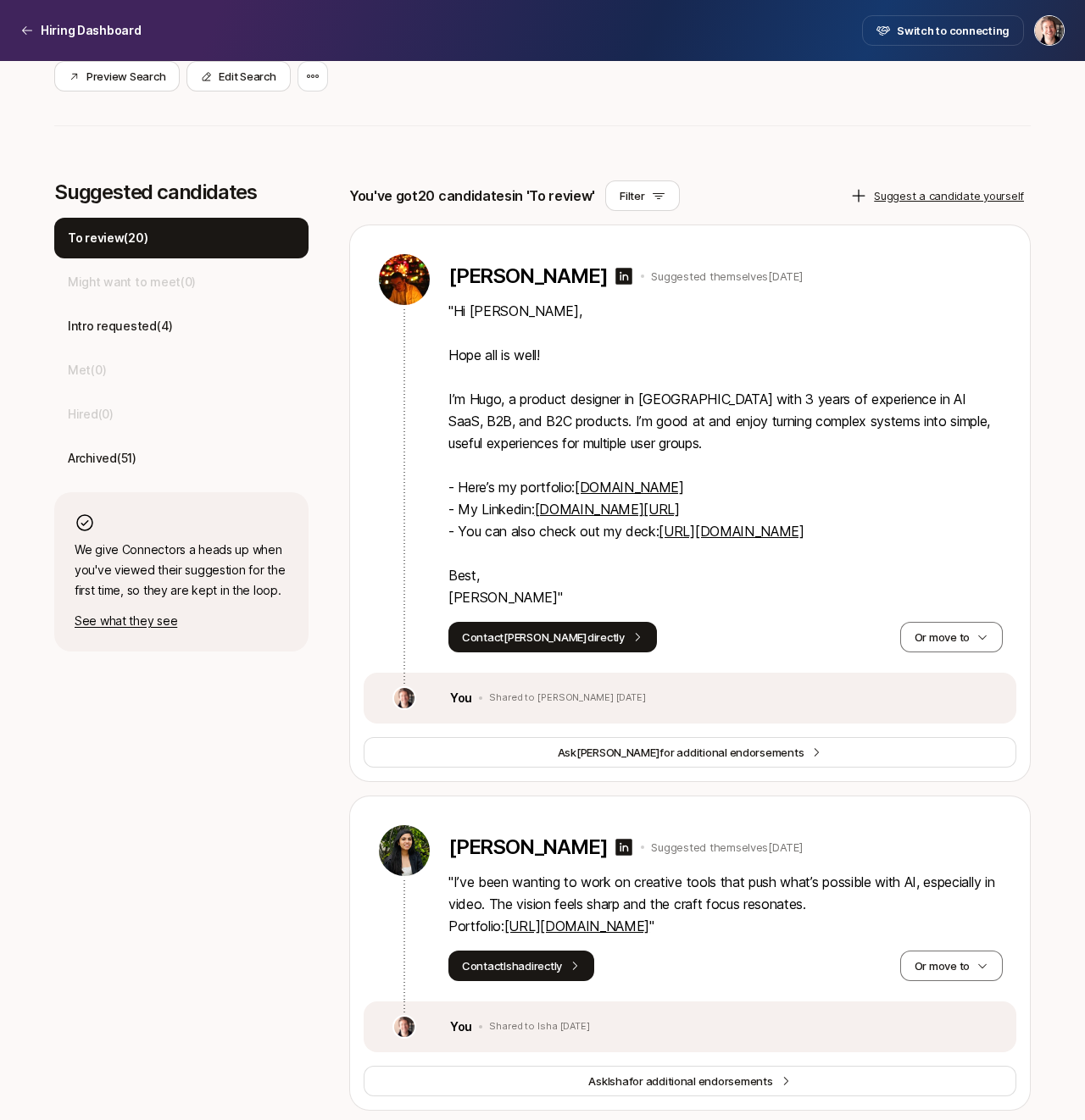
click at [648, 484] on link "[DOMAIN_NAME]" at bounding box center [629, 487] width 110 height 17
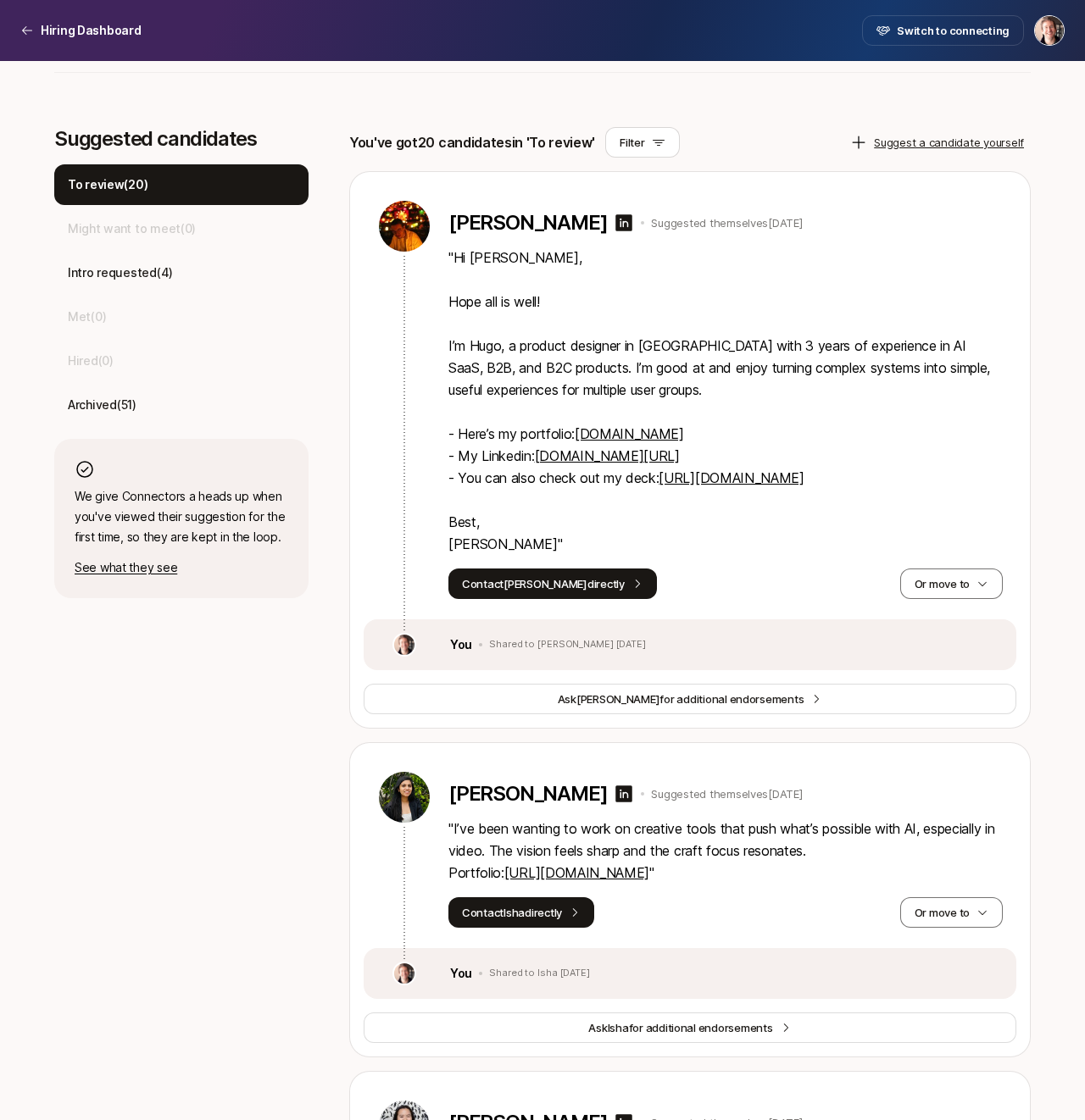
scroll to position [436, 0]
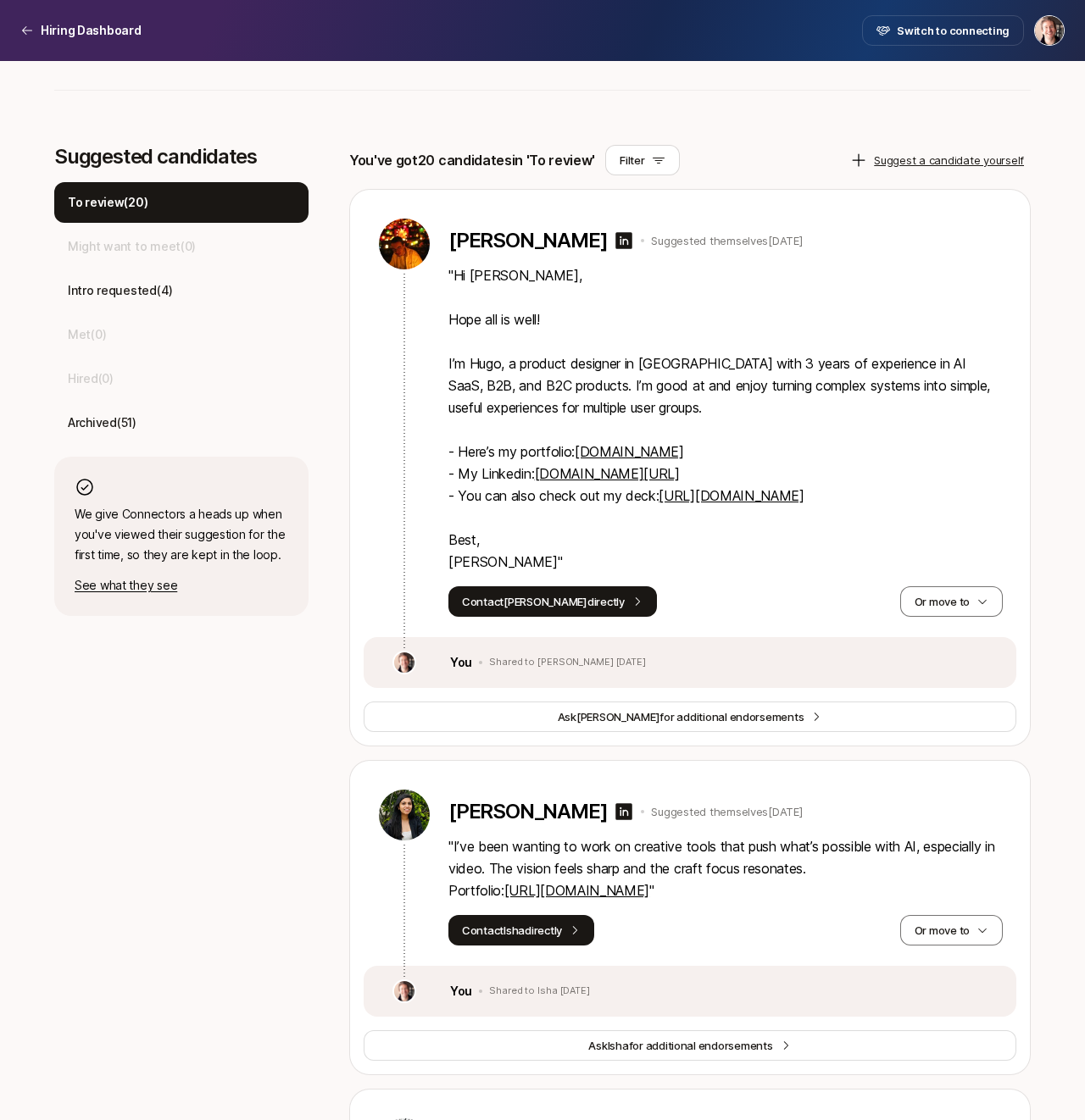
click at [696, 493] on link "[URL][DOMAIN_NAME]" at bounding box center [730, 496] width 145 height 17
click at [974, 594] on button "Or move to" at bounding box center [951, 602] width 103 height 31
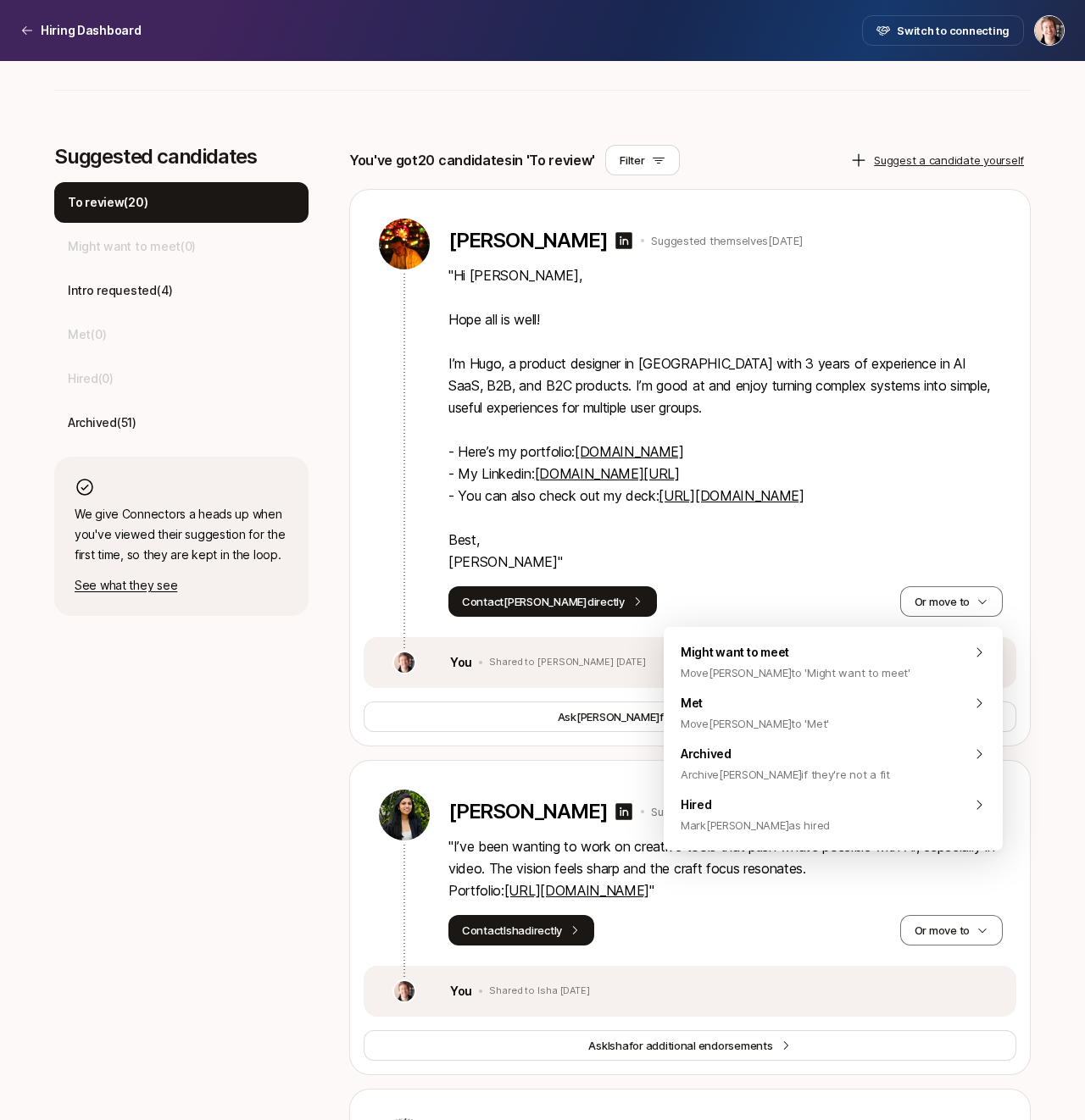
click at [813, 596] on div "Contact [PERSON_NAME] directly Or move to" at bounding box center [725, 602] width 554 height 31
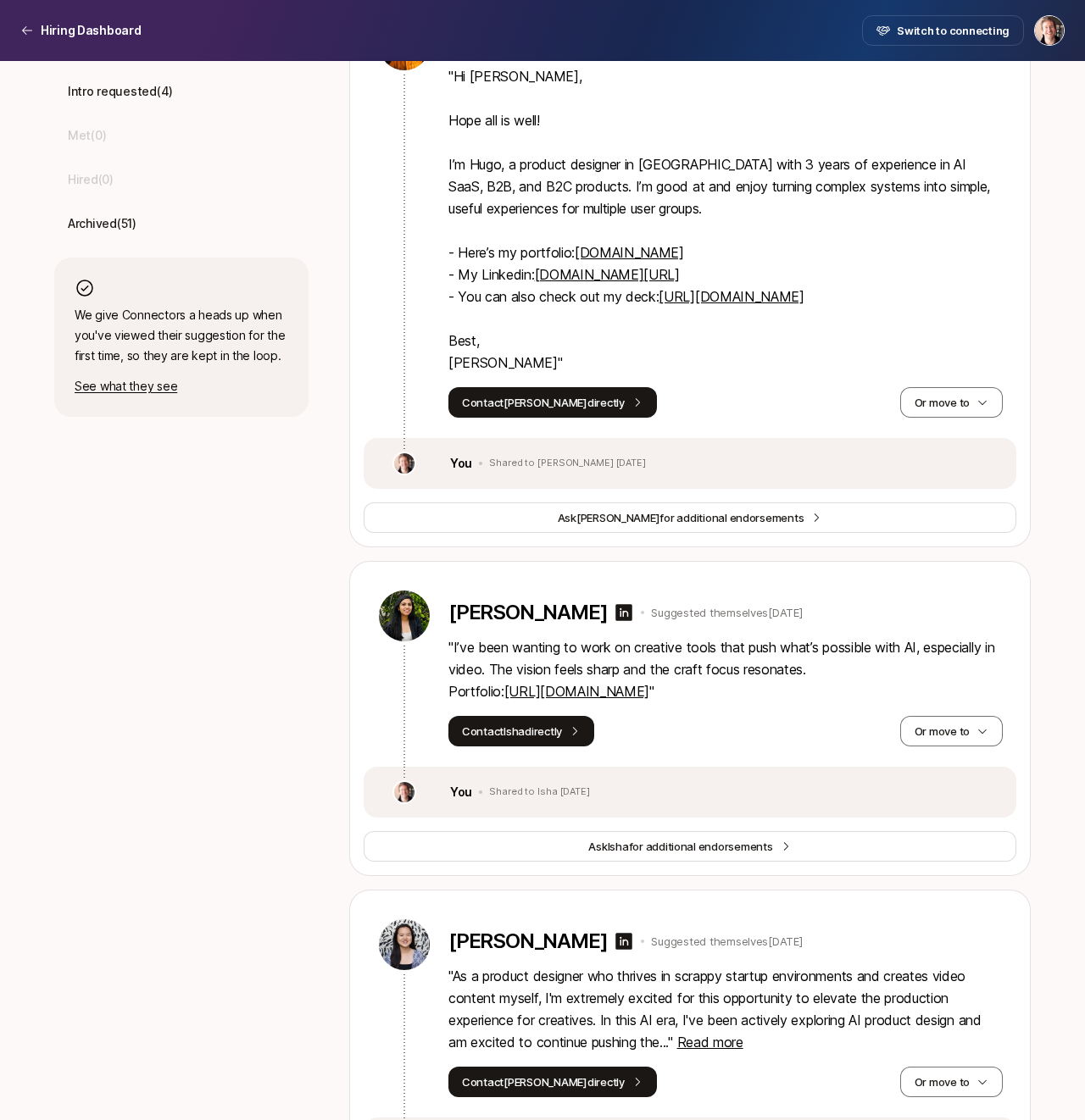
scroll to position [635, 0]
click at [649, 692] on link "[URL][DOMAIN_NAME]" at bounding box center [576, 691] width 145 height 17
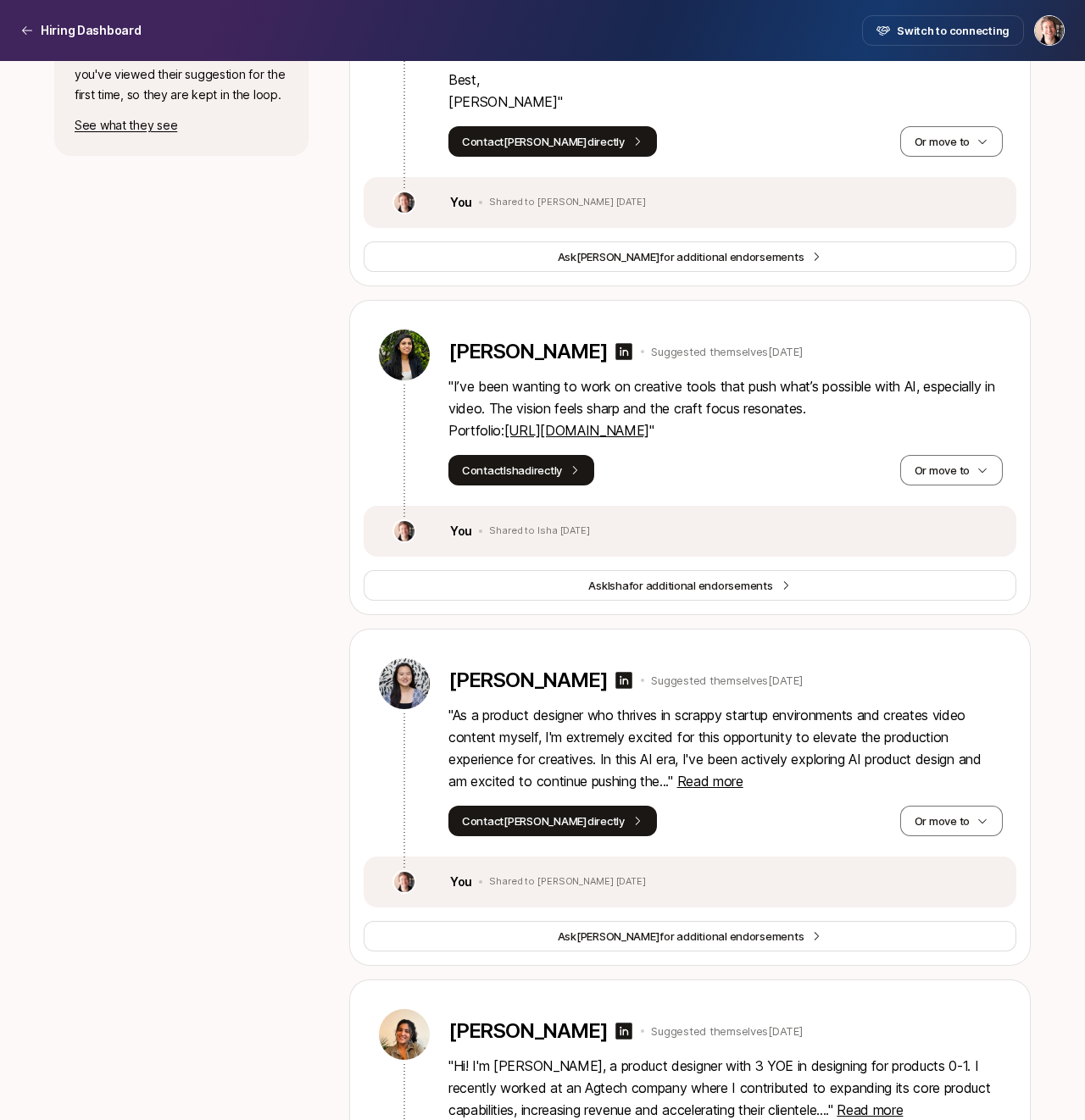
scroll to position [898, 0]
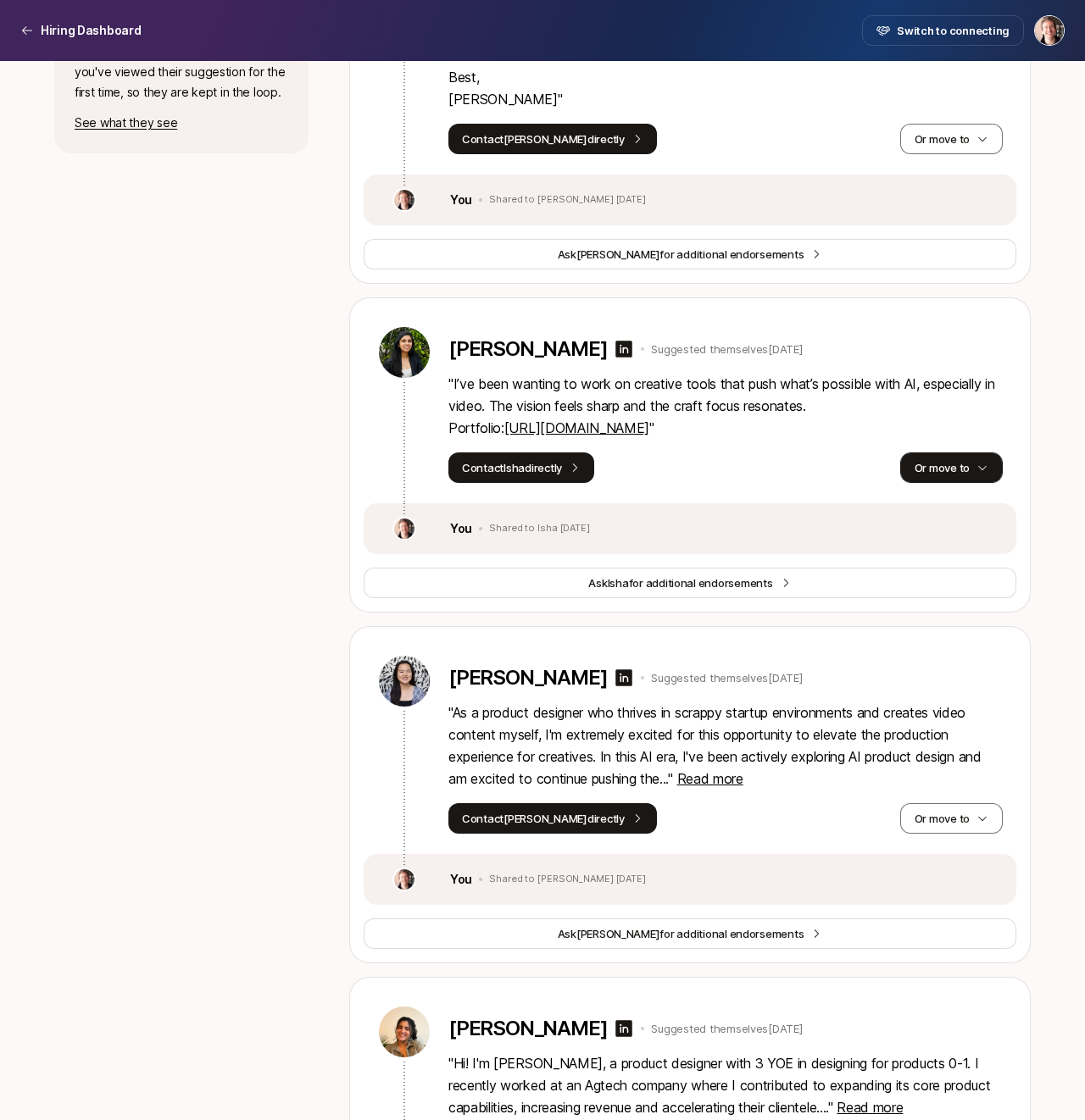
click at [927, 471] on button "Or move to" at bounding box center [951, 468] width 103 height 31
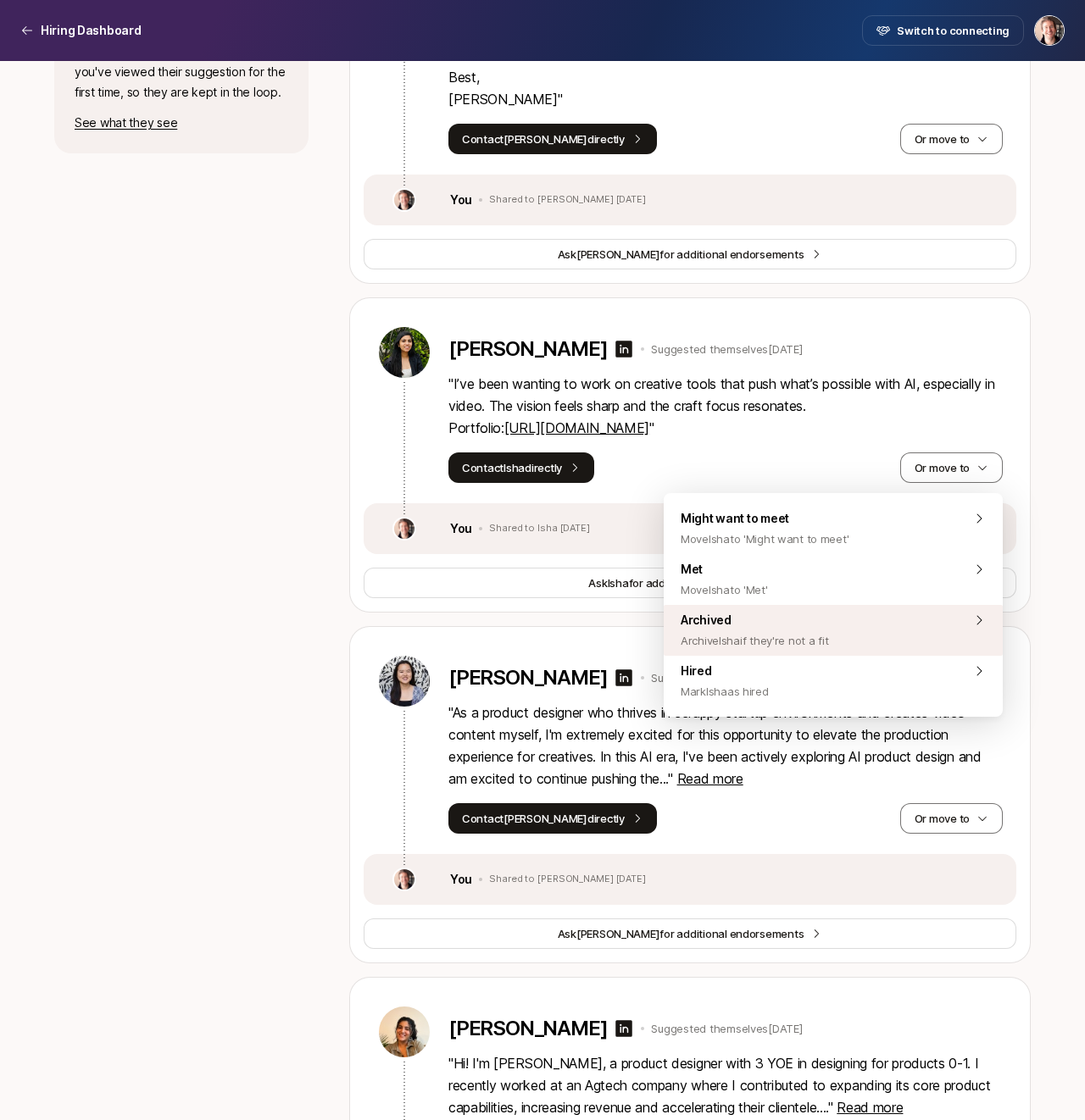
click at [824, 640] on span "Archive Isha if they're not a fit" at bounding box center [754, 640] width 147 height 21
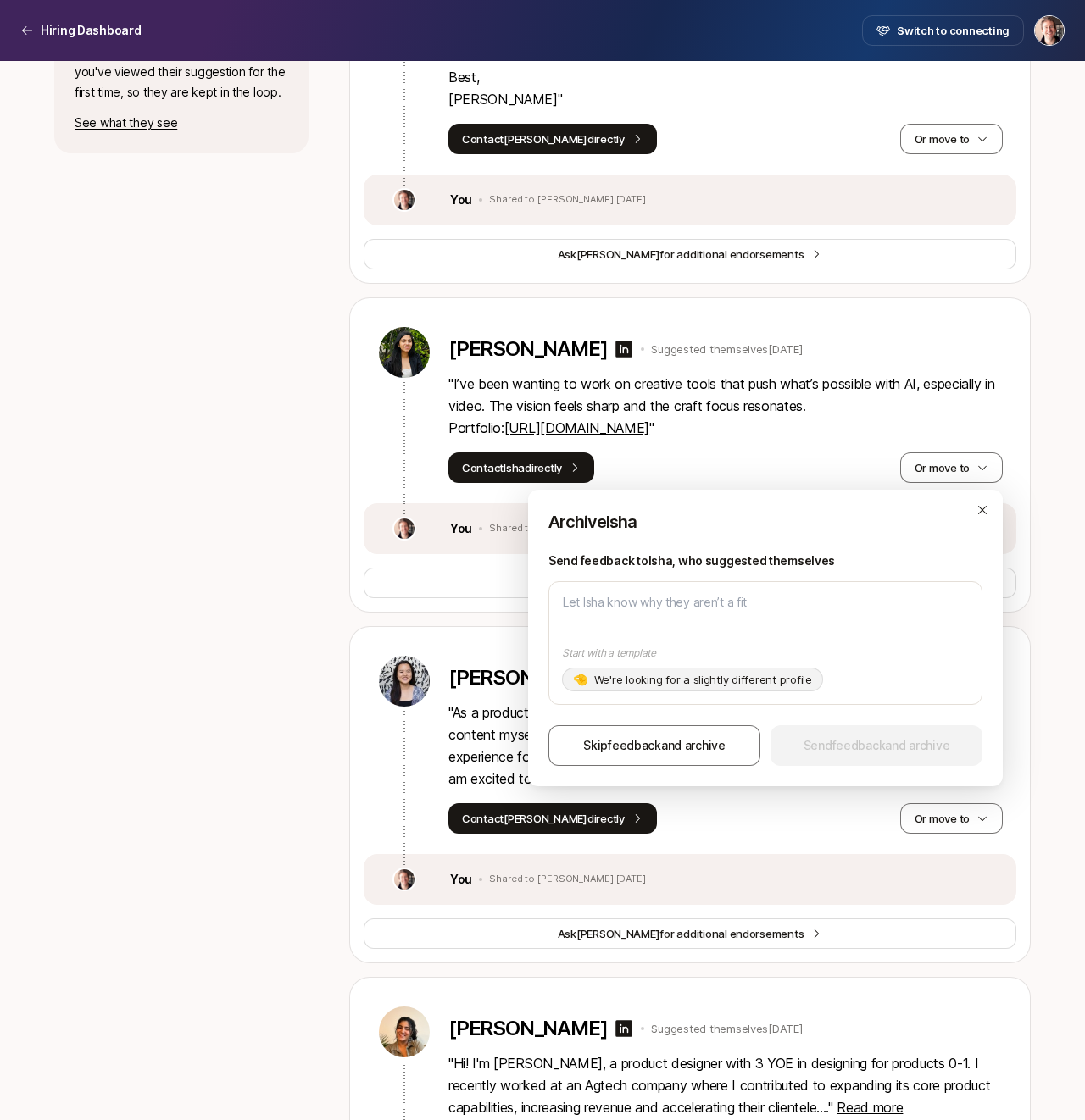
click at [729, 684] on p "We're looking for a slightly different profile" at bounding box center [703, 680] width 218 height 17
type textarea "x"
type textarea "Hi [PERSON_NAME], Thanks for your interest in the Founding Product Designer!! Y…"
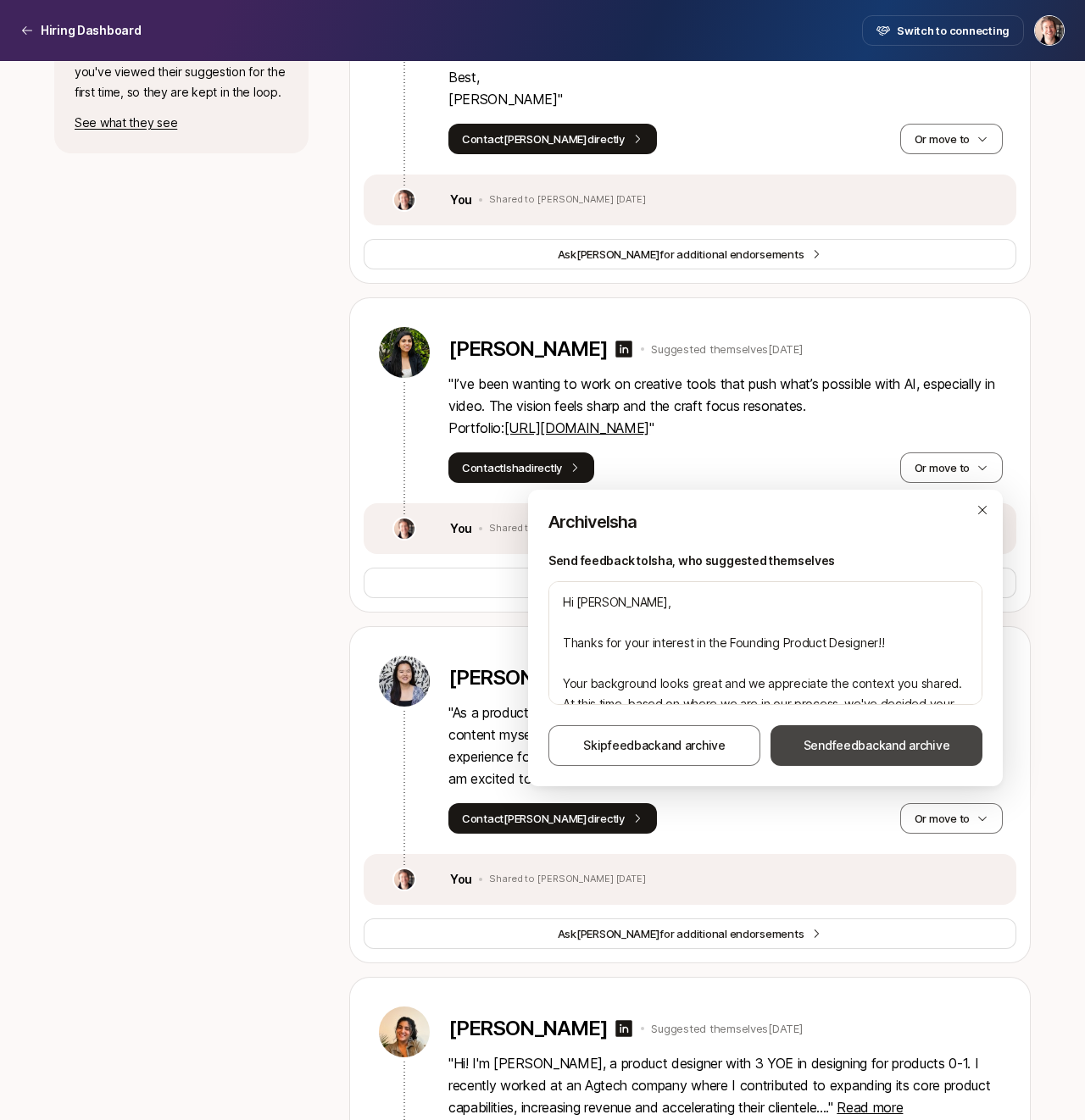
click at [861, 737] on span "Send feedback and archive" at bounding box center [876, 746] width 146 height 21
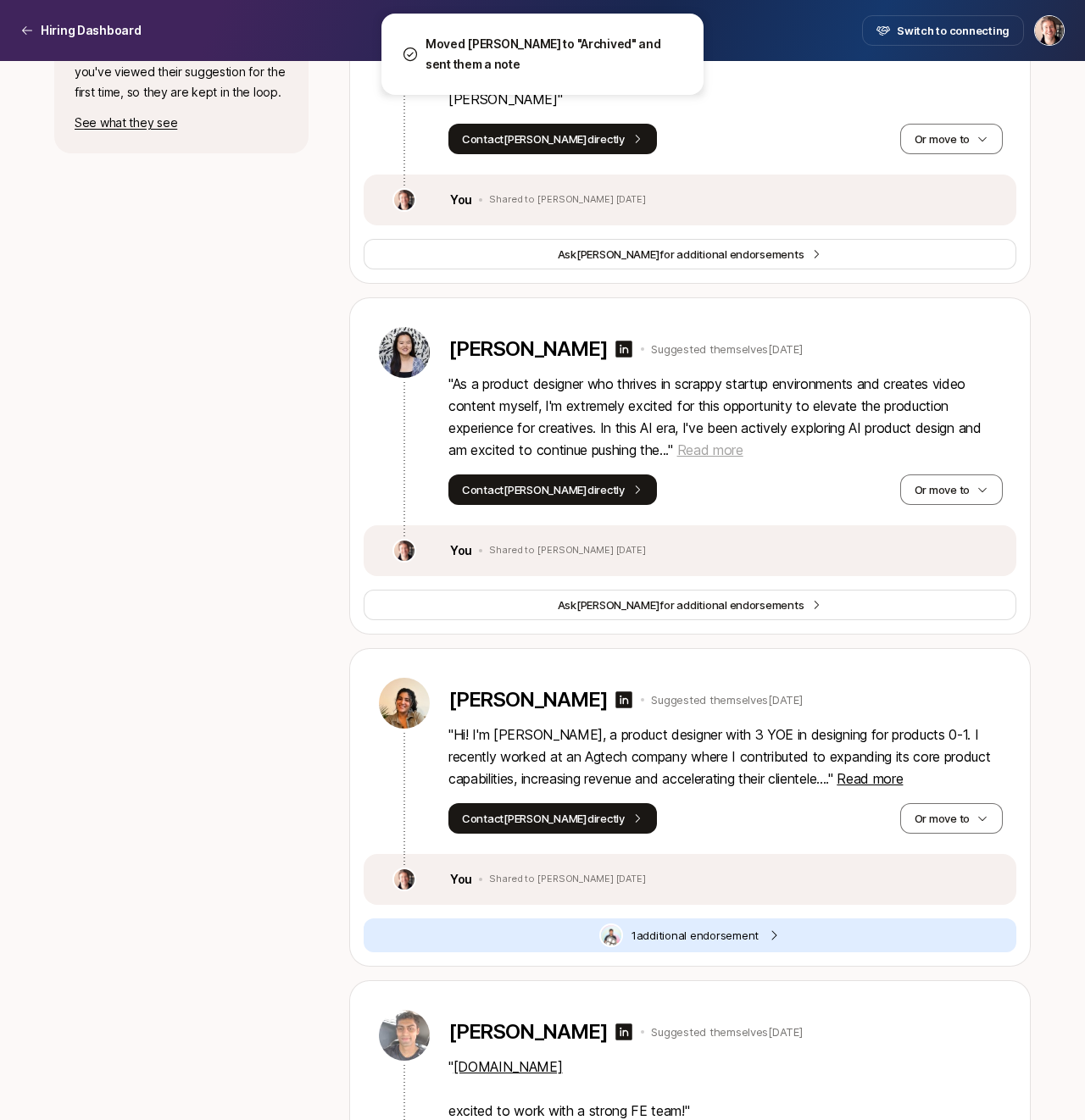
click at [700, 450] on span "Read more" at bounding box center [710, 450] width 66 height 17
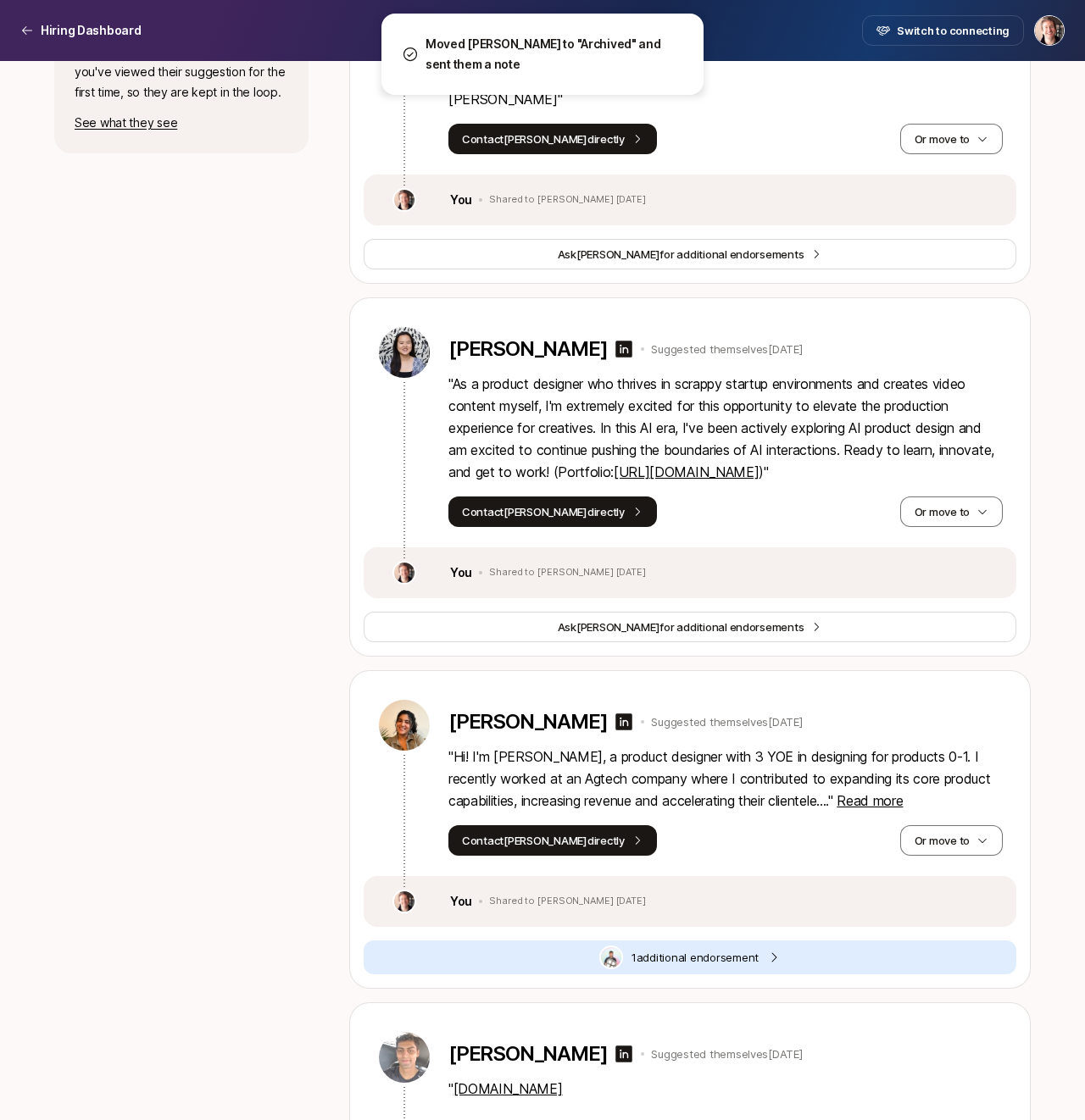
click at [711, 466] on link "[URL][DOMAIN_NAME]" at bounding box center [686, 472] width 145 height 17
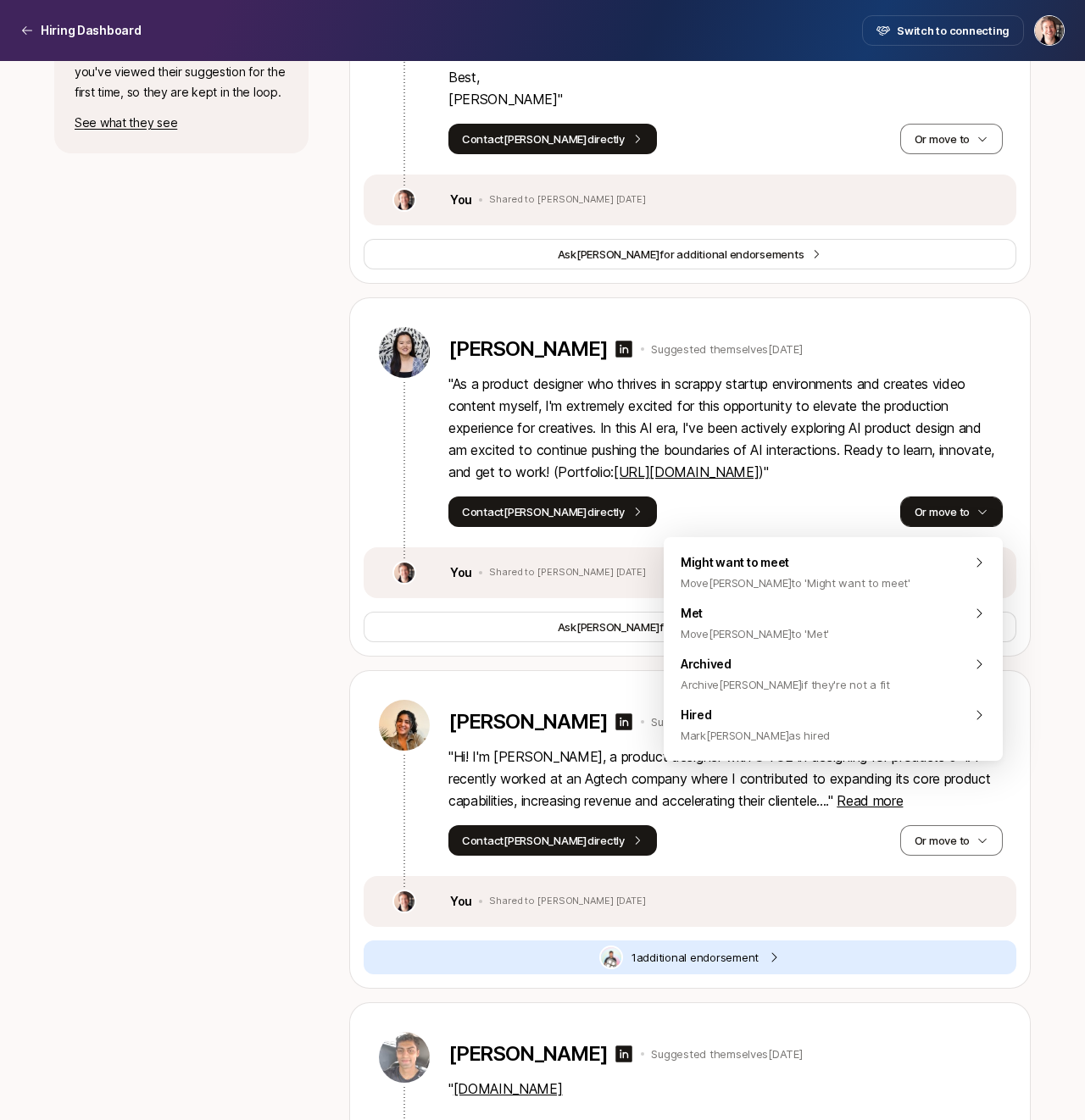
click at [966, 506] on button "Or move to" at bounding box center [951, 512] width 103 height 31
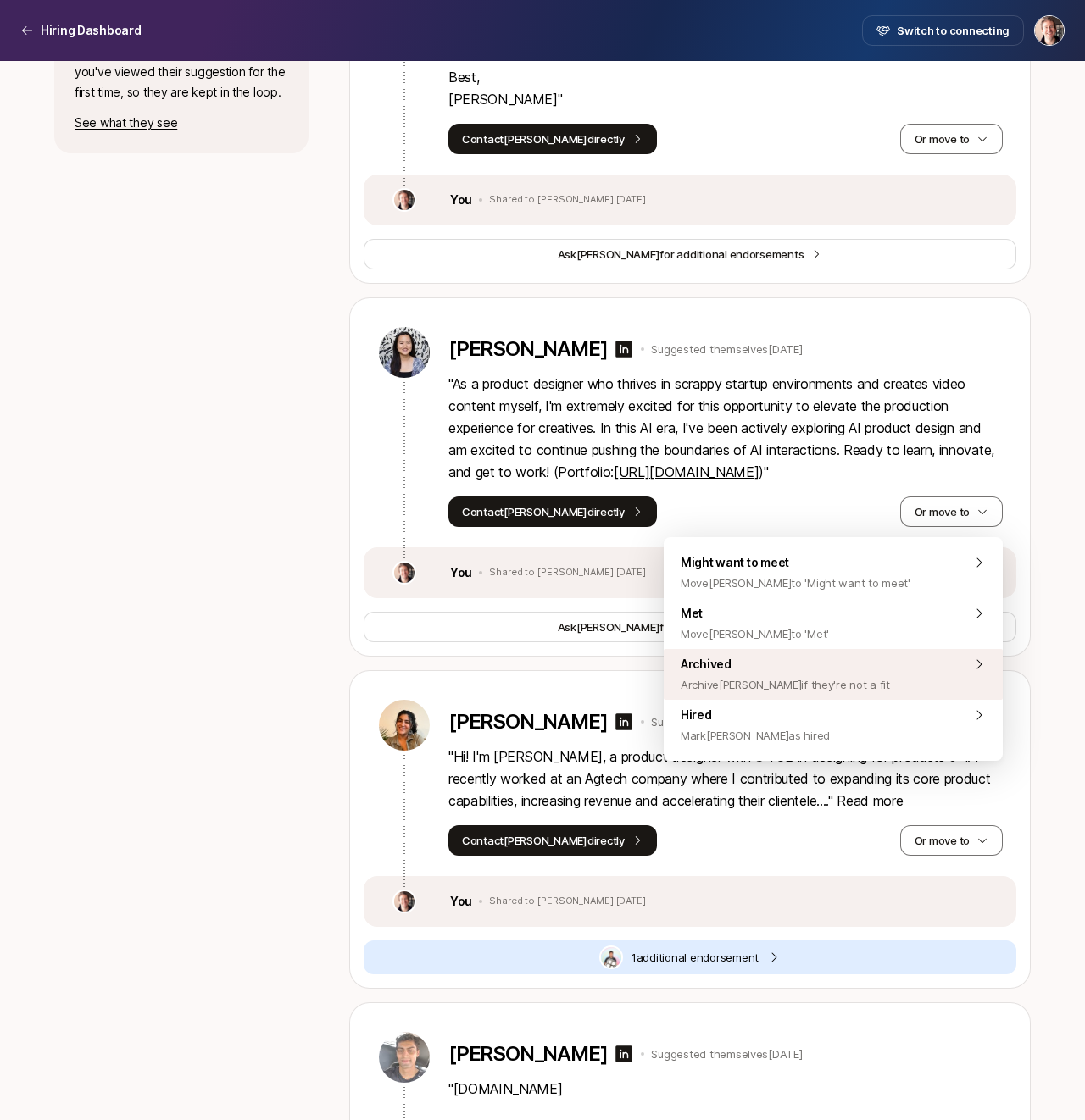
click at [885, 674] on div "Archived Archive [PERSON_NAME] if they're not a fit" at bounding box center [833, 674] width 339 height 51
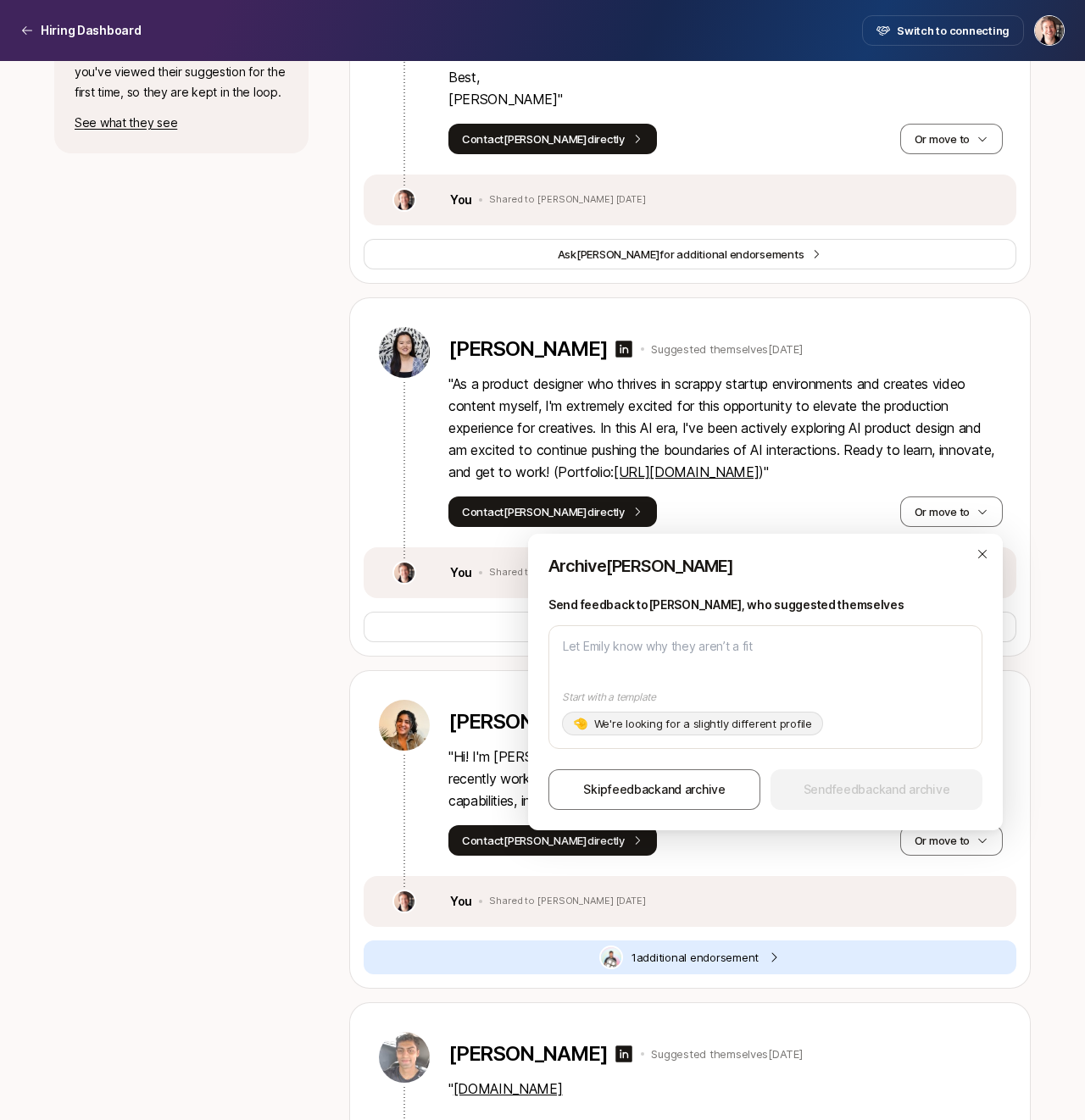
click at [685, 733] on div "🤏 We're looking for a slightly different profile" at bounding box center [692, 724] width 261 height 24
type textarea "x"
type textarea "Hi [PERSON_NAME], Thanks for your interest in the Founding Product Designer!! Y…"
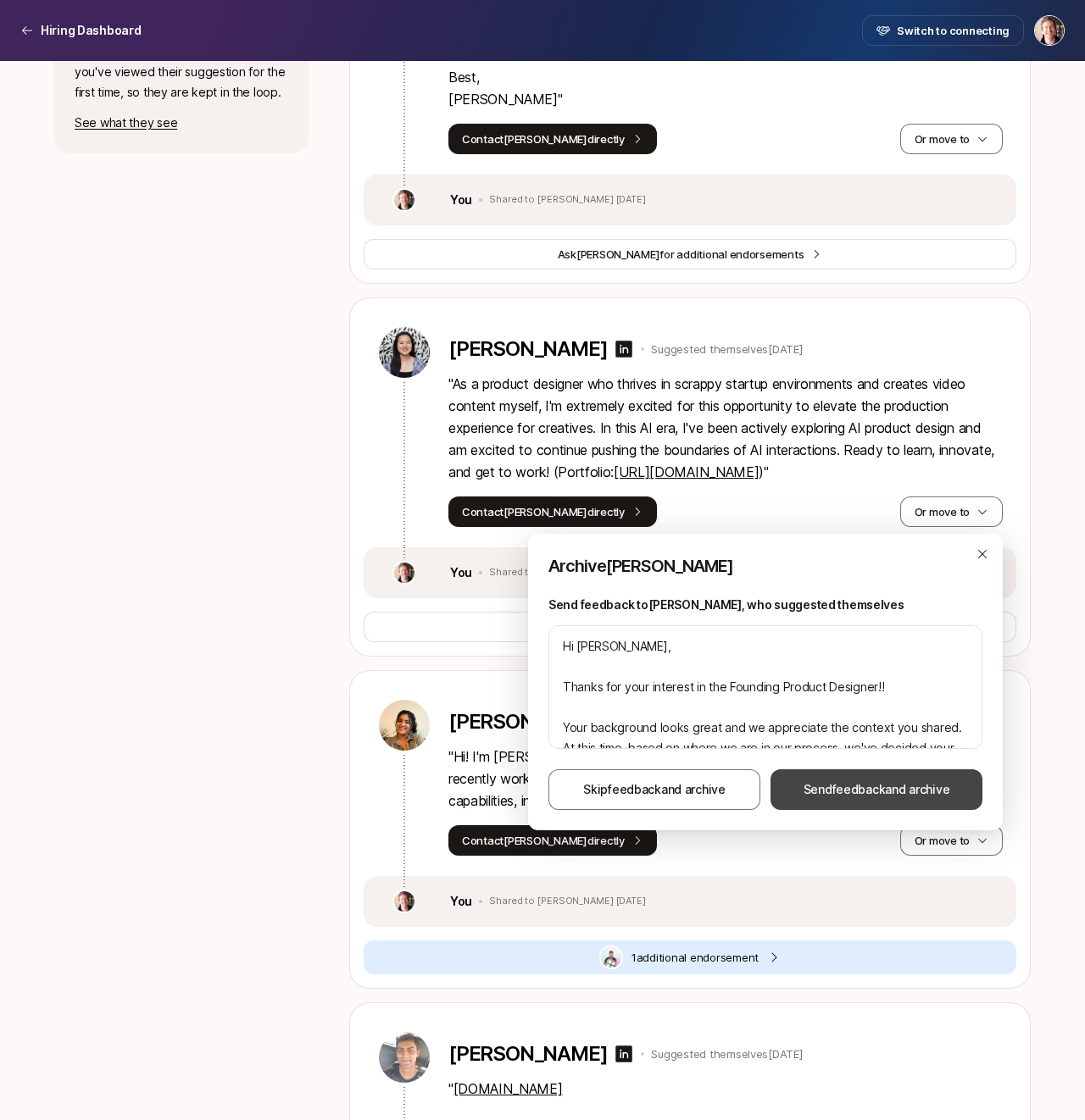
click at [832, 777] on button "Send feedback and archive" at bounding box center [876, 790] width 212 height 41
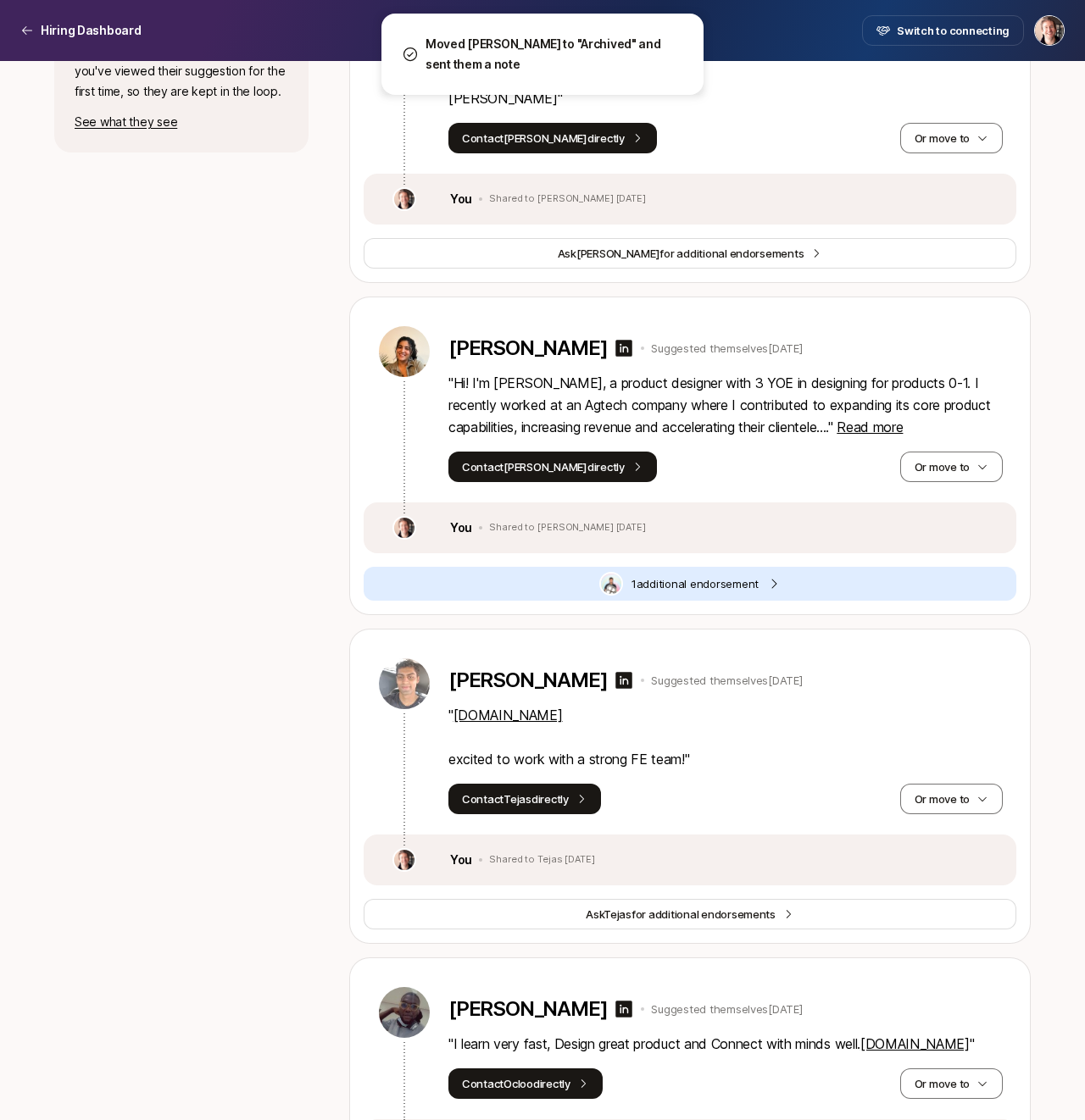
scroll to position [896, 0]
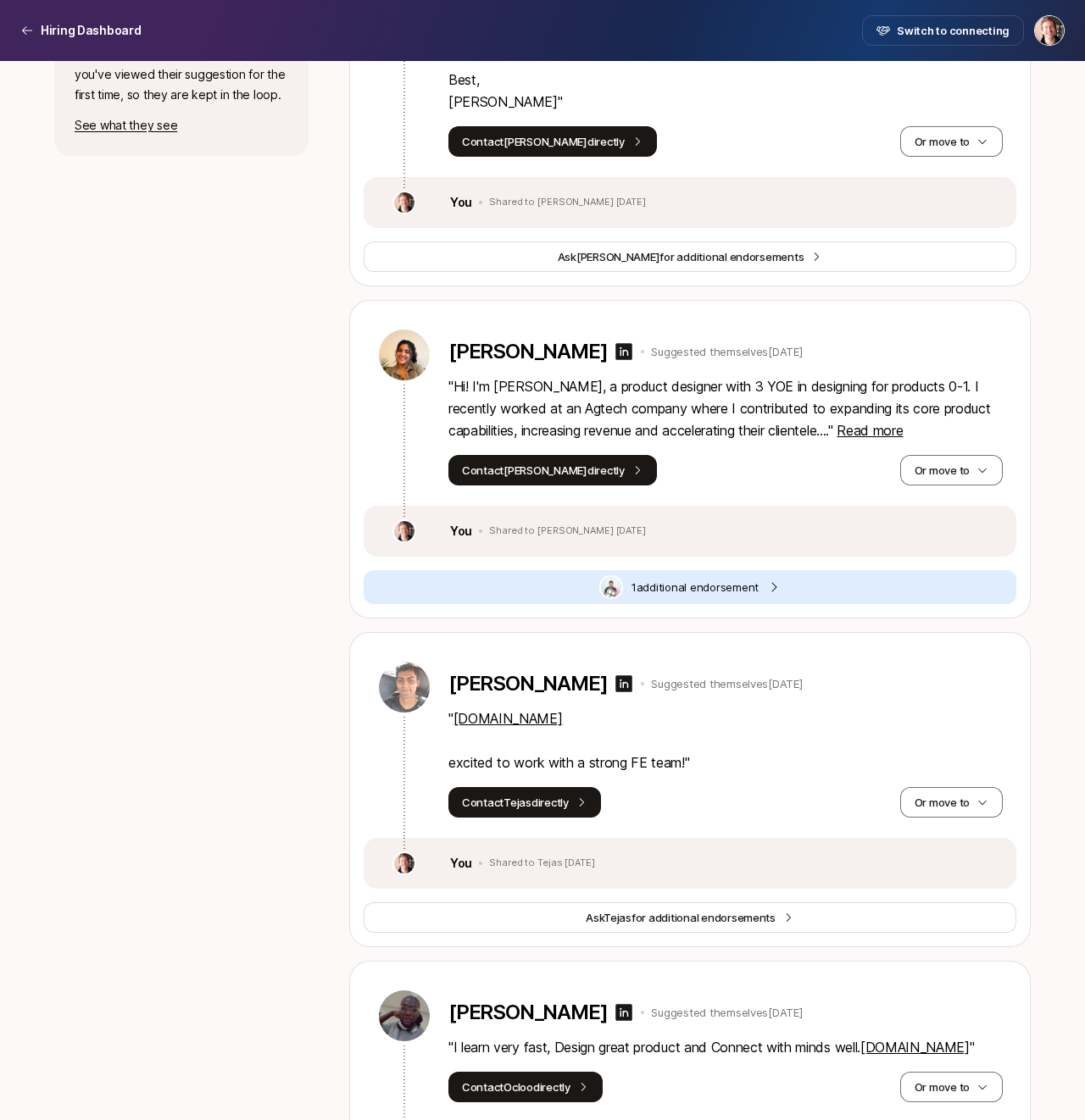
click at [850, 426] on p "" Hi! I'm [PERSON_NAME], a product designer with 3 YOE in designing for product…" at bounding box center [725, 408] width 554 height 66
click at [860, 433] on span "Read more" at bounding box center [869, 431] width 66 height 17
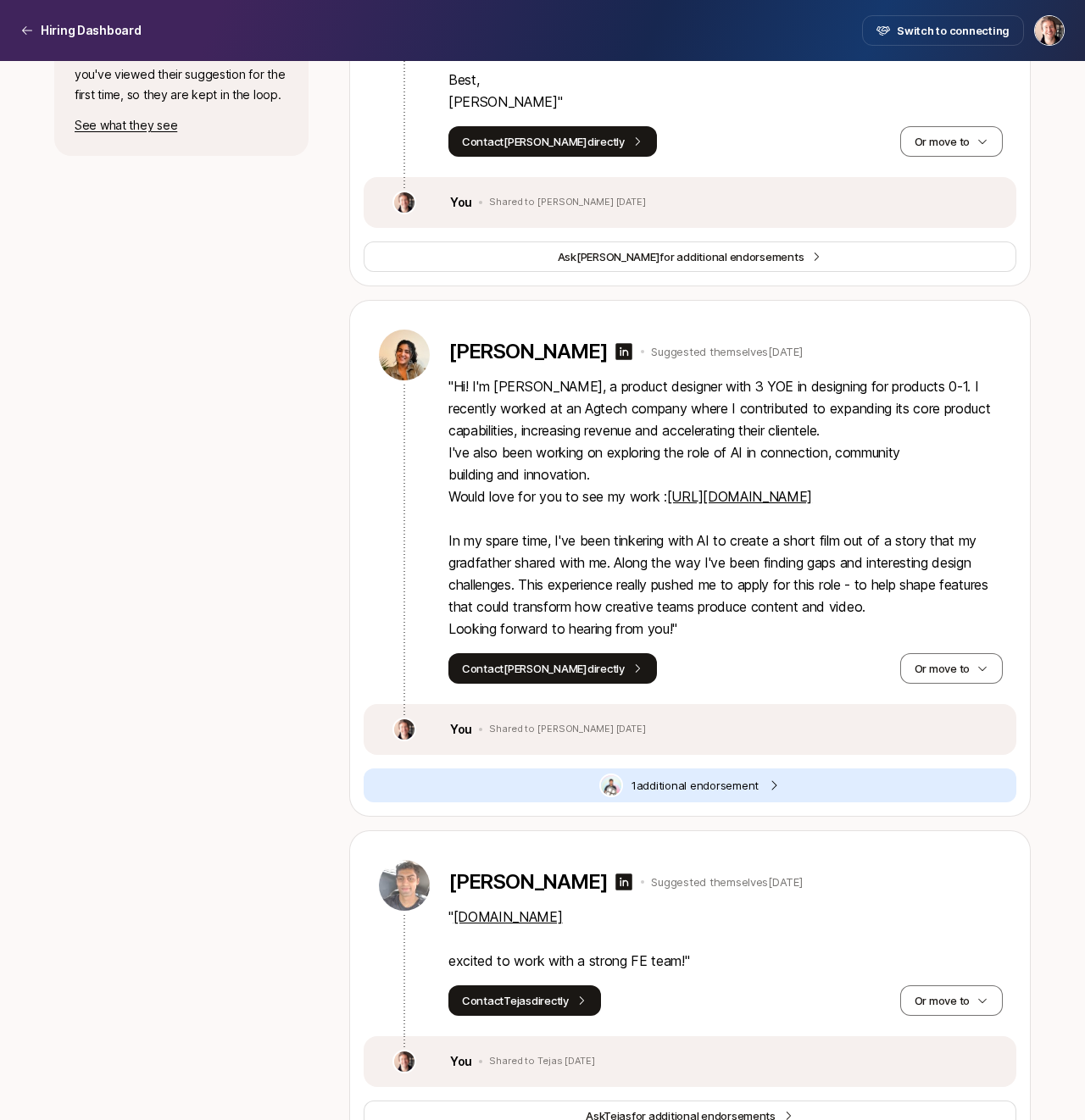
click at [741, 500] on link "[URL][DOMAIN_NAME]" at bounding box center [739, 497] width 145 height 17
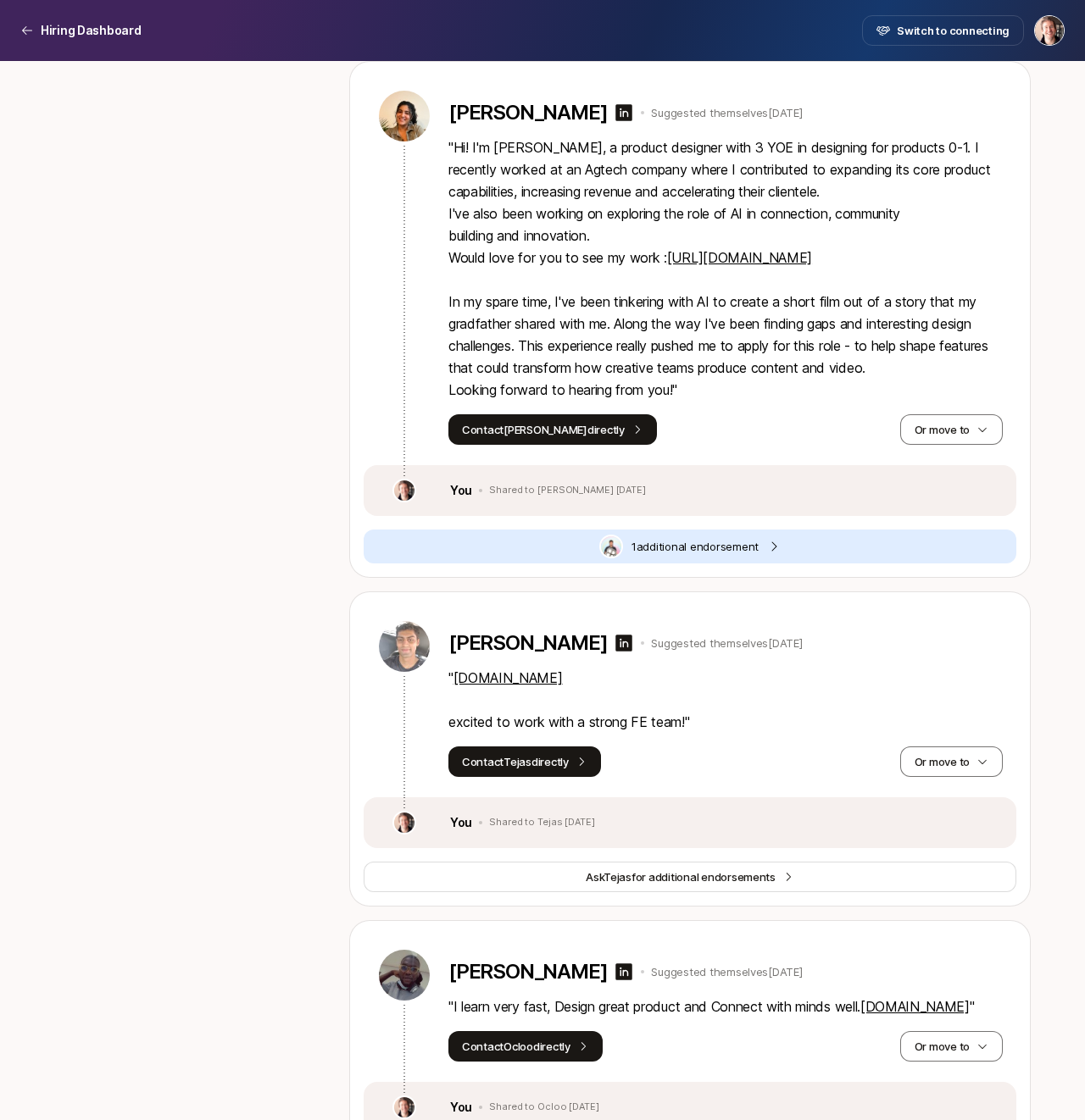
scroll to position [1135, 0]
click at [539, 676] on link "[DOMAIN_NAME]" at bounding box center [508, 677] width 110 height 17
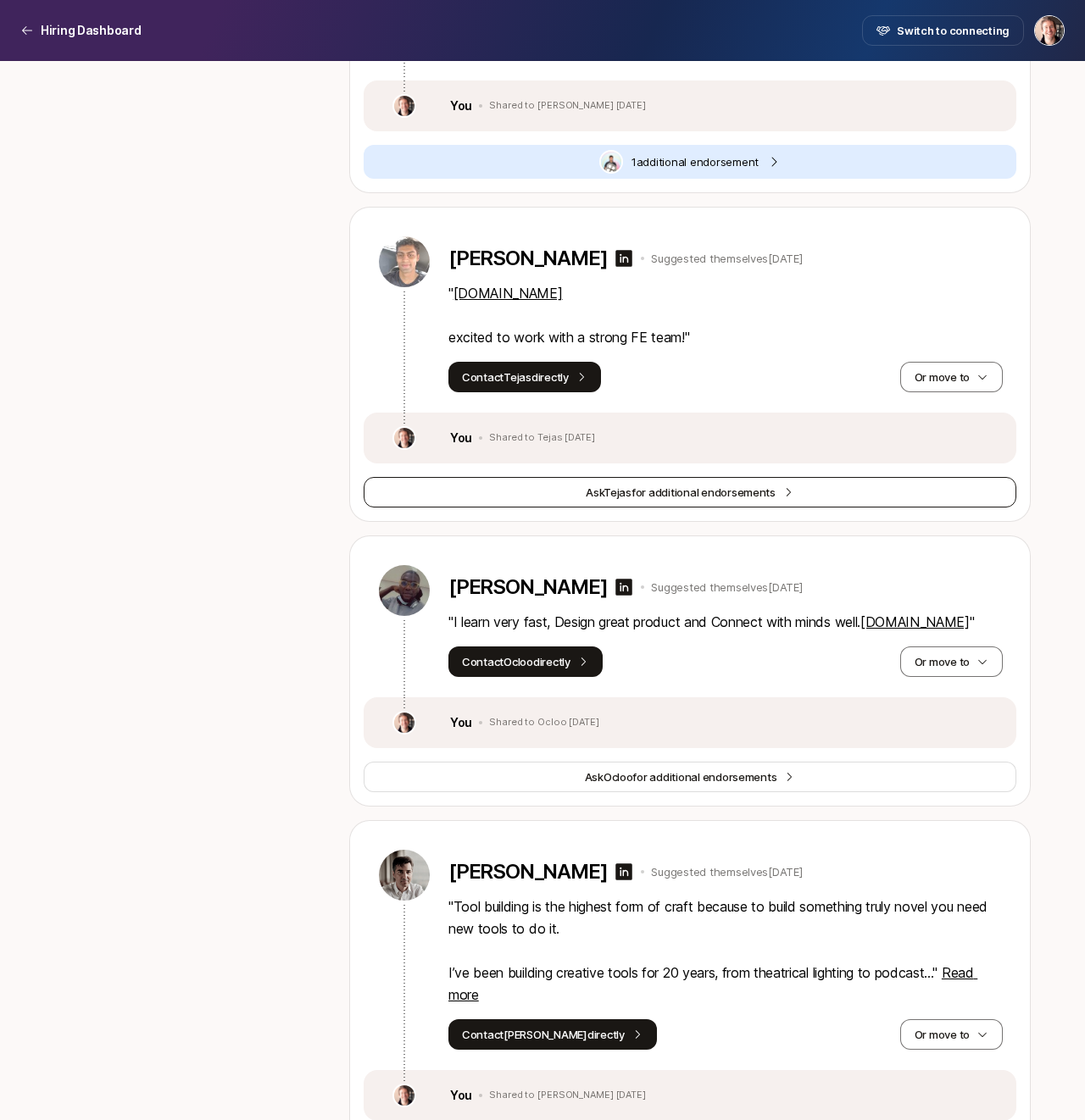
scroll to position [1529, 0]
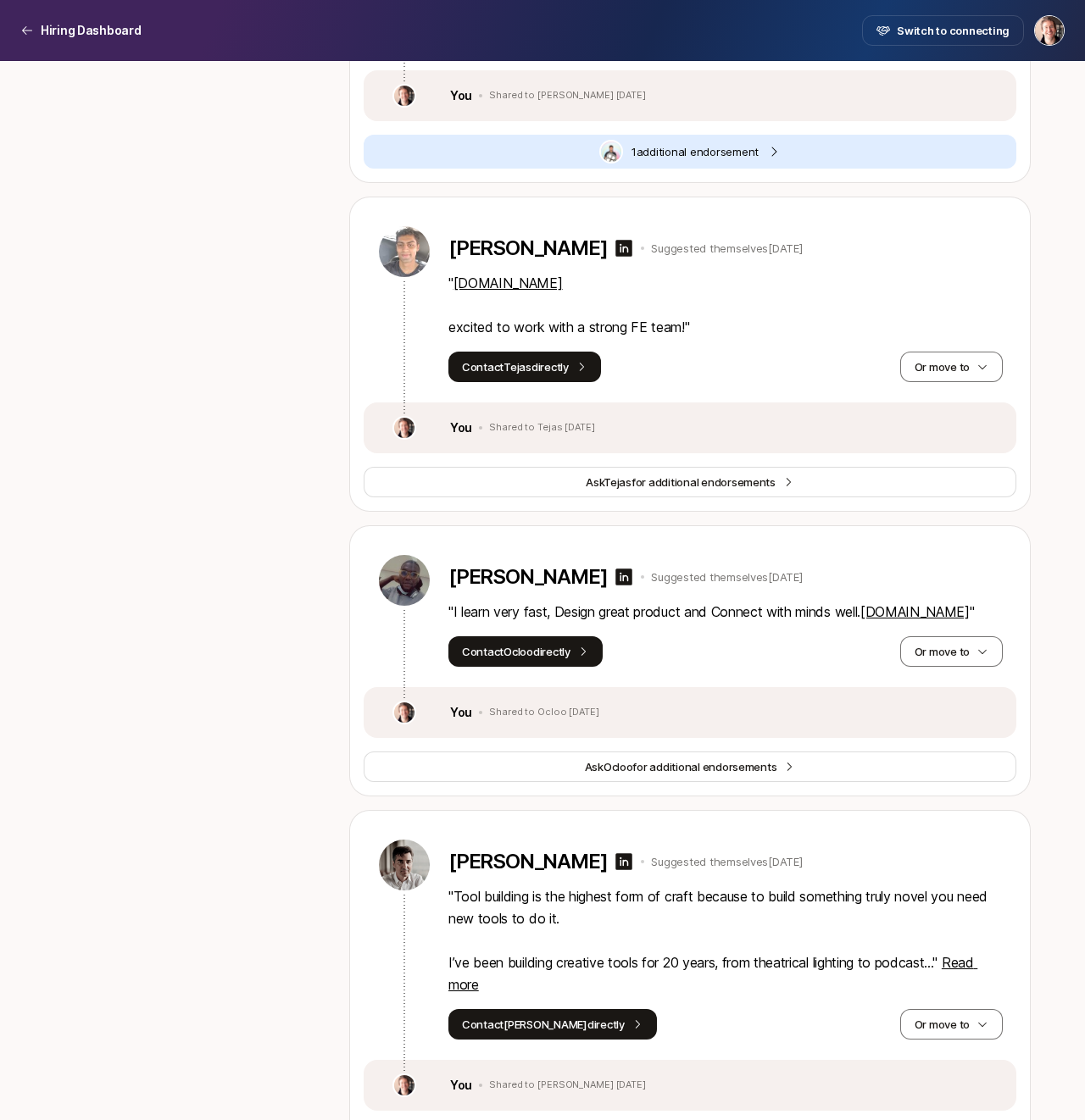
click at [861, 620] on link "[DOMAIN_NAME]" at bounding box center [915, 612] width 110 height 17
click at [624, 580] on icon at bounding box center [624, 577] width 21 height 21
click at [900, 662] on div "Or move to" at bounding box center [951, 652] width 103 height 31
click at [928, 667] on button "Or move to" at bounding box center [951, 652] width 103 height 31
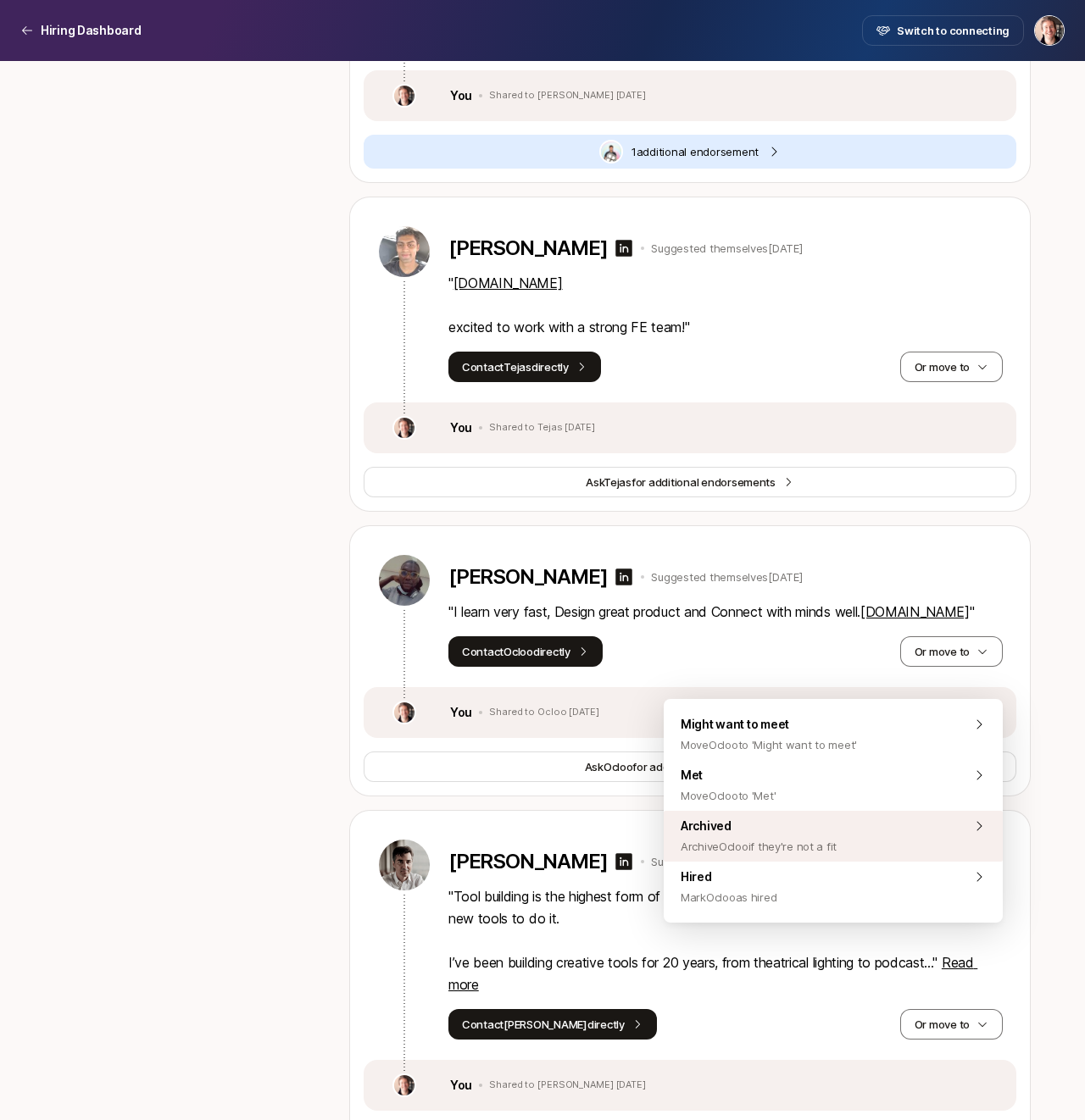
click at [773, 824] on span "Archived Archive Ocloo if they're not a fit" at bounding box center [759, 837] width 156 height 41
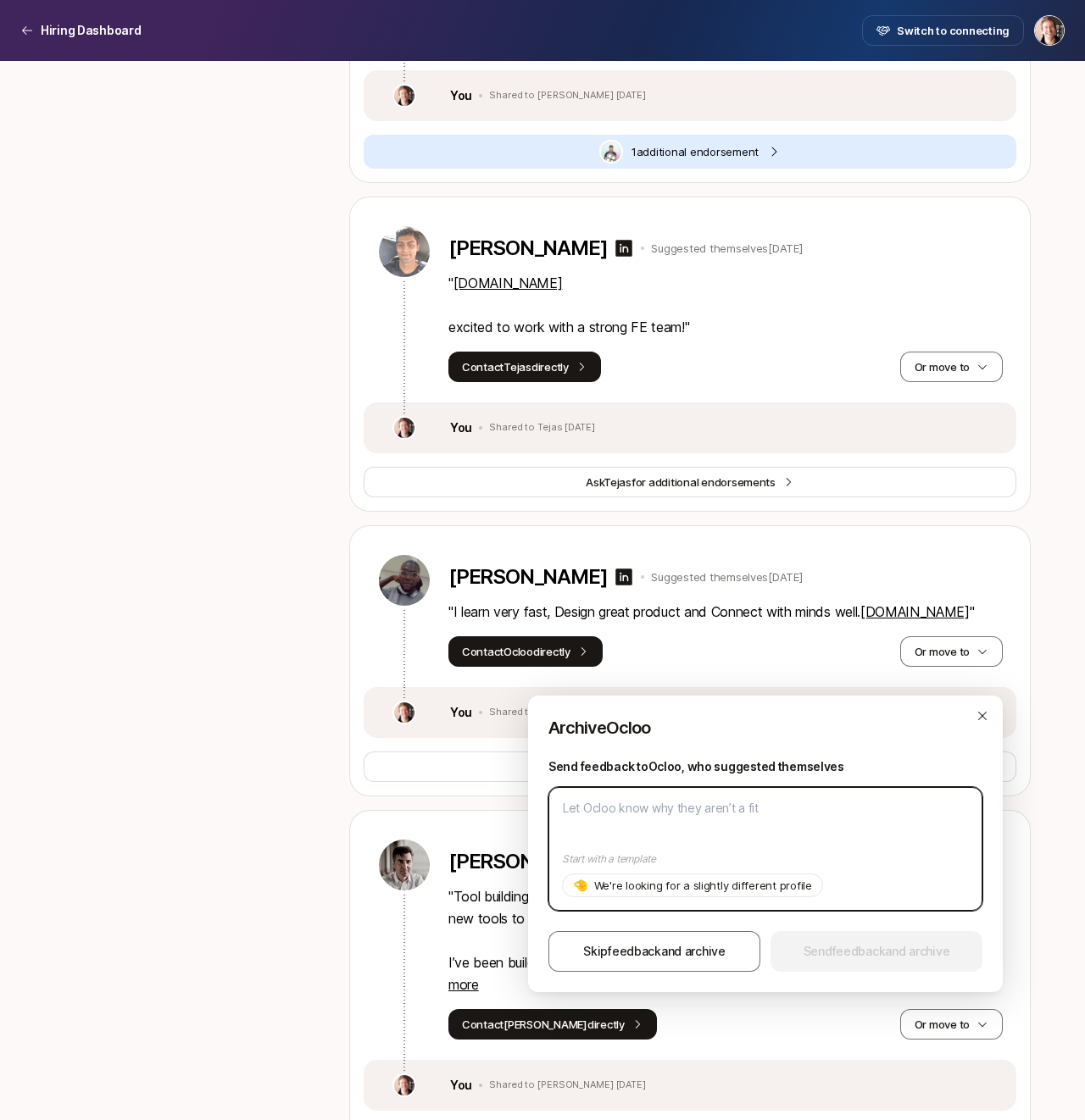
click at [654, 807] on textarea at bounding box center [765, 849] width 434 height 123
type textarea "x"
type textarea "U"
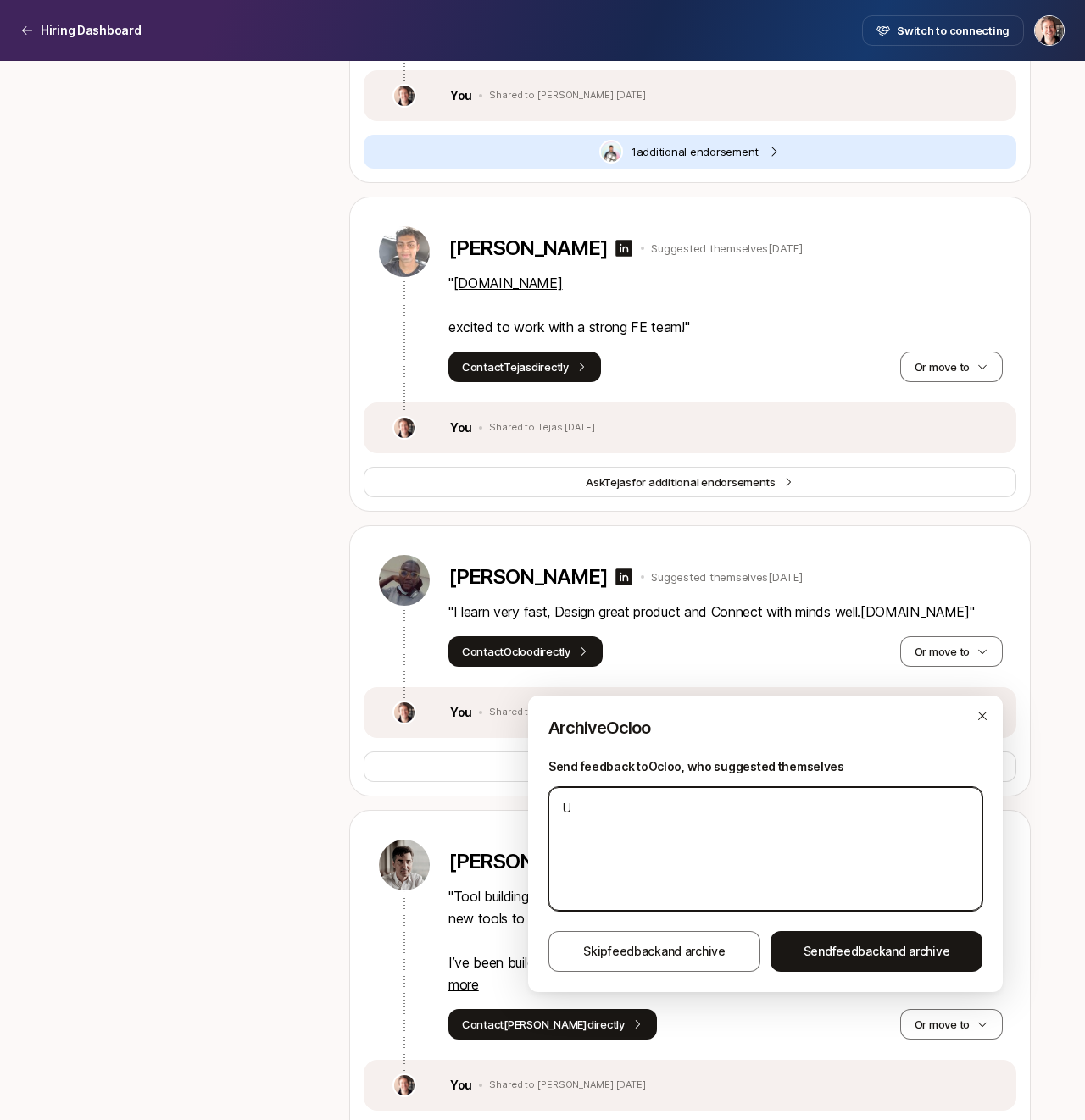
type textarea "x"
type textarea "Un"
type textarea "x"
type textarea "Unfo"
type textarea "x"
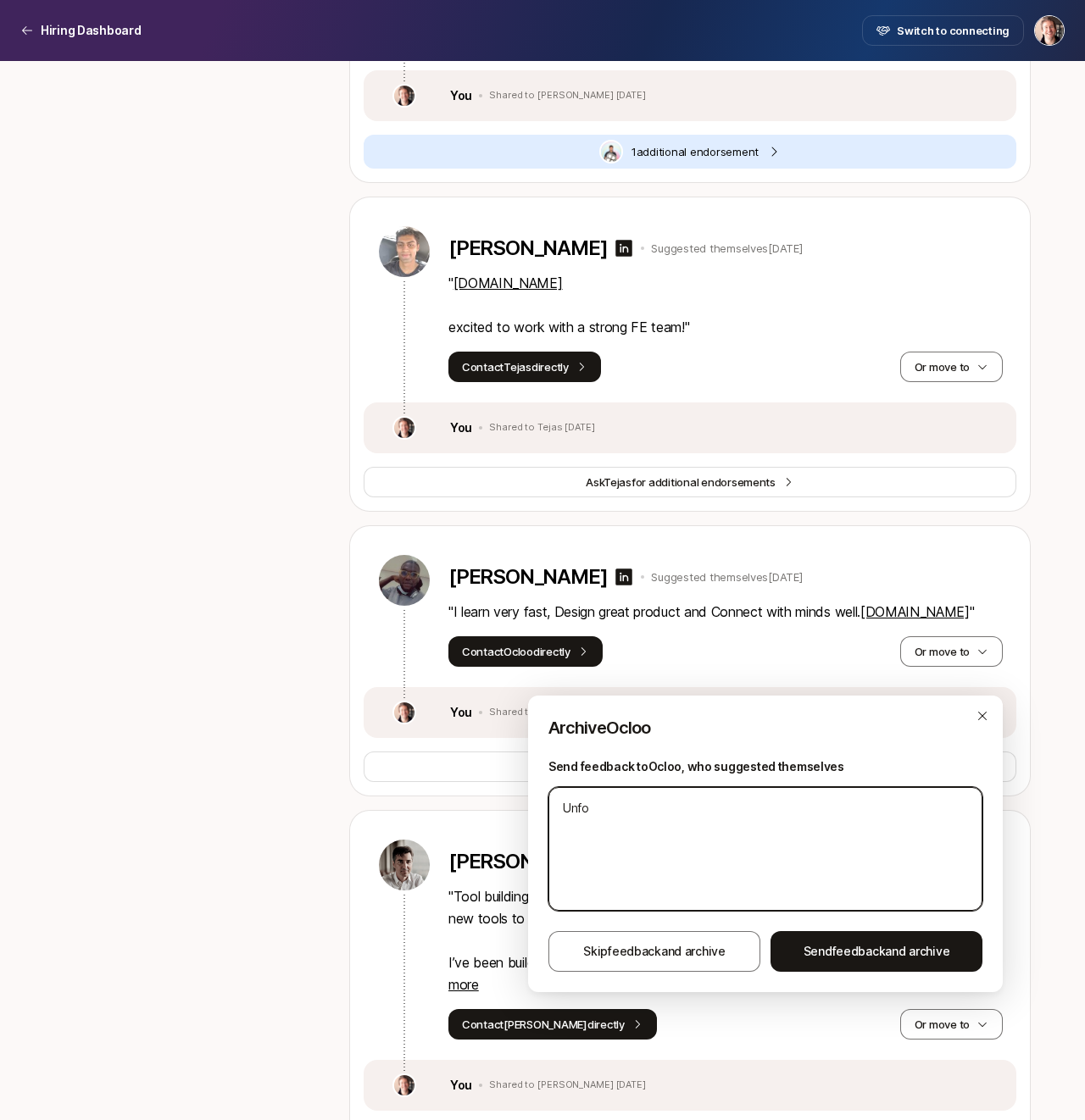
type textarea "Unfor"
type textarea "x"
type textarea "Unfortu"
type textarea "x"
type textarea "Unfortun"
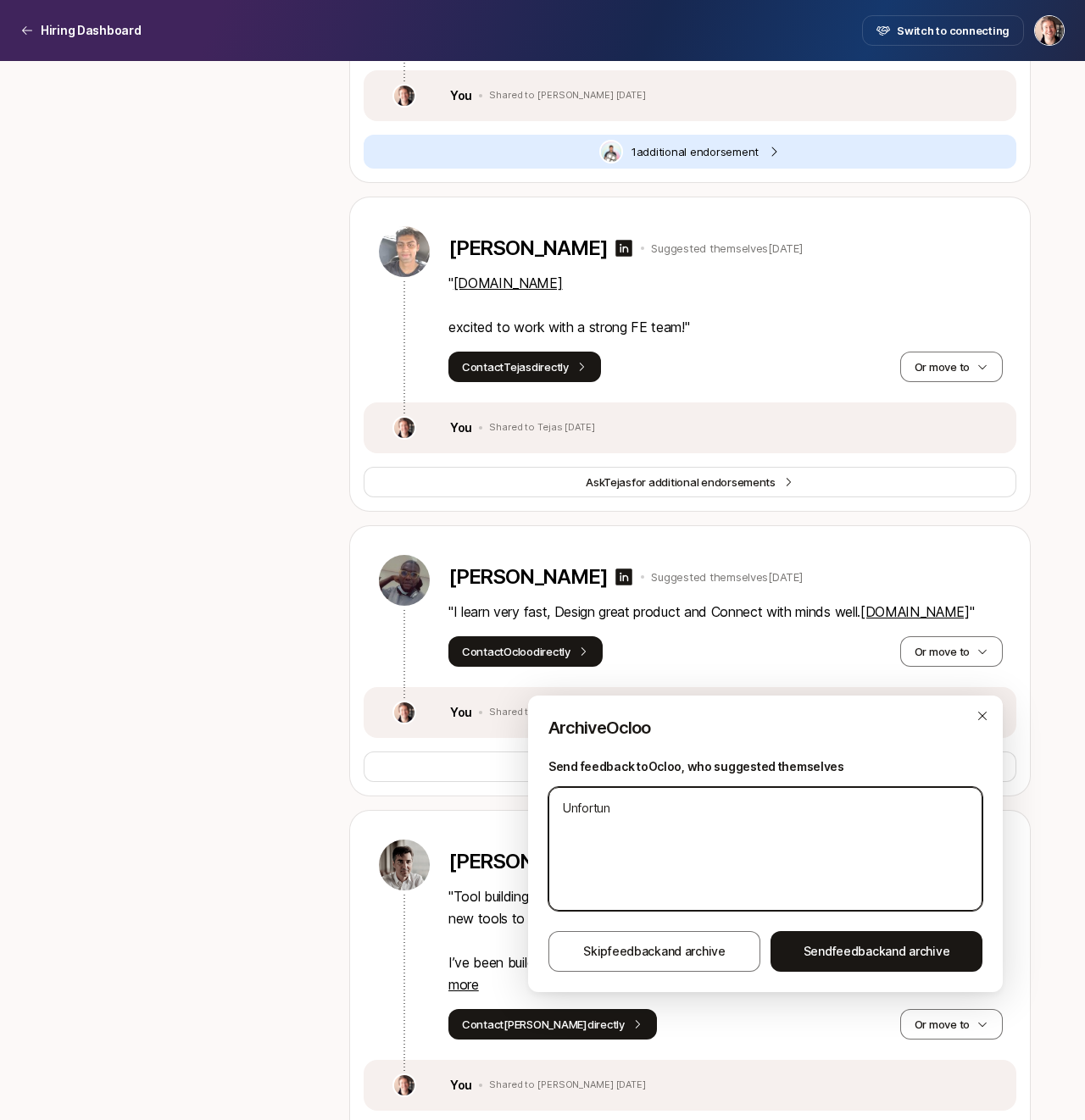
type textarea "x"
type textarea "Unfortuna"
type textarea "x"
type textarea "Unfortunat"
type textarea "x"
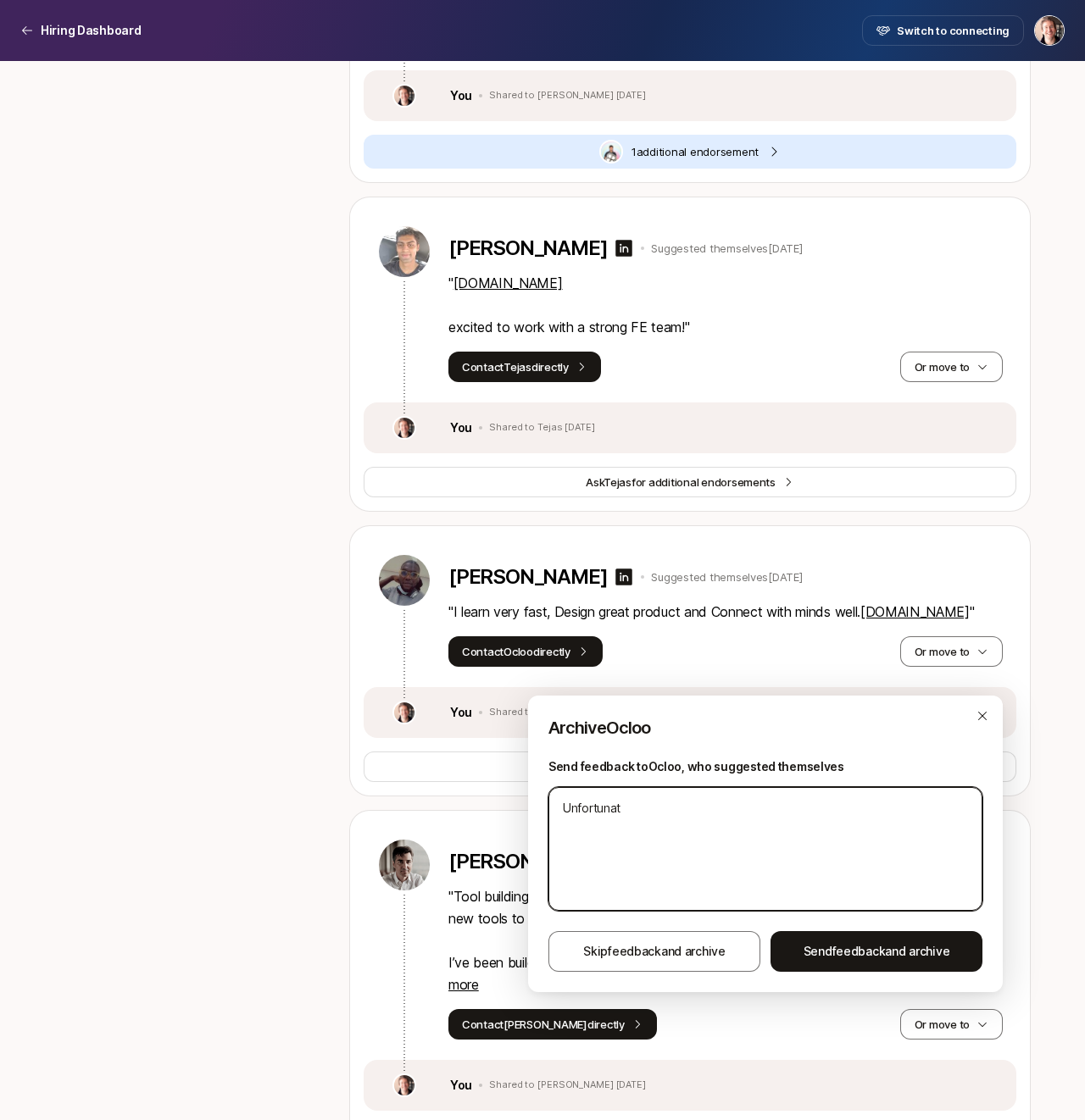
type textarea "Unfortunate"
type textarea "x"
type textarea "Unfortunatel"
type textarea "x"
type textarea "Unfortunately"
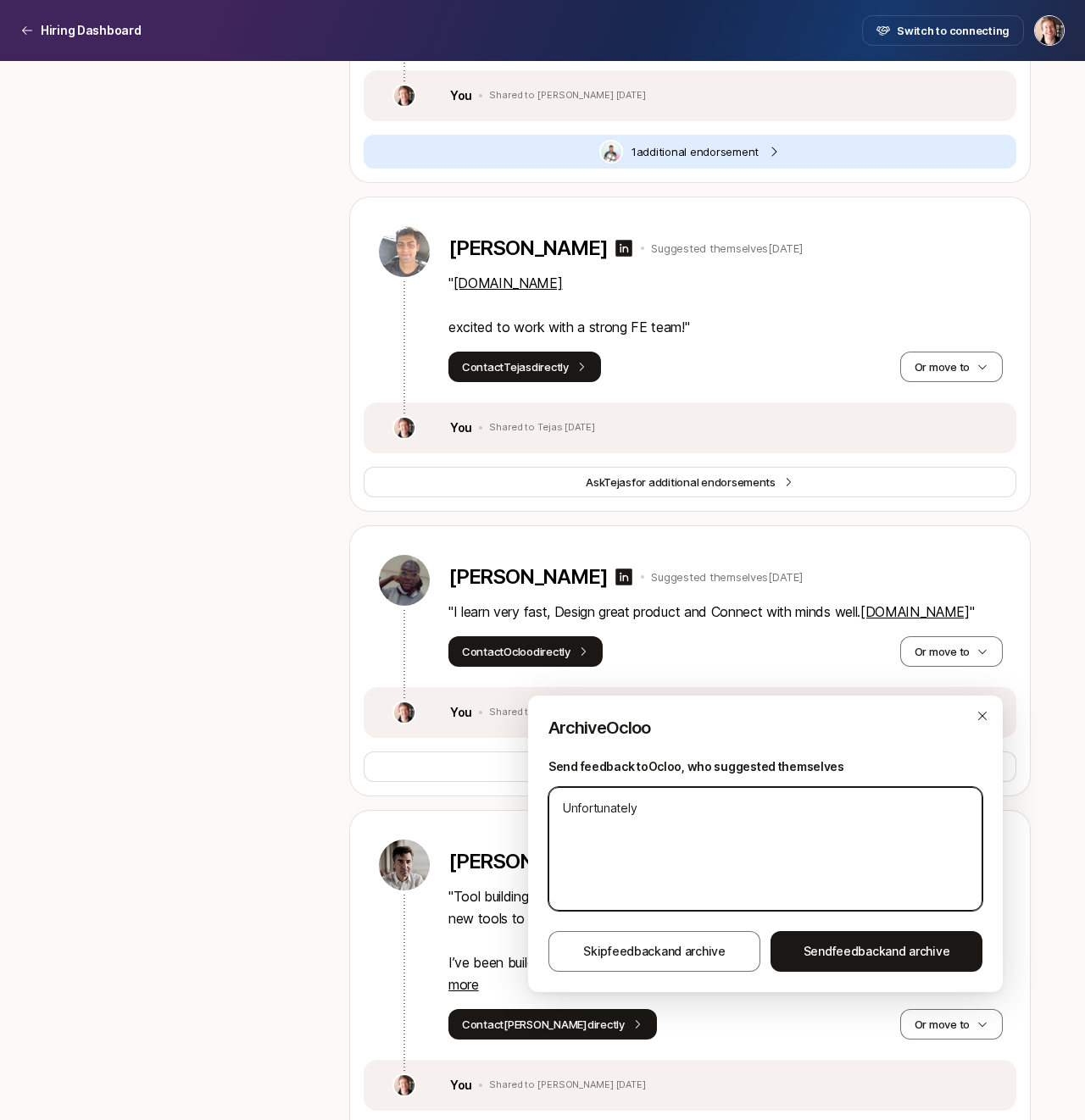
type textarea "x"
type textarea "Unfortunately"
type textarea "x"
type textarea "Unfortunately w"
type textarea "x"
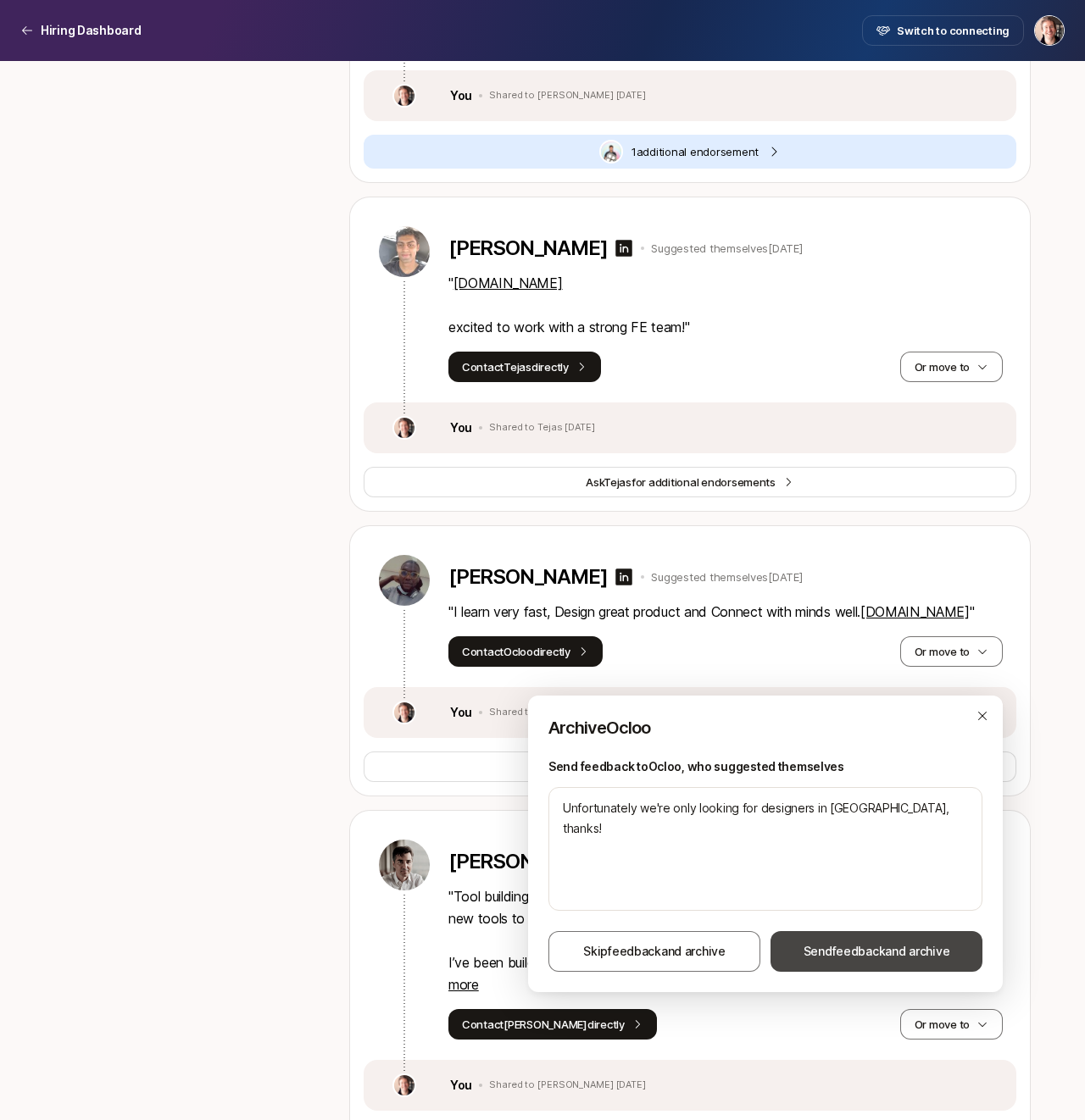
click at [813, 959] on span "Send feedback and archive" at bounding box center [876, 952] width 146 height 21
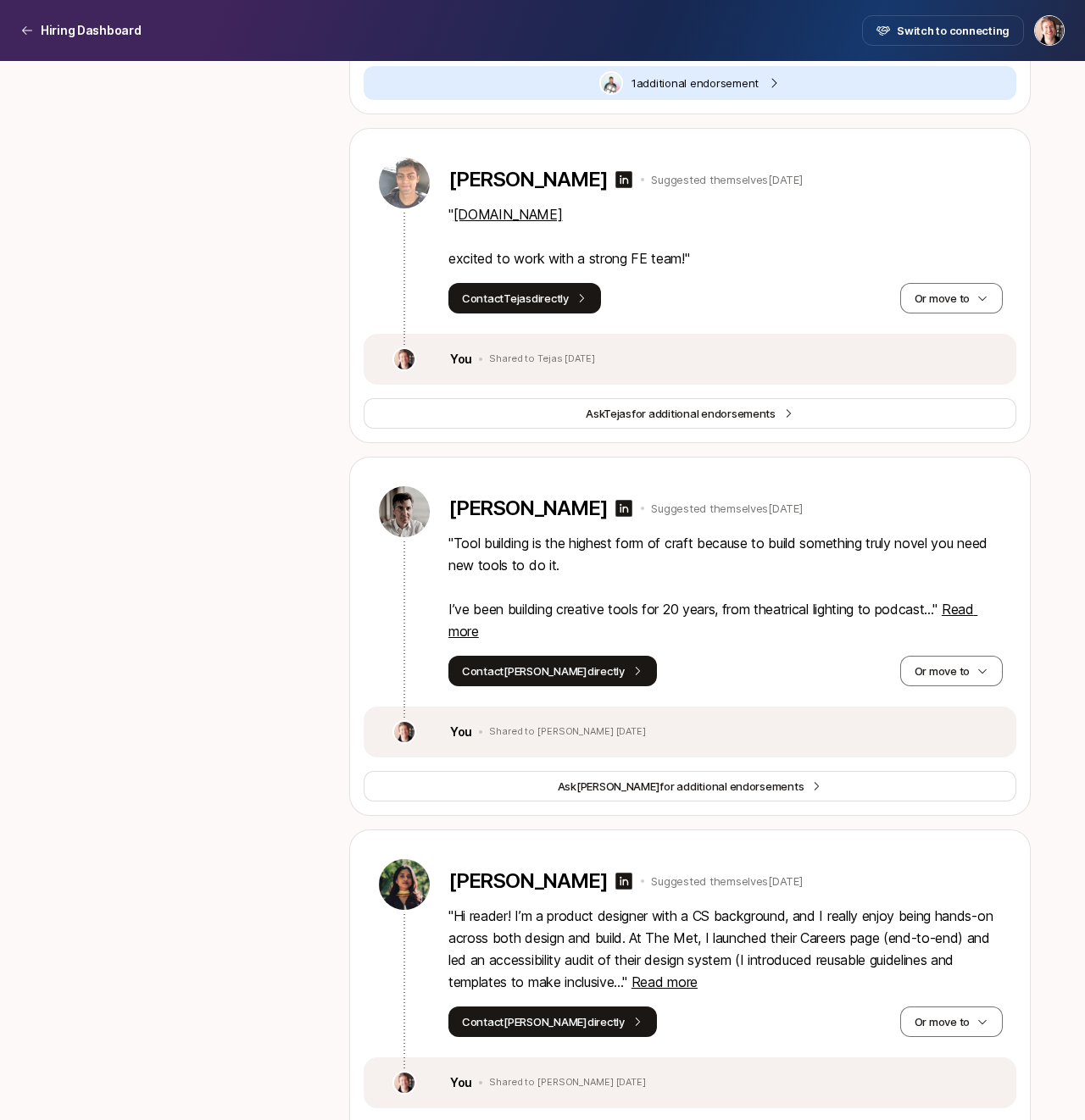
scroll to position [1601, 0]
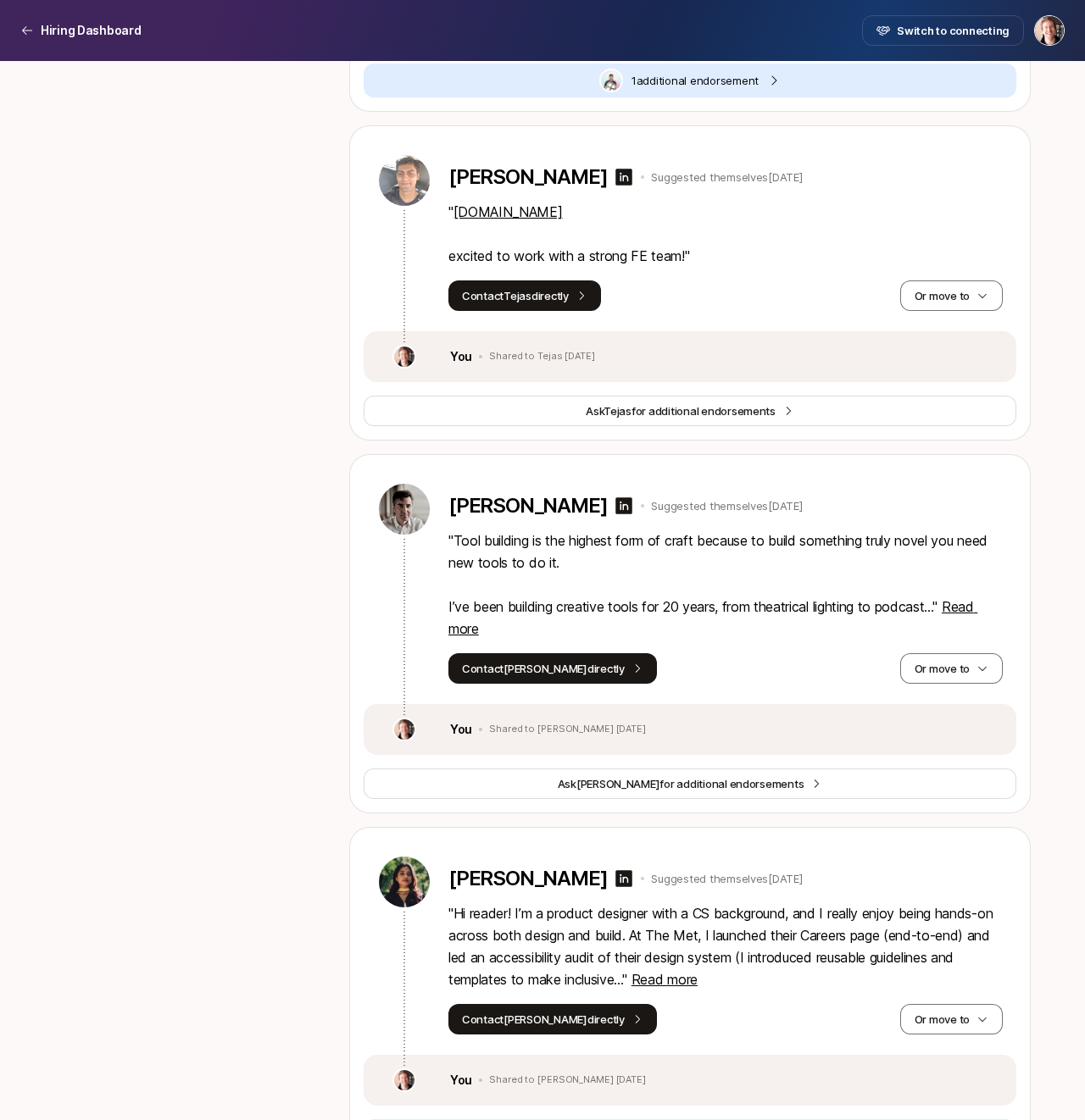
click at [534, 601] on p "" Tool building is the highest form of craft because to build something truly n…" at bounding box center [725, 585] width 554 height 110
click at [474, 627] on span "Read more" at bounding box center [713, 618] width 529 height 39
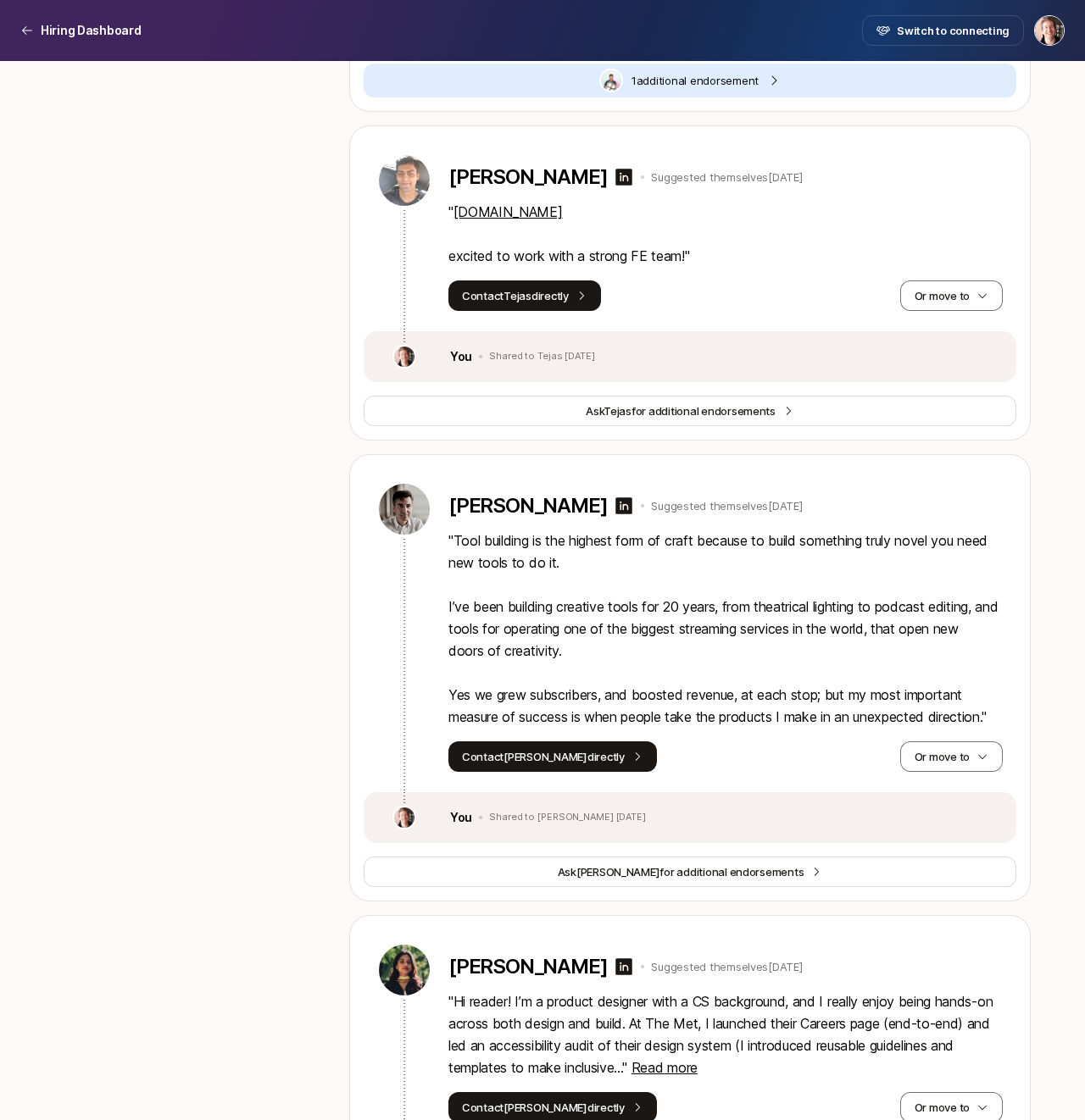
click at [650, 621] on p "" Tool building is the highest form of craft because to build something truly n…" at bounding box center [725, 629] width 554 height 199
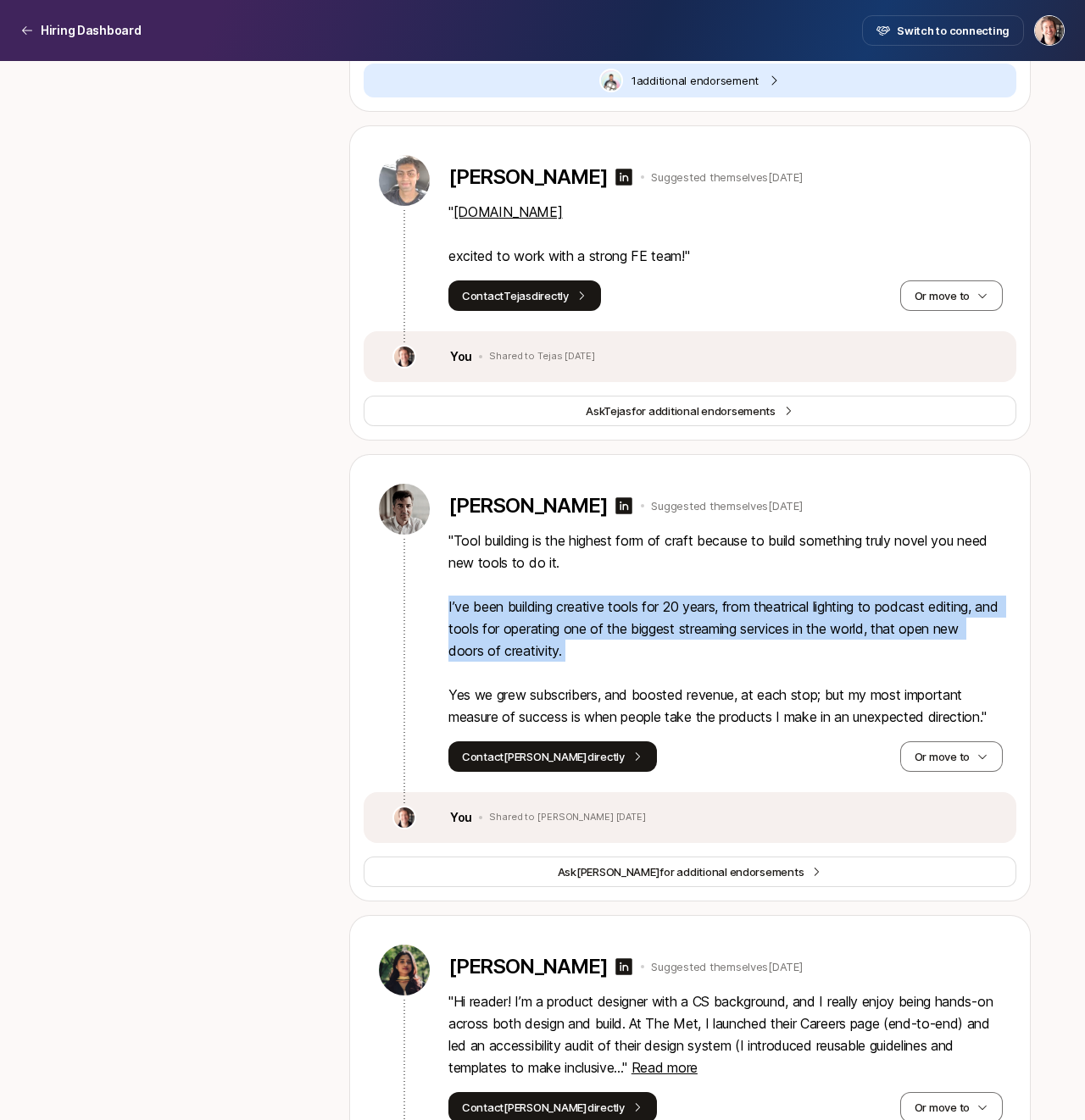
click at [664, 654] on p "" Tool building is the highest form of craft because to build something truly n…" at bounding box center [725, 629] width 554 height 199
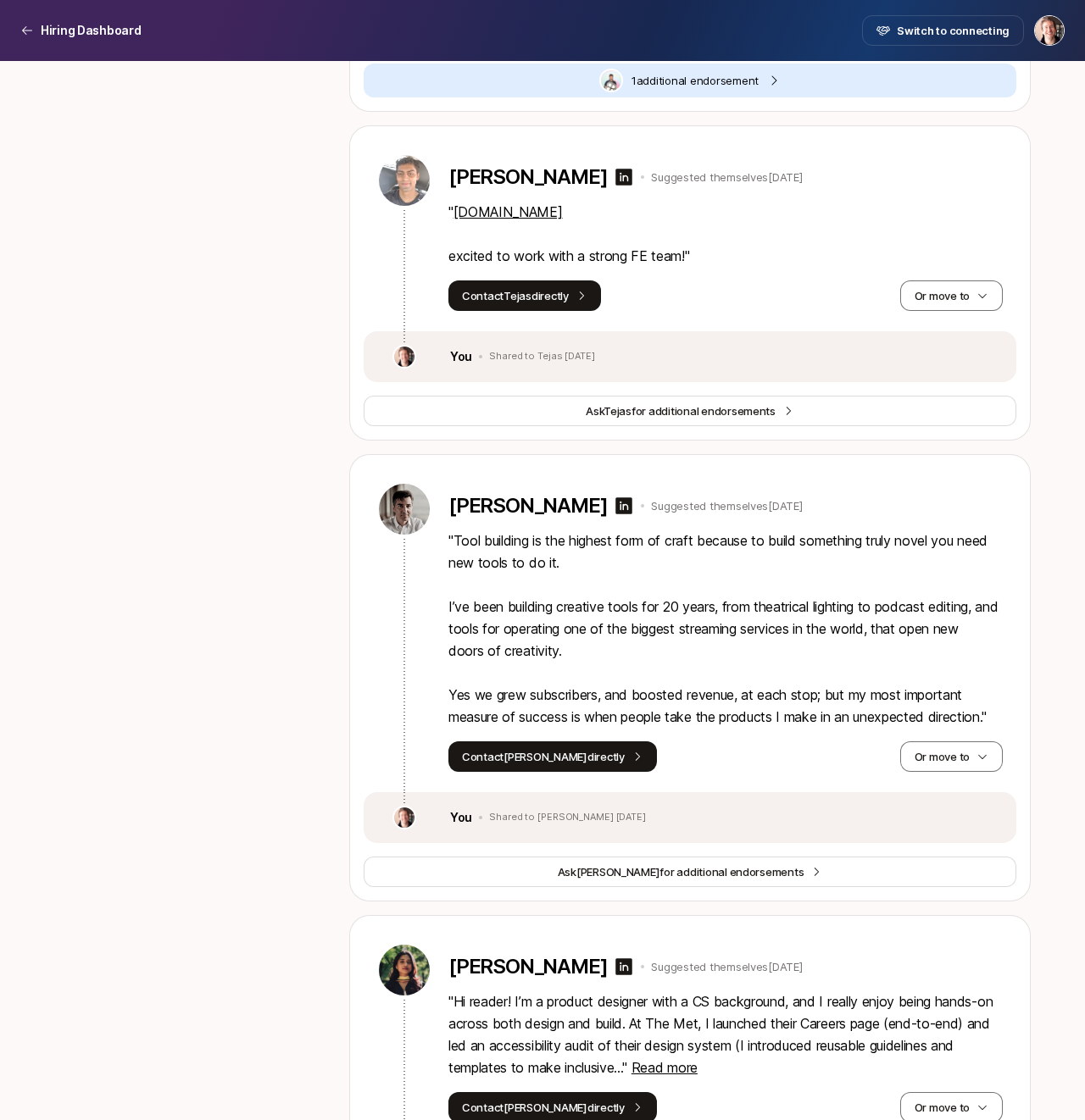
click at [664, 654] on p "" Tool building is the highest form of craft because to build something truly n…" at bounding box center [725, 629] width 554 height 199
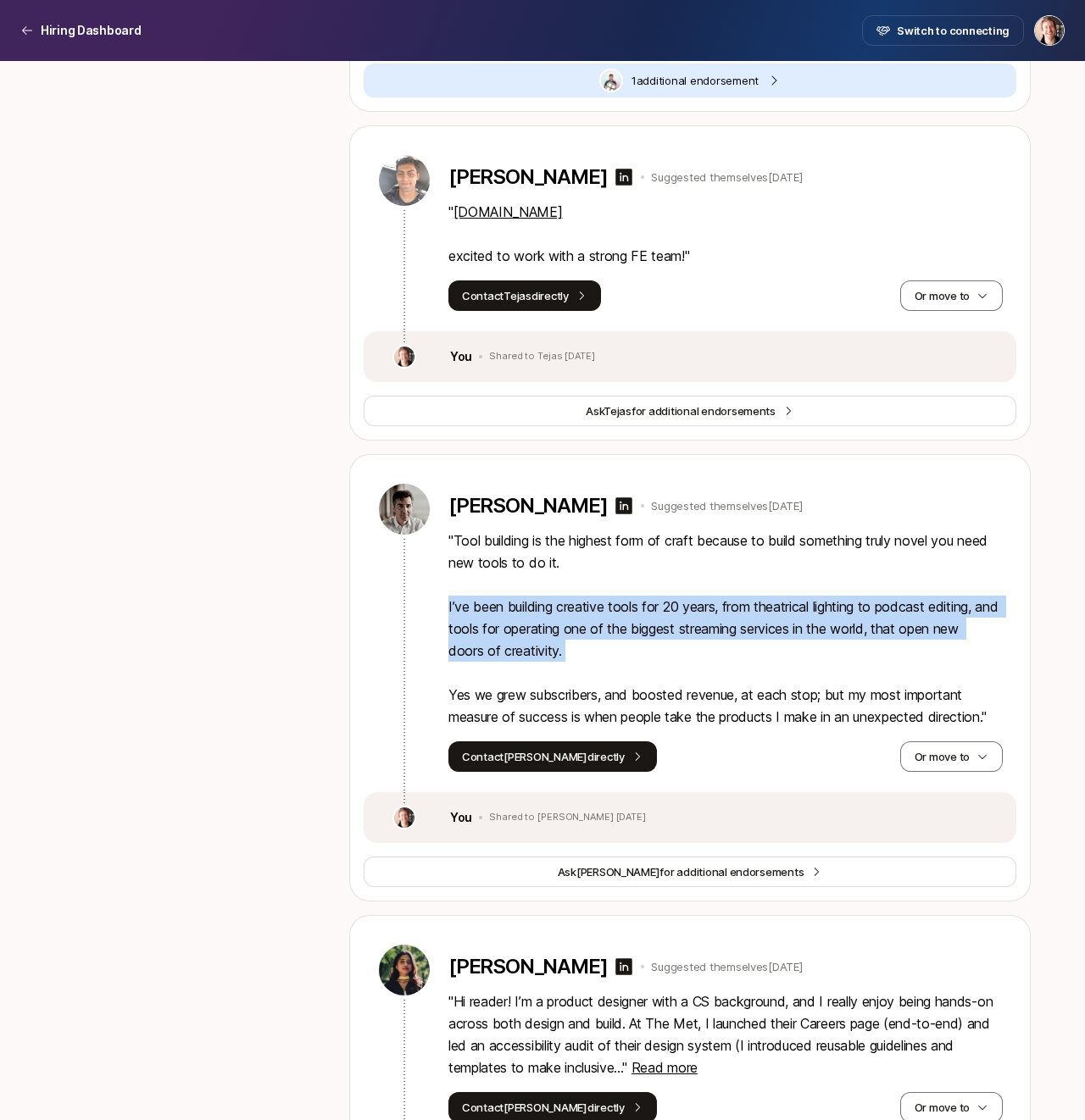
click at [664, 654] on p "" Tool building is the highest form of craft because to build something truly n…" at bounding box center [725, 629] width 554 height 199
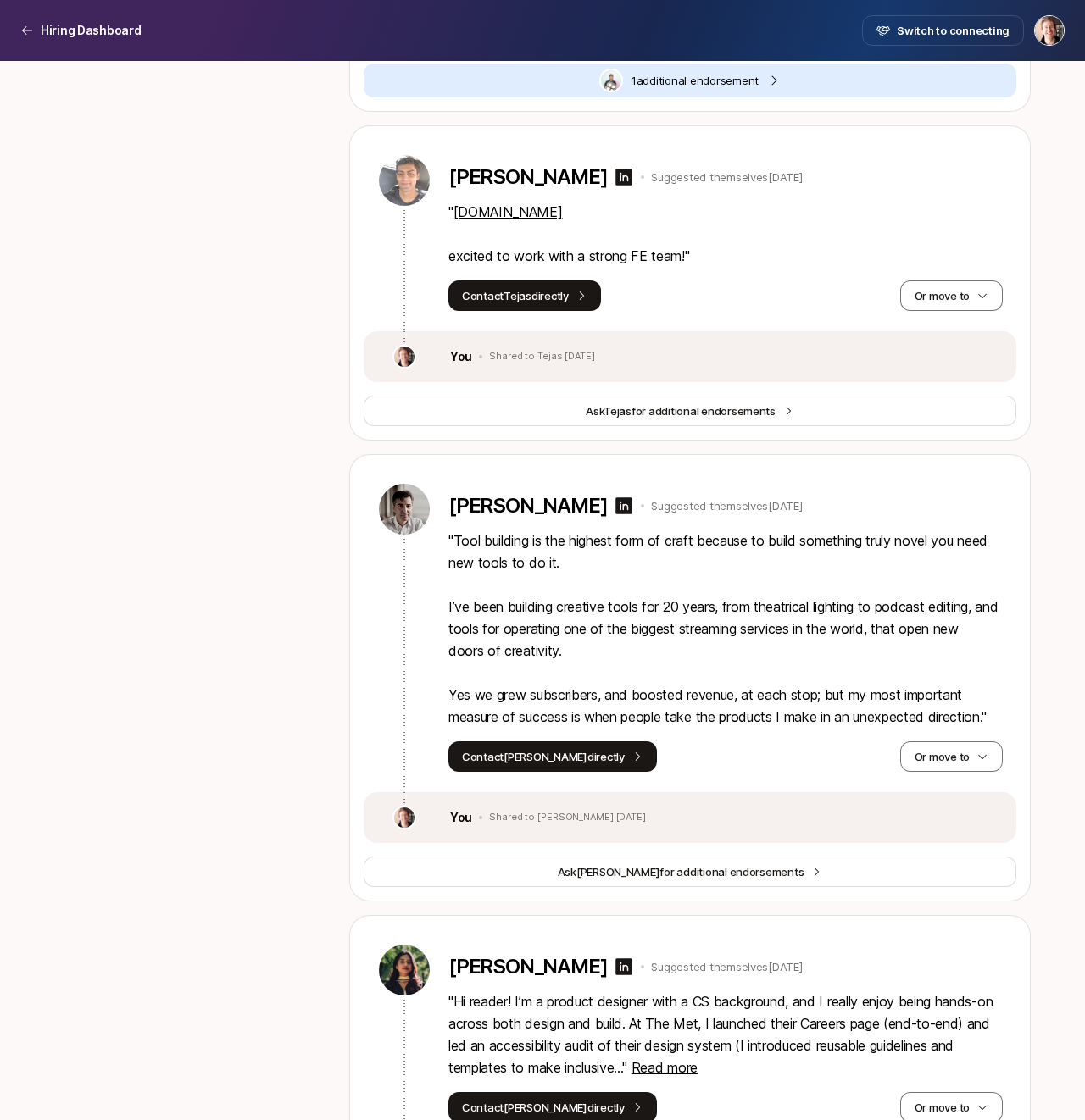
click at [668, 747] on div "Contact [PERSON_NAME] directly Or move to" at bounding box center [725, 757] width 554 height 31
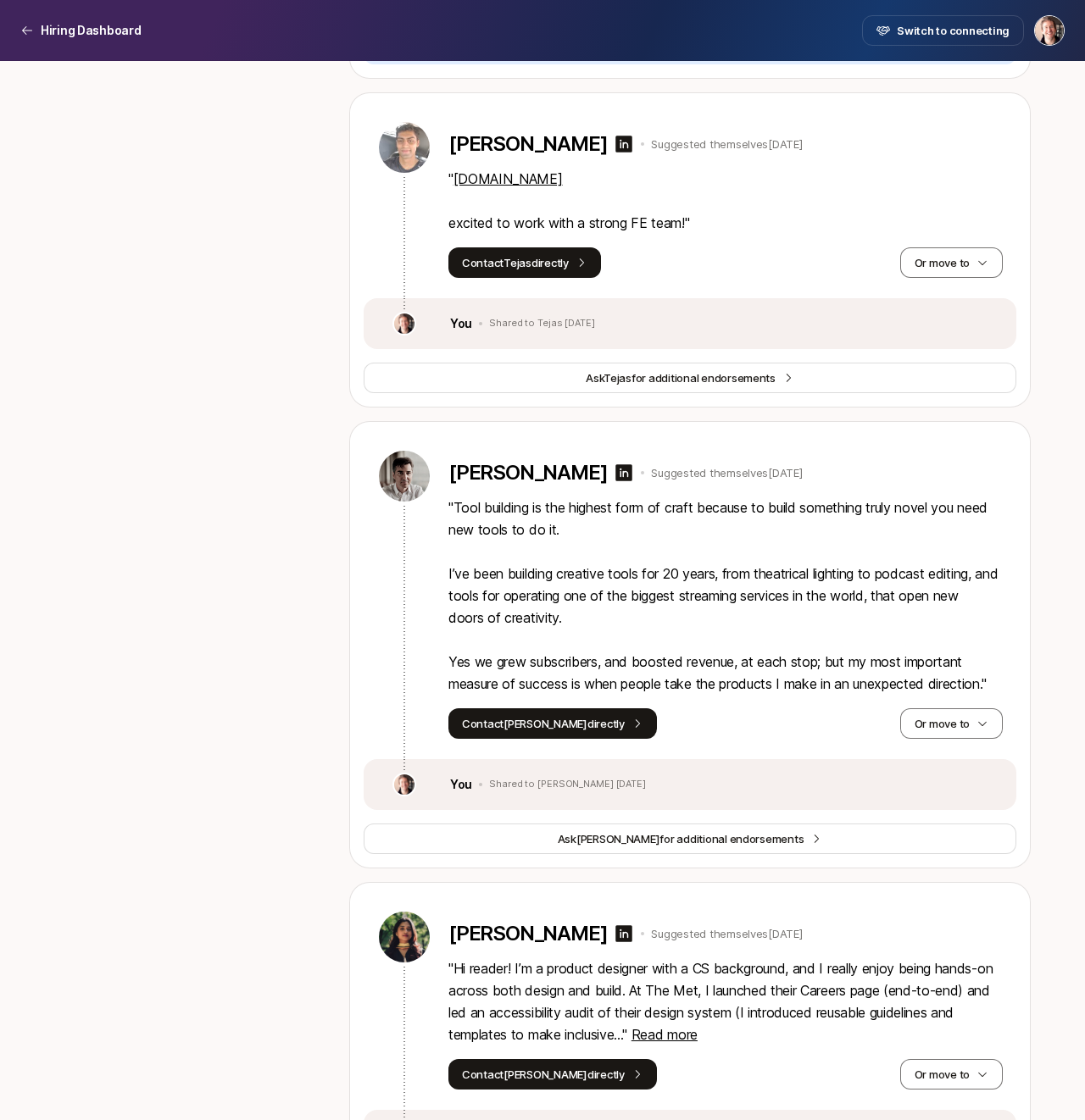
scroll to position [1653, 0]
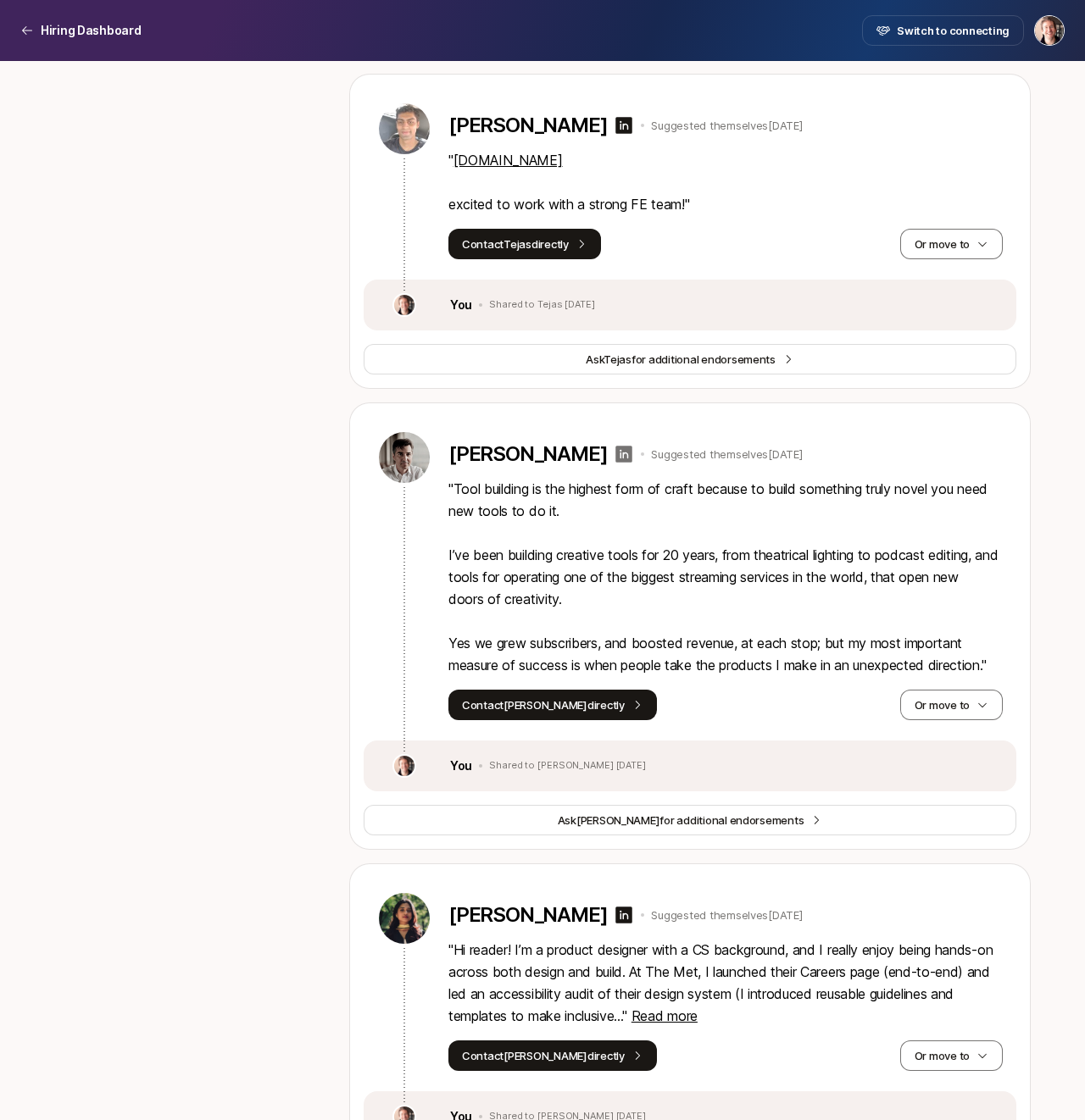
click at [617, 458] on icon at bounding box center [625, 455] width 17 height 17
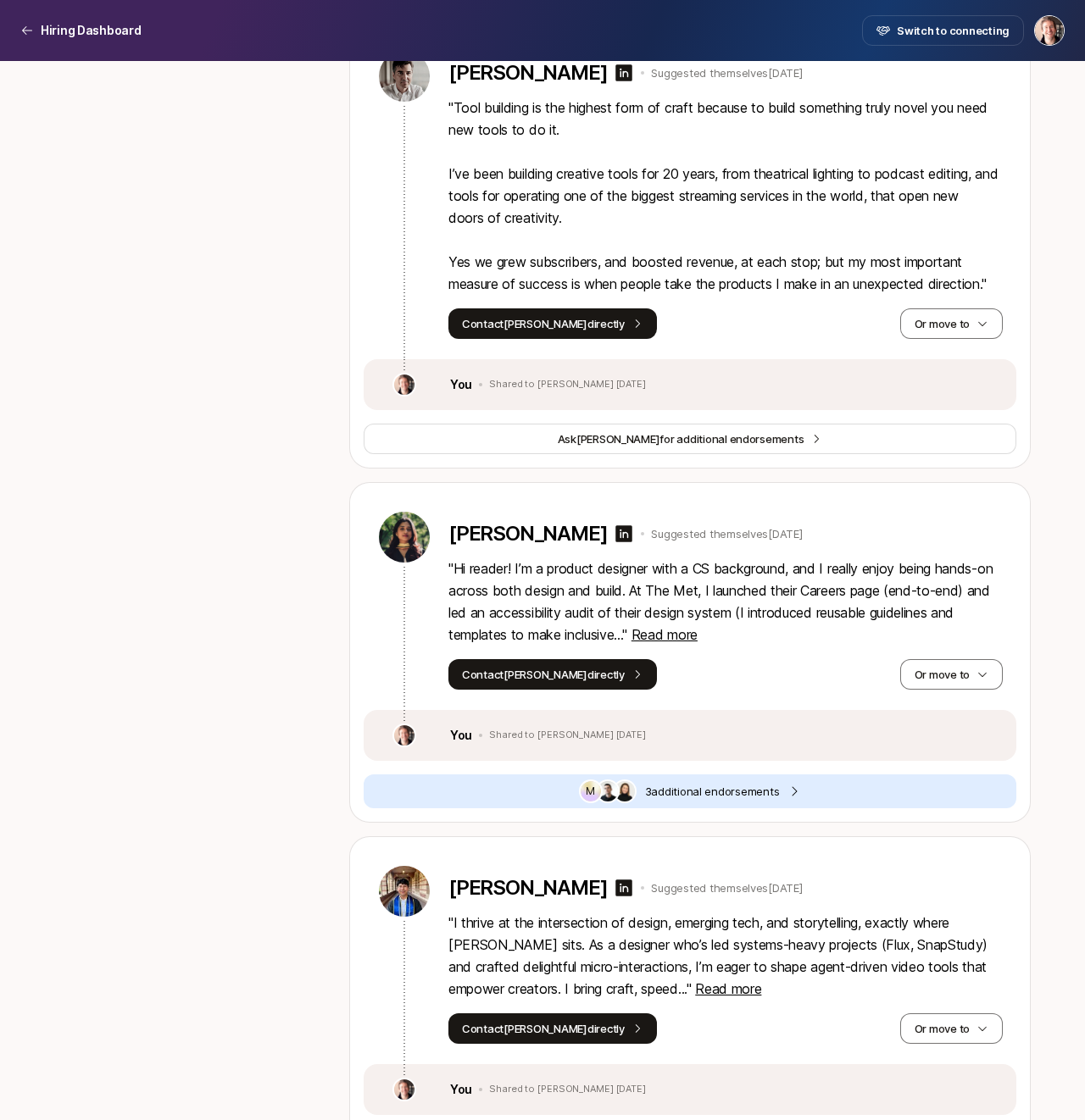
scroll to position [2034, 0]
